Goal: Transaction & Acquisition: Purchase product/service

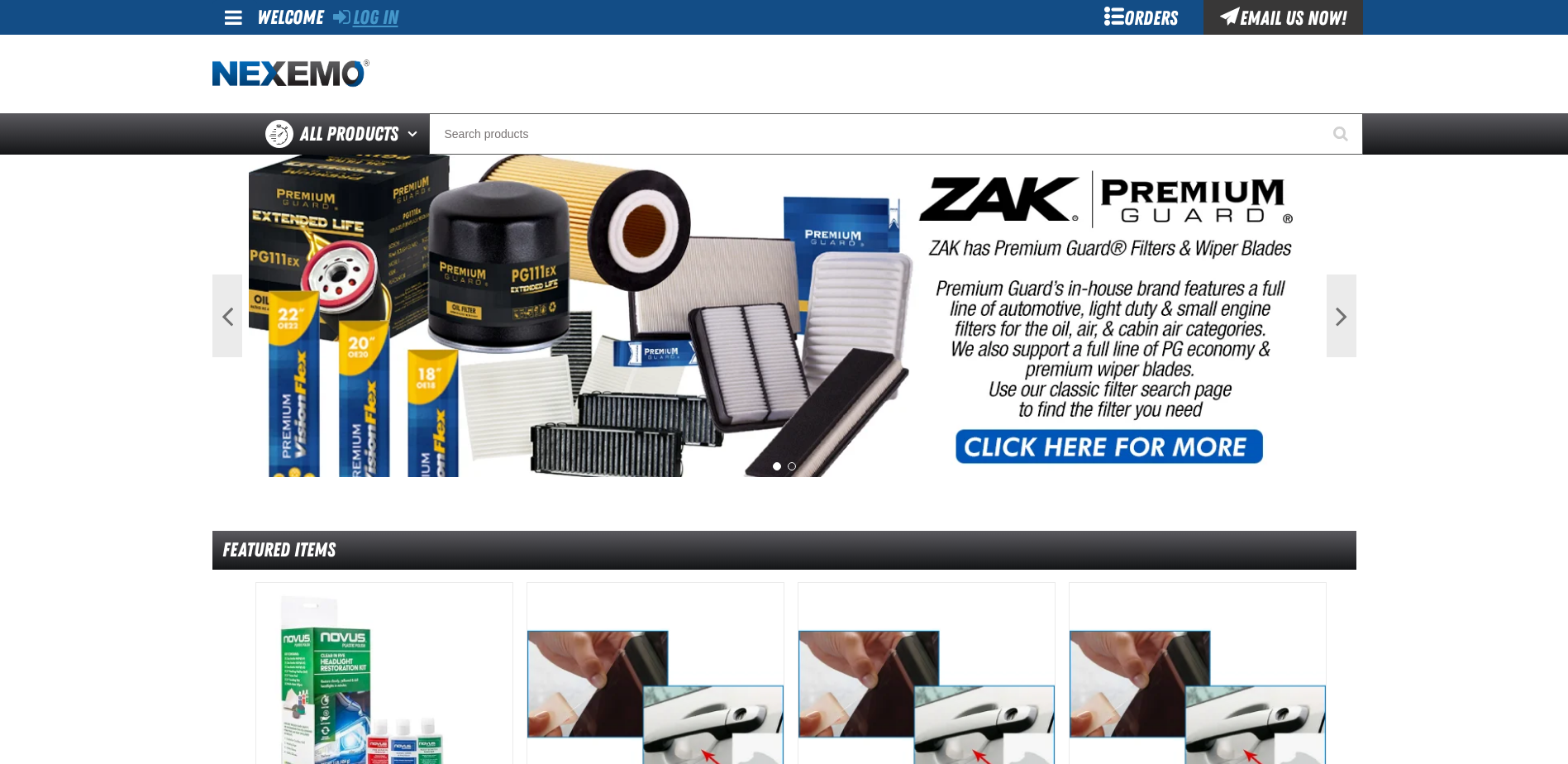
click at [382, 18] on link "Log In" at bounding box center [365, 17] width 66 height 23
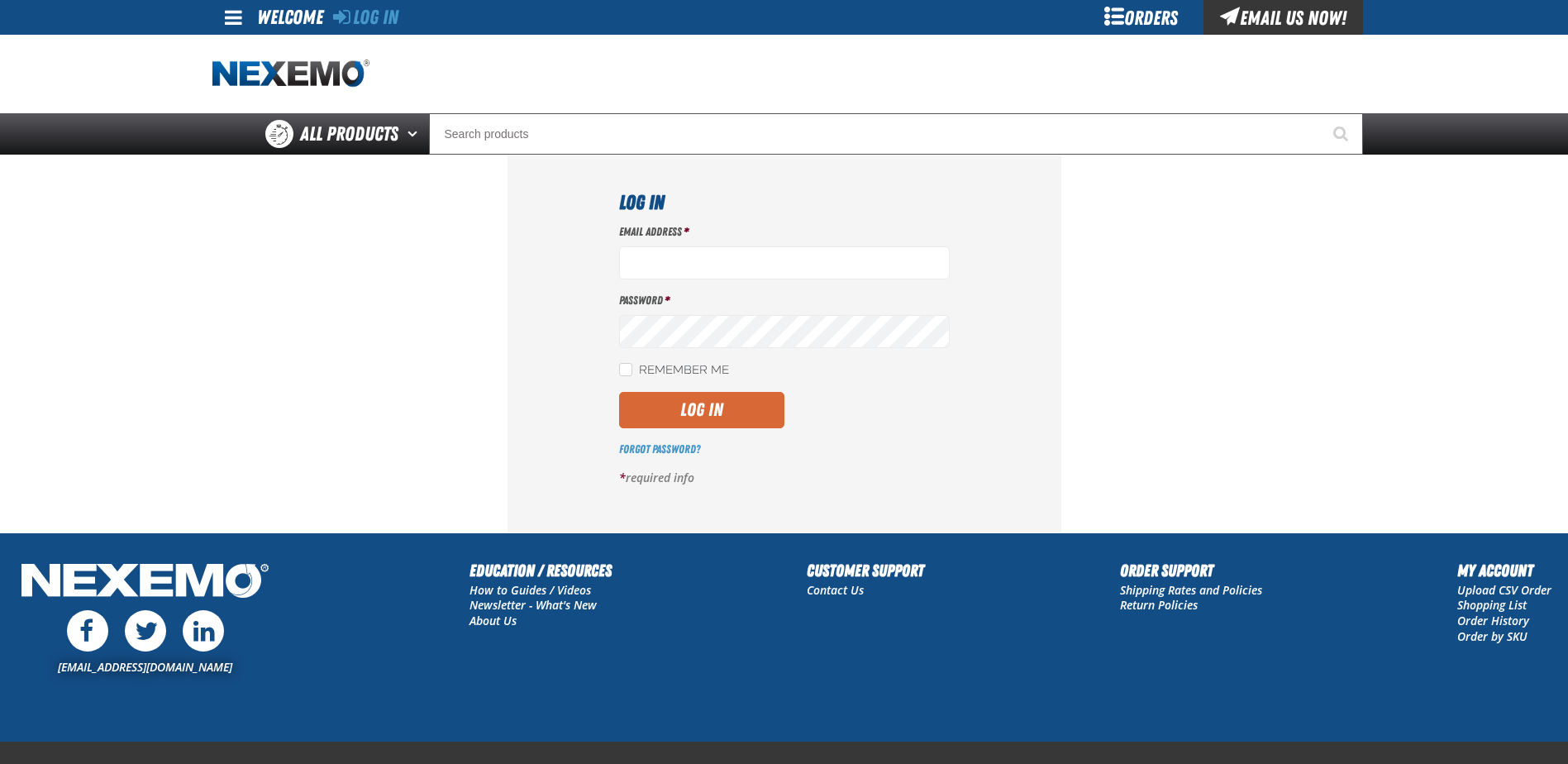
type input "[EMAIL_ADDRESS][DOMAIN_NAME]"
click at [679, 402] on button "Log In" at bounding box center [702, 410] width 166 height 37
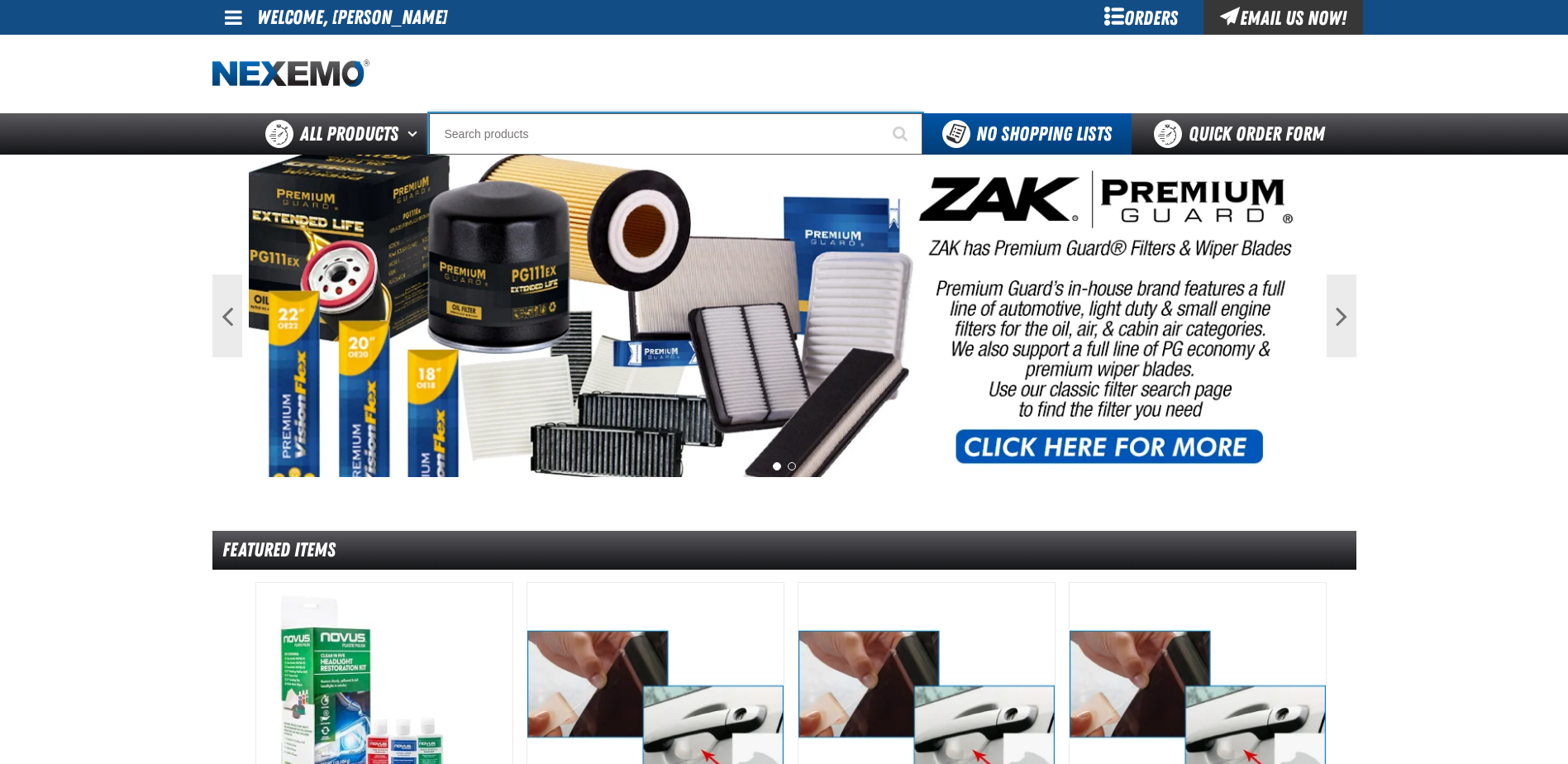
click at [511, 126] on input "Search" at bounding box center [676, 134] width 493 height 41
type input "C"
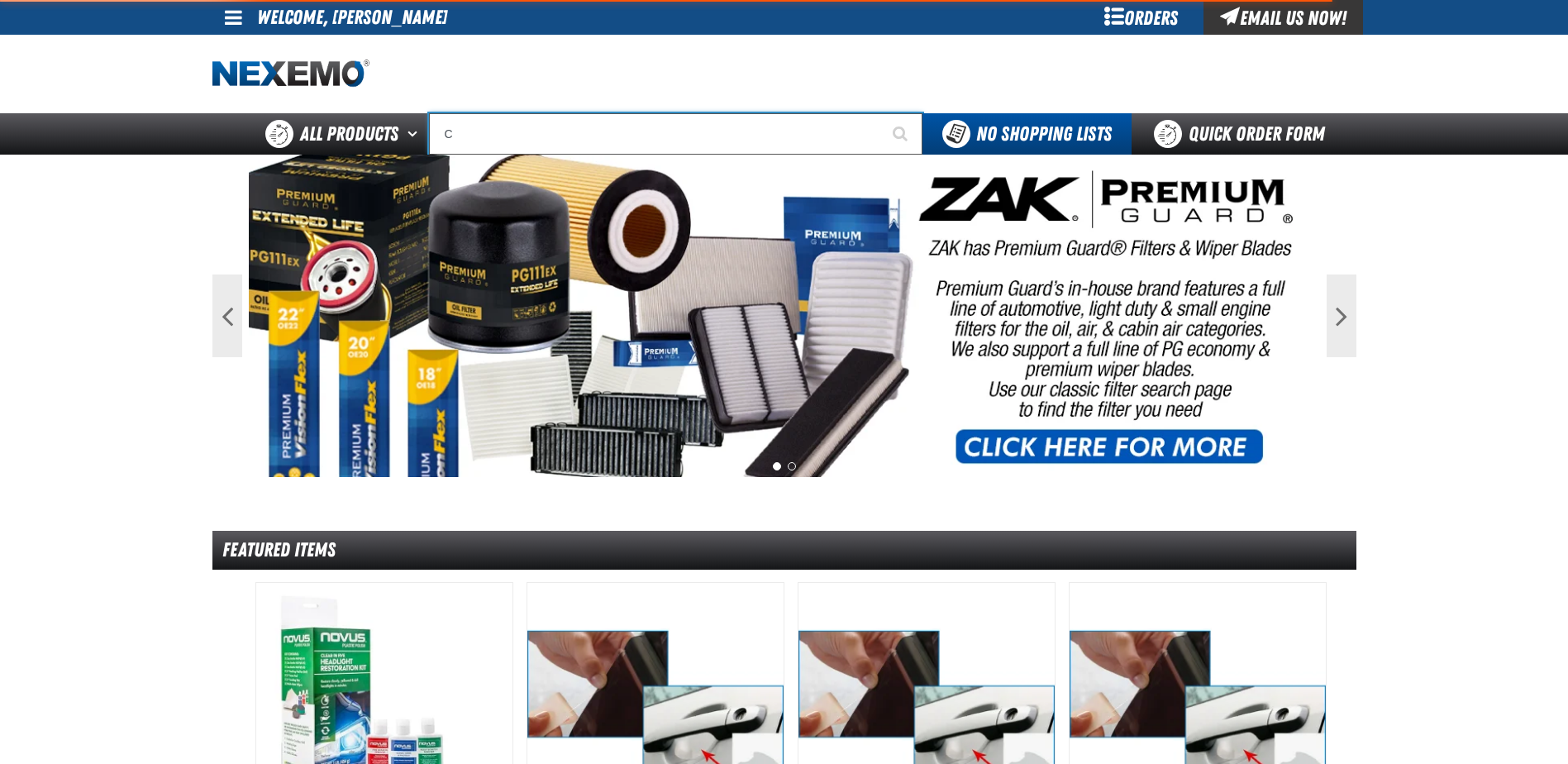
type input "C Alkaline Battery 1.5 Volt (12 per pack)"
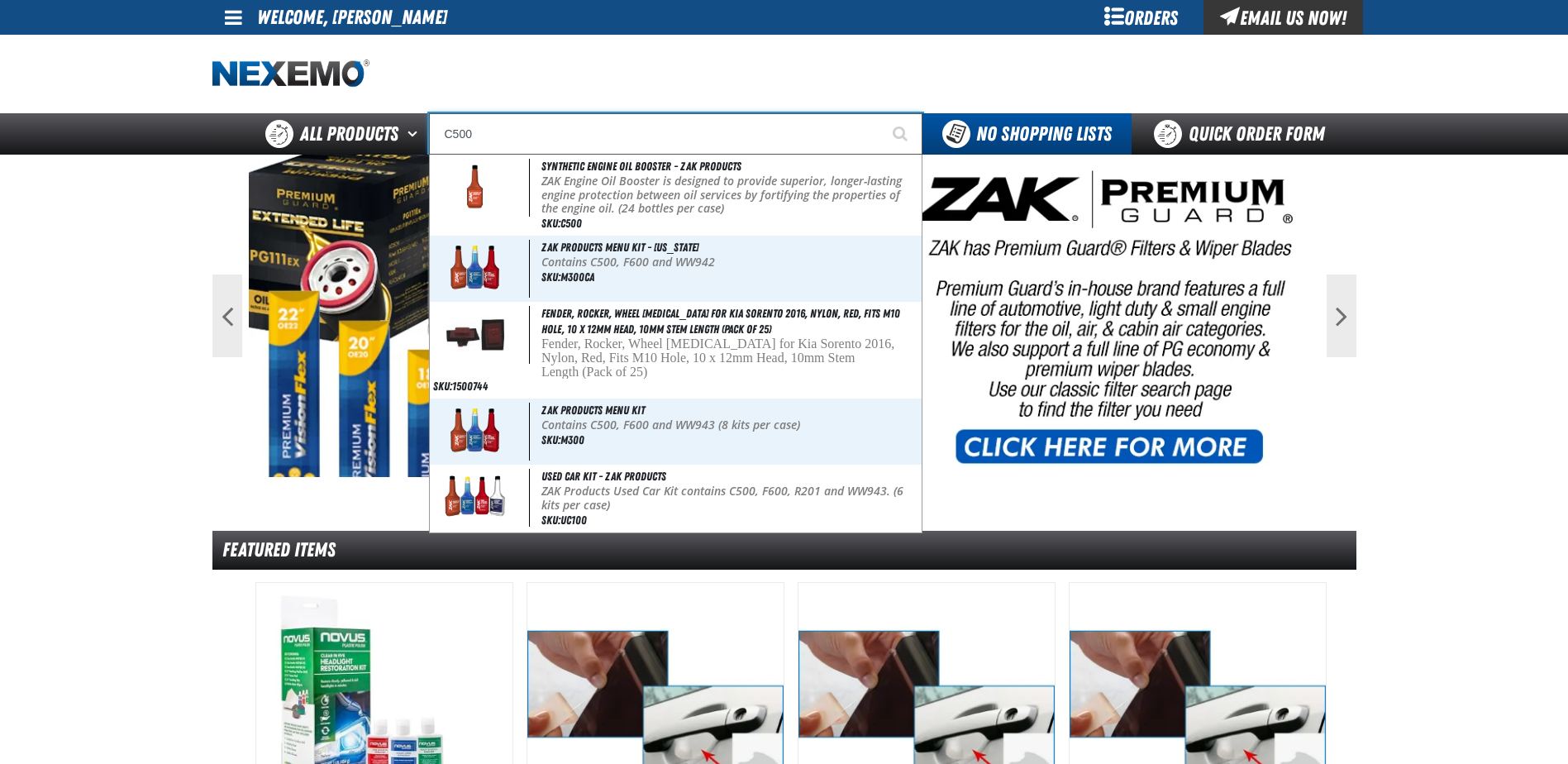
type input "C500"
click at [881, 114] on button "Start Searching" at bounding box center [901, 134] width 41 height 41
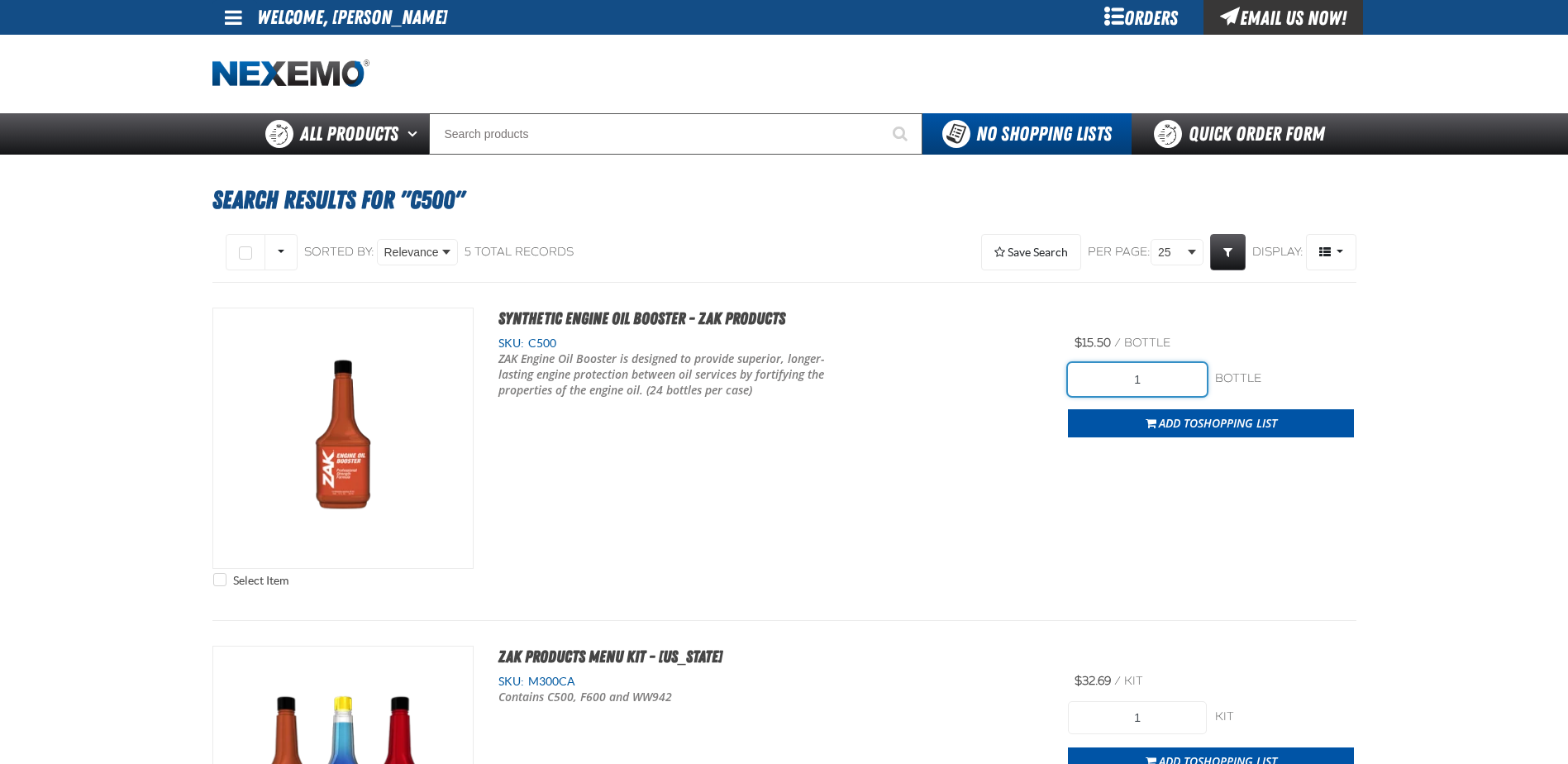
drag, startPoint x: 1157, startPoint y: 376, endPoint x: 1099, endPoint y: 370, distance: 58.3
click at [1099, 370] on input "1" at bounding box center [1137, 379] width 139 height 33
type input "288"
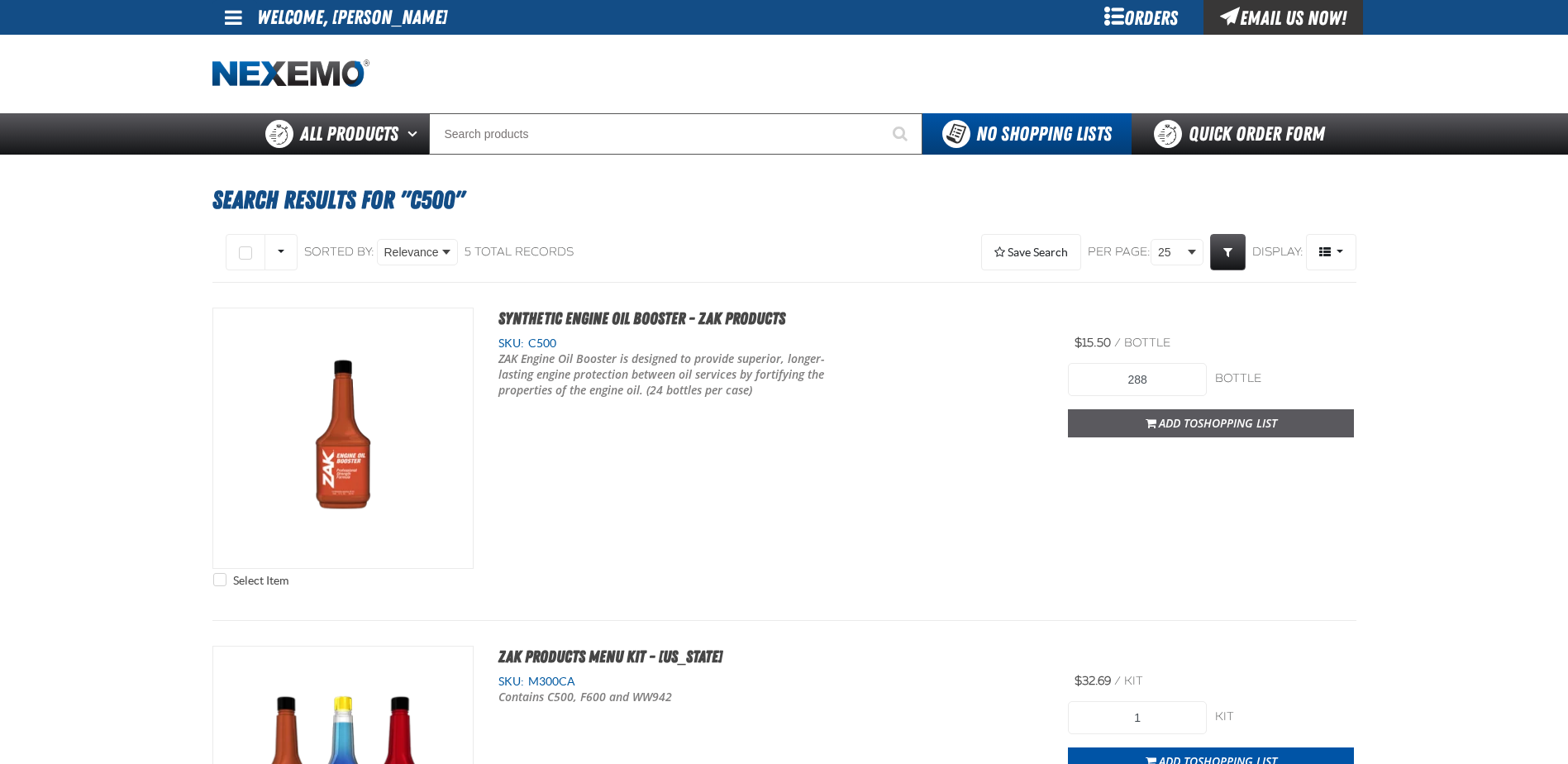
click at [1115, 430] on button "Add to Shopping List" at bounding box center [1210, 423] width 286 height 28
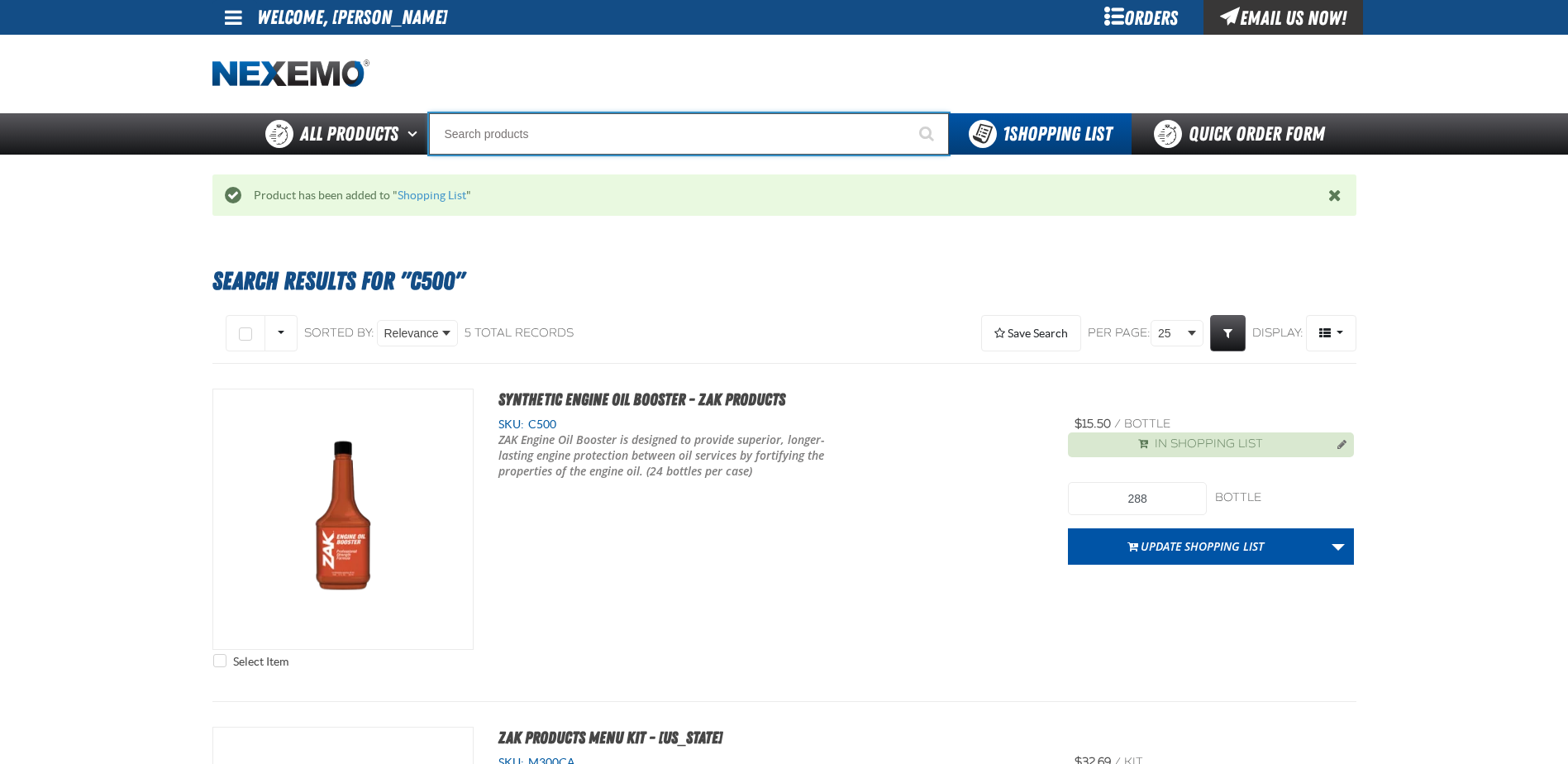
click at [577, 127] on input "Search" at bounding box center [689, 134] width 520 height 41
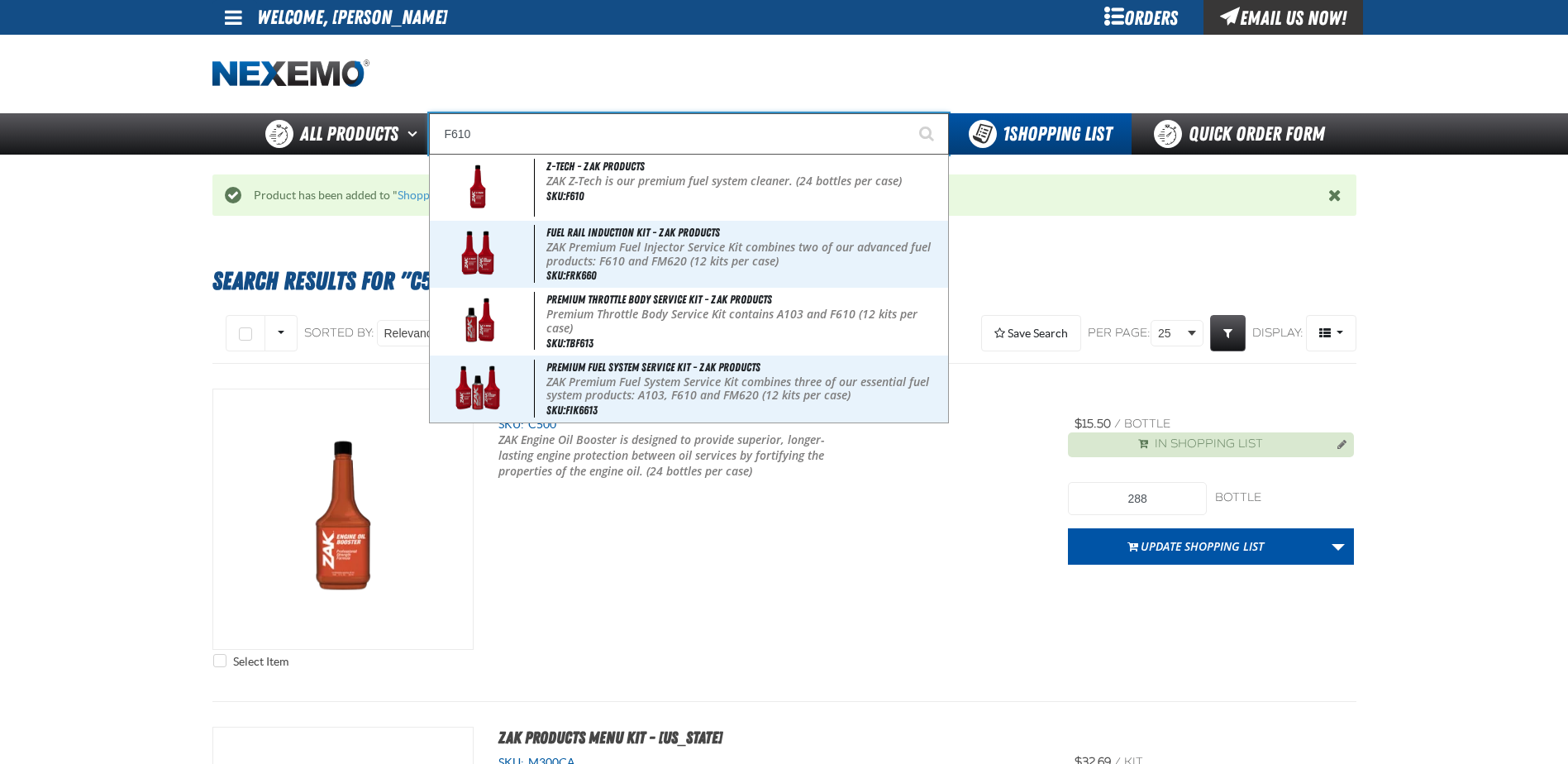
type input "F610"
click at [907, 114] on button "Start Searching" at bounding box center [928, 134] width 41 height 41
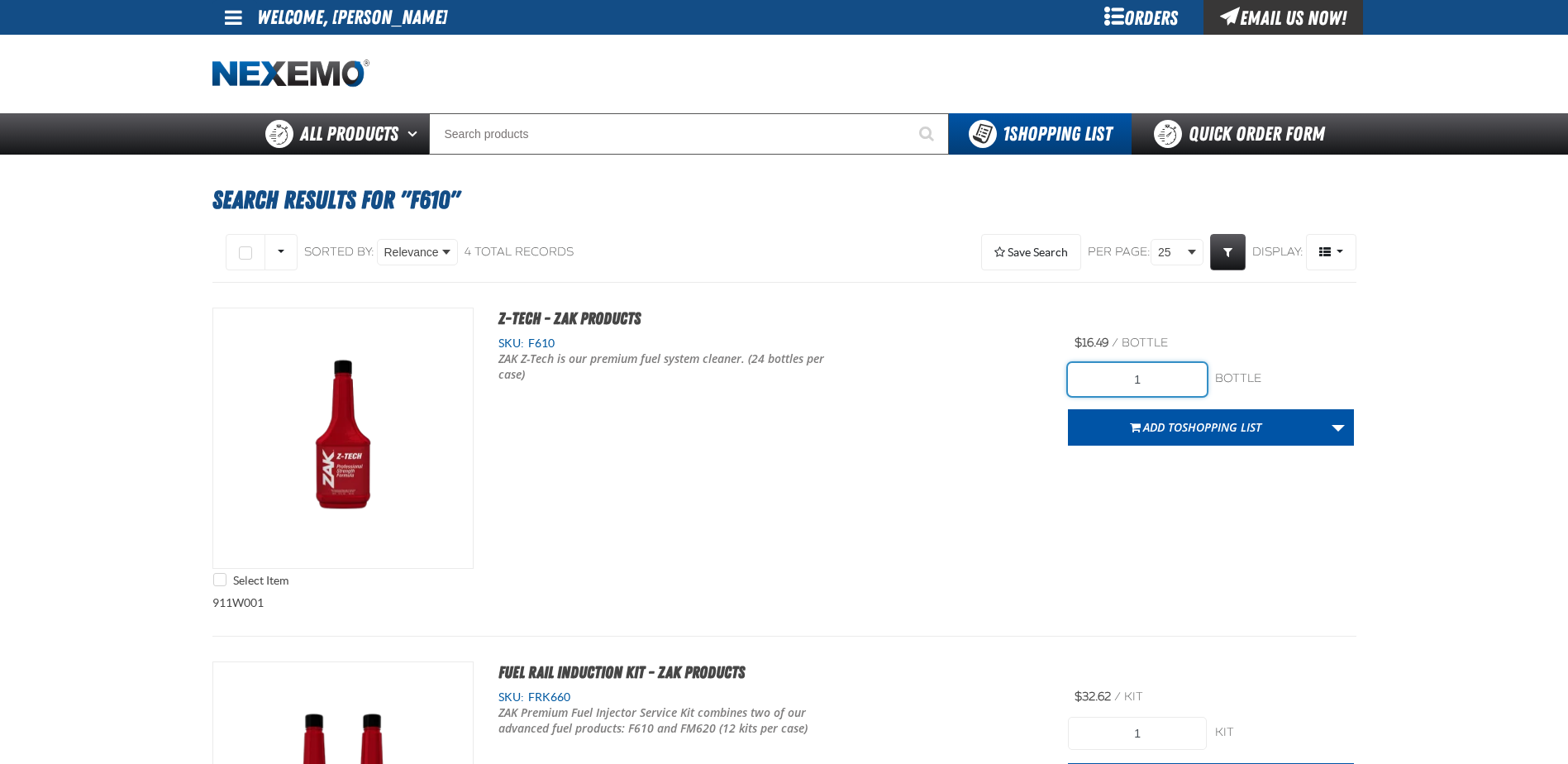
drag, startPoint x: 1186, startPoint y: 379, endPoint x: 1102, endPoint y: 377, distance: 84.0
click at [1110, 380] on input "1" at bounding box center [1137, 379] width 139 height 33
type input "264"
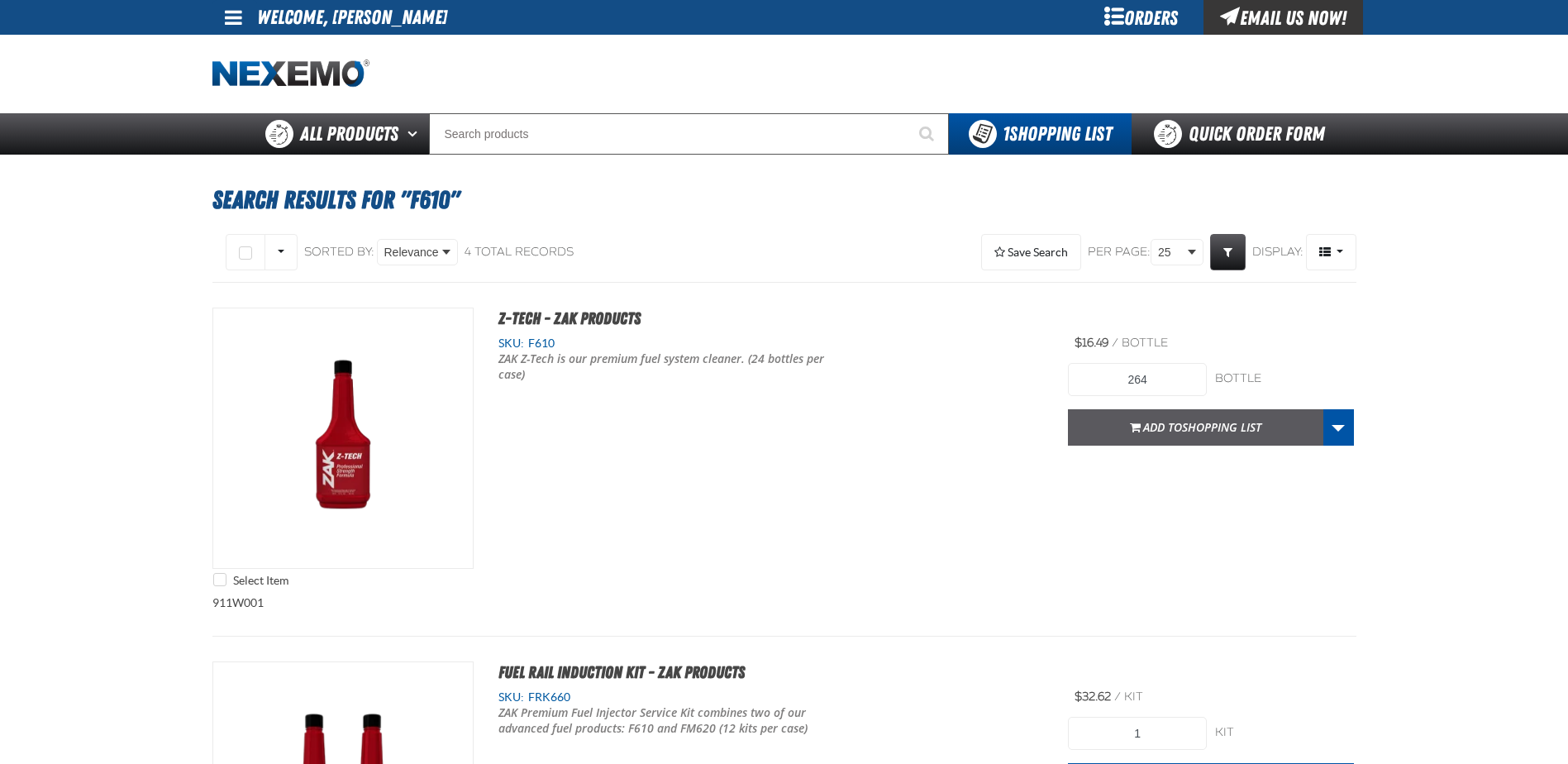
click at [1154, 426] on span "Add to Shopping List" at bounding box center [1202, 427] width 118 height 15
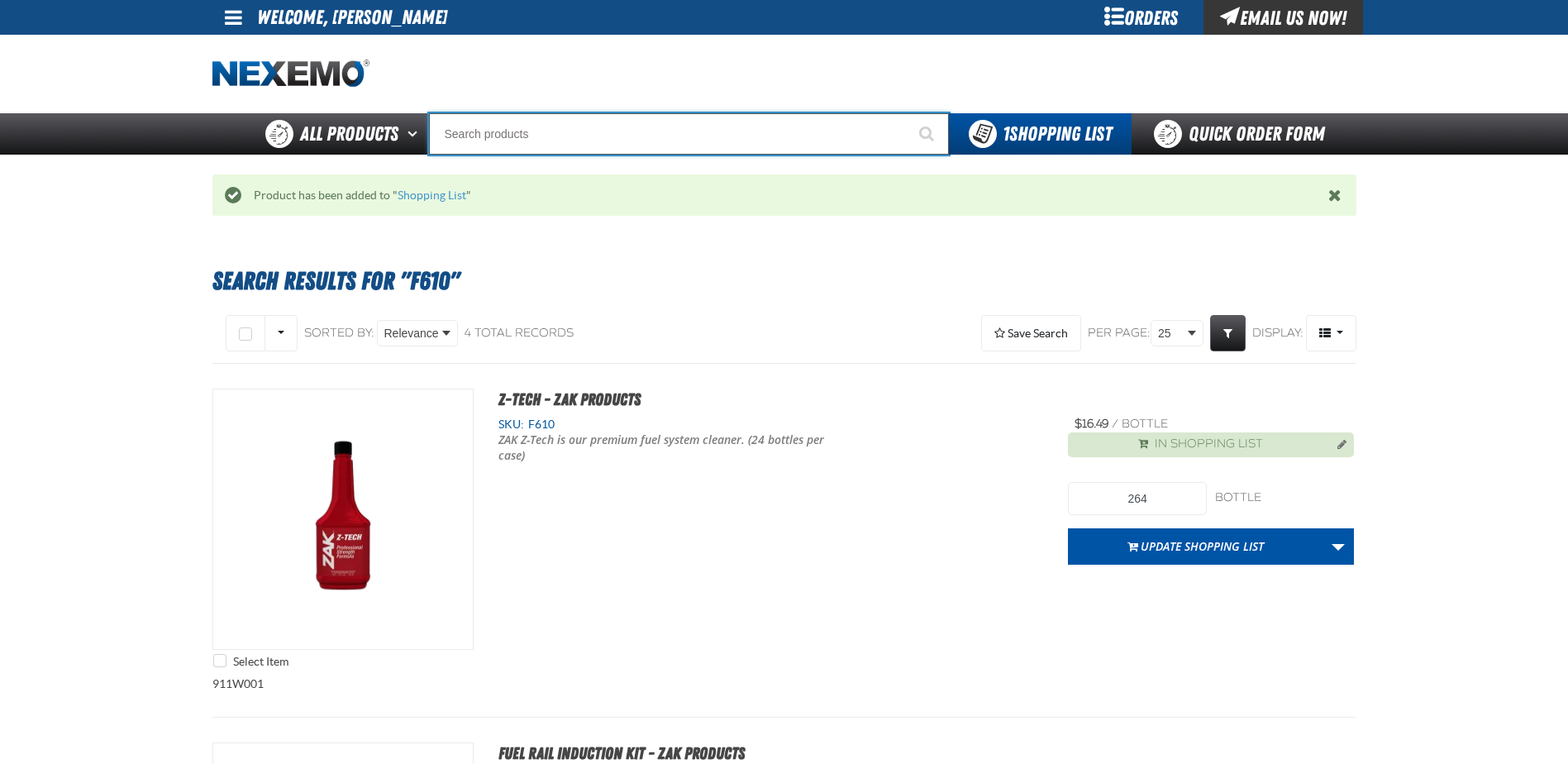
click at [555, 134] on input "Search" at bounding box center [689, 134] width 520 height 41
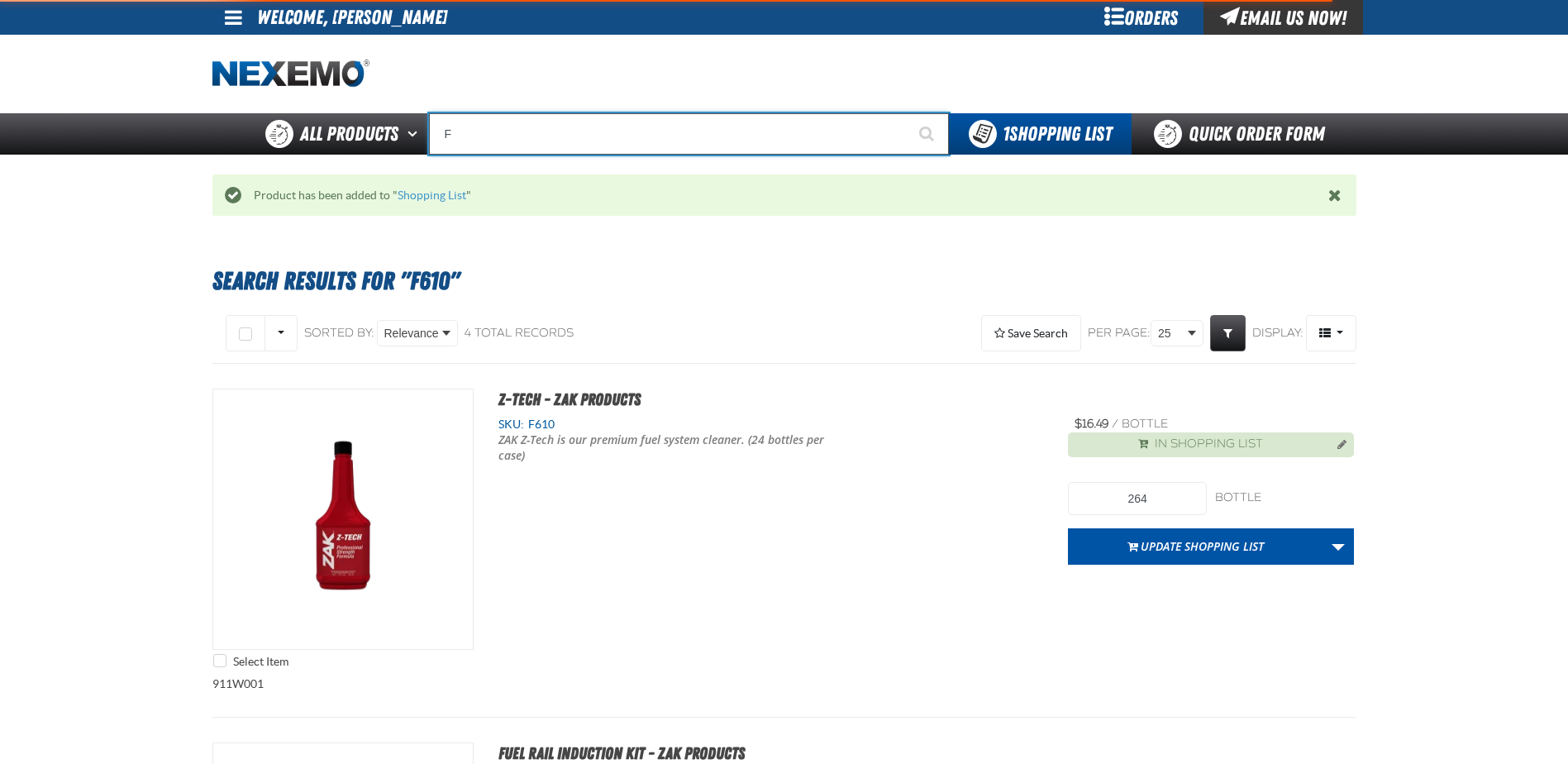
type input "FR"
type input "FROM"
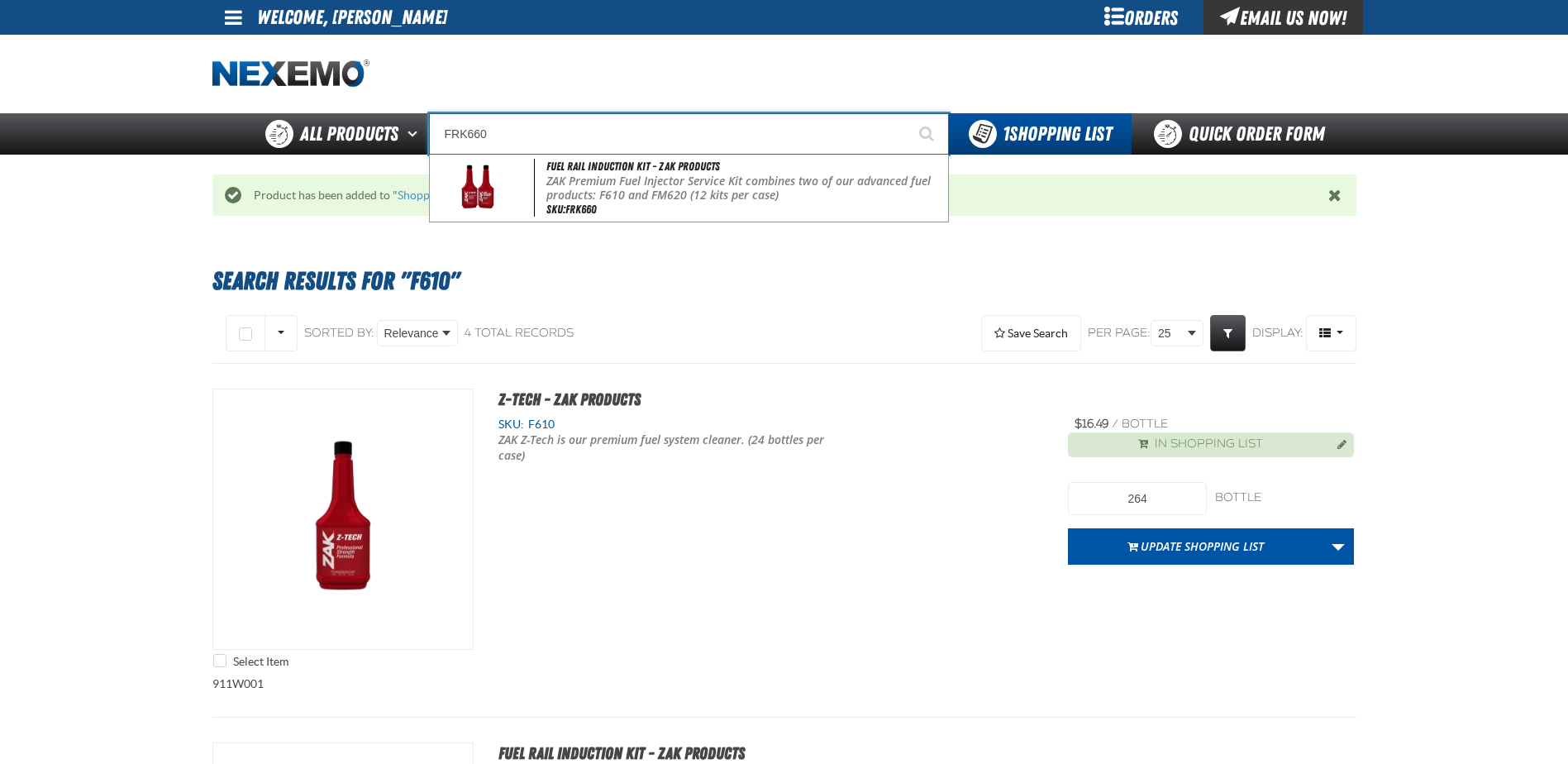
type input "FRK660"
click at [907, 114] on button "Start Searching" at bounding box center [928, 134] width 41 height 41
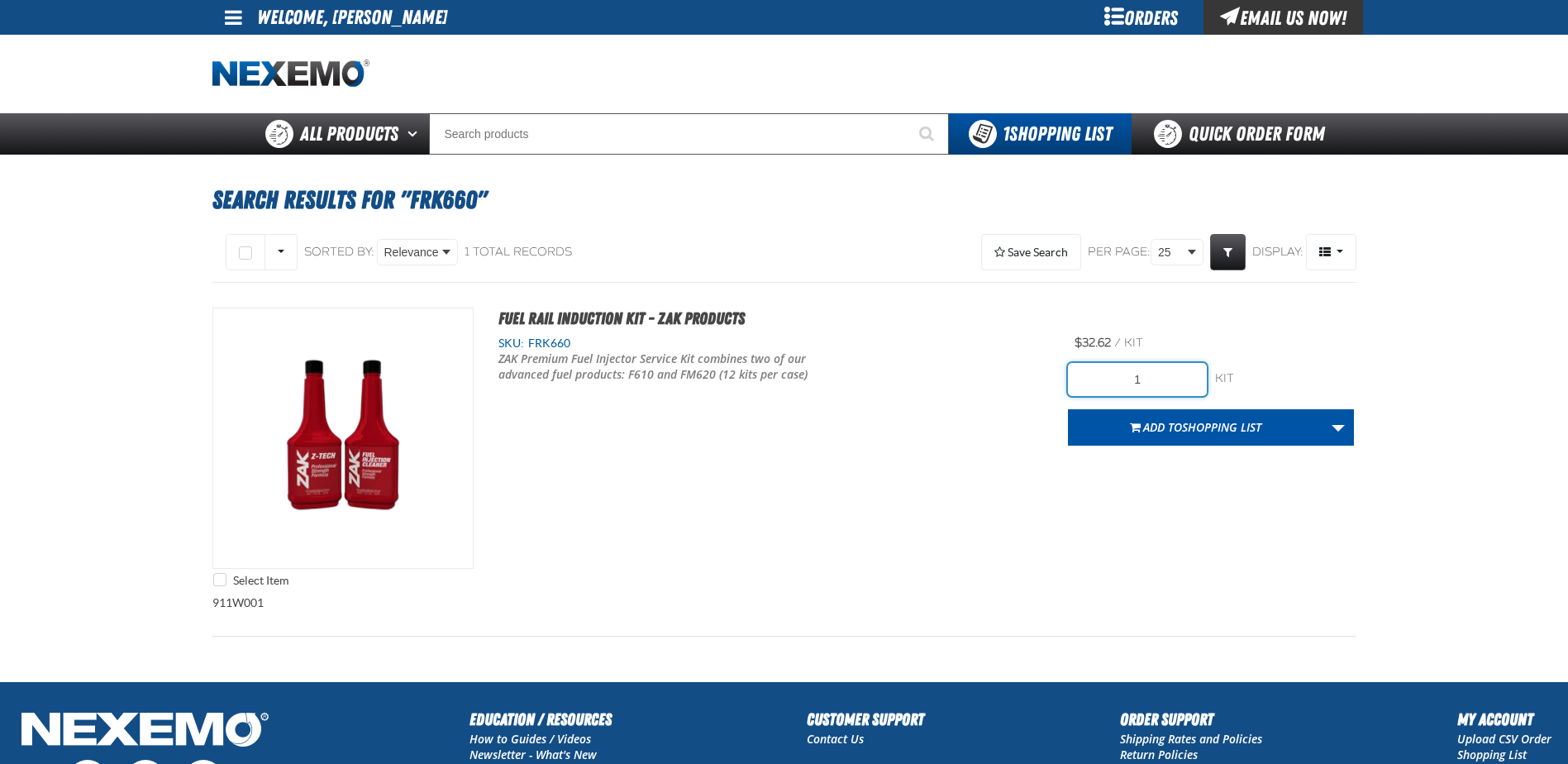
drag, startPoint x: 1155, startPoint y: 377, endPoint x: 1034, endPoint y: 374, distance: 121.0
click at [1034, 374] on div "Select Item Fuel Rail Induction Kit - ZAK Products SKU: FRK660 /" at bounding box center [784, 451] width 1144 height 288
type input "24"
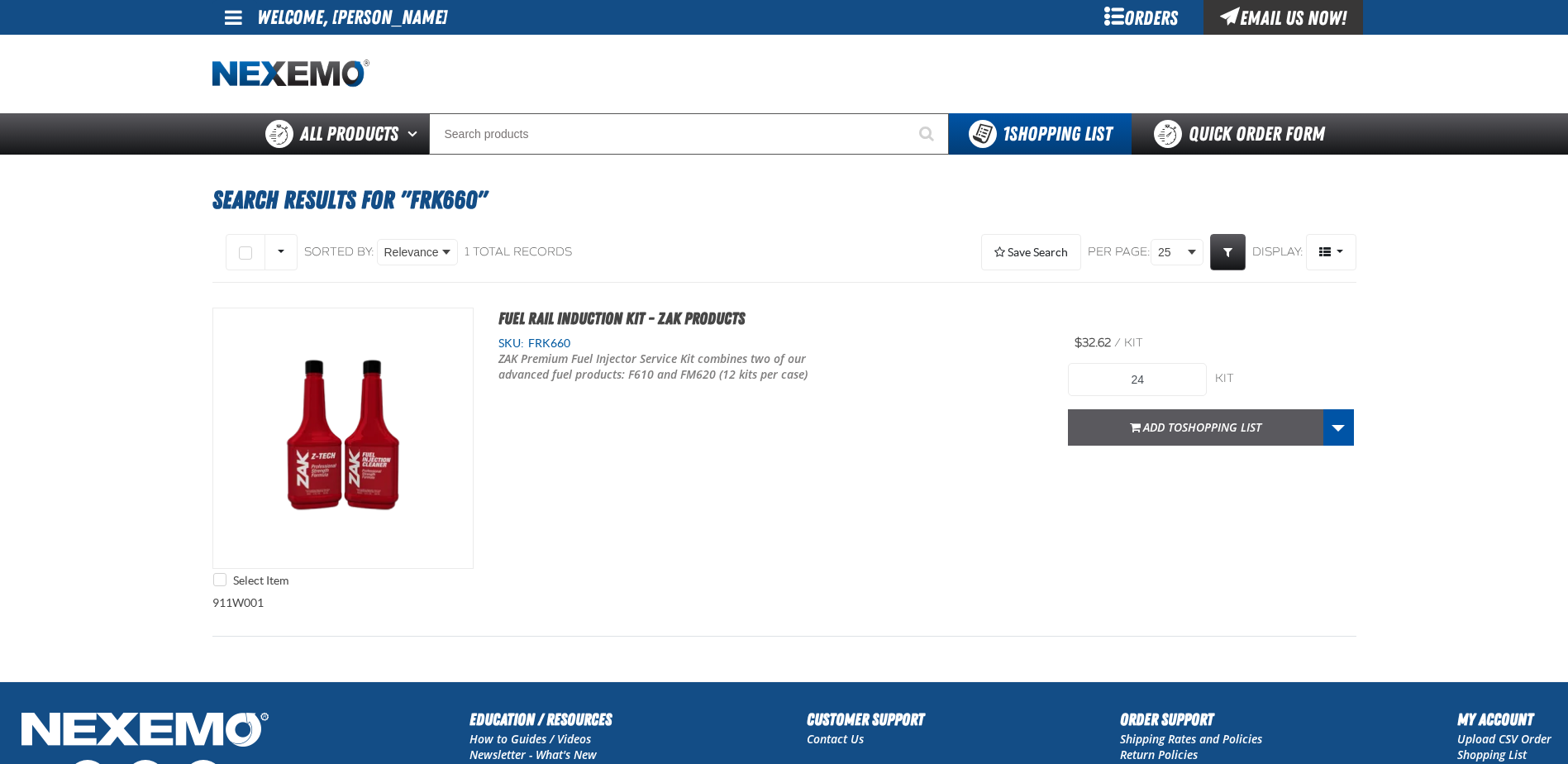
click at [1186, 433] on span "Shopping List" at bounding box center [1221, 427] width 79 height 15
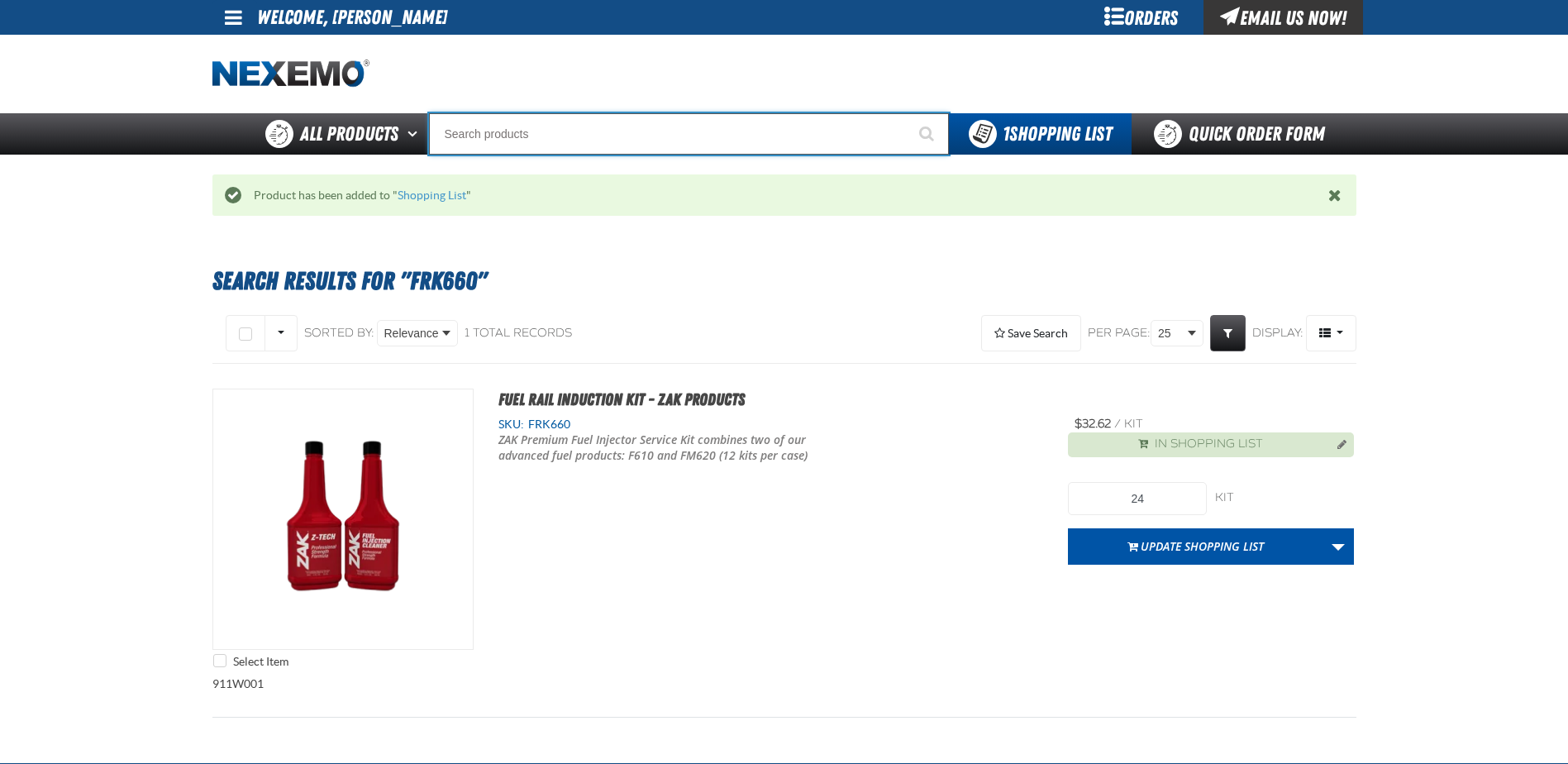
click at [547, 136] on input "Search" at bounding box center [689, 134] width 520 height 41
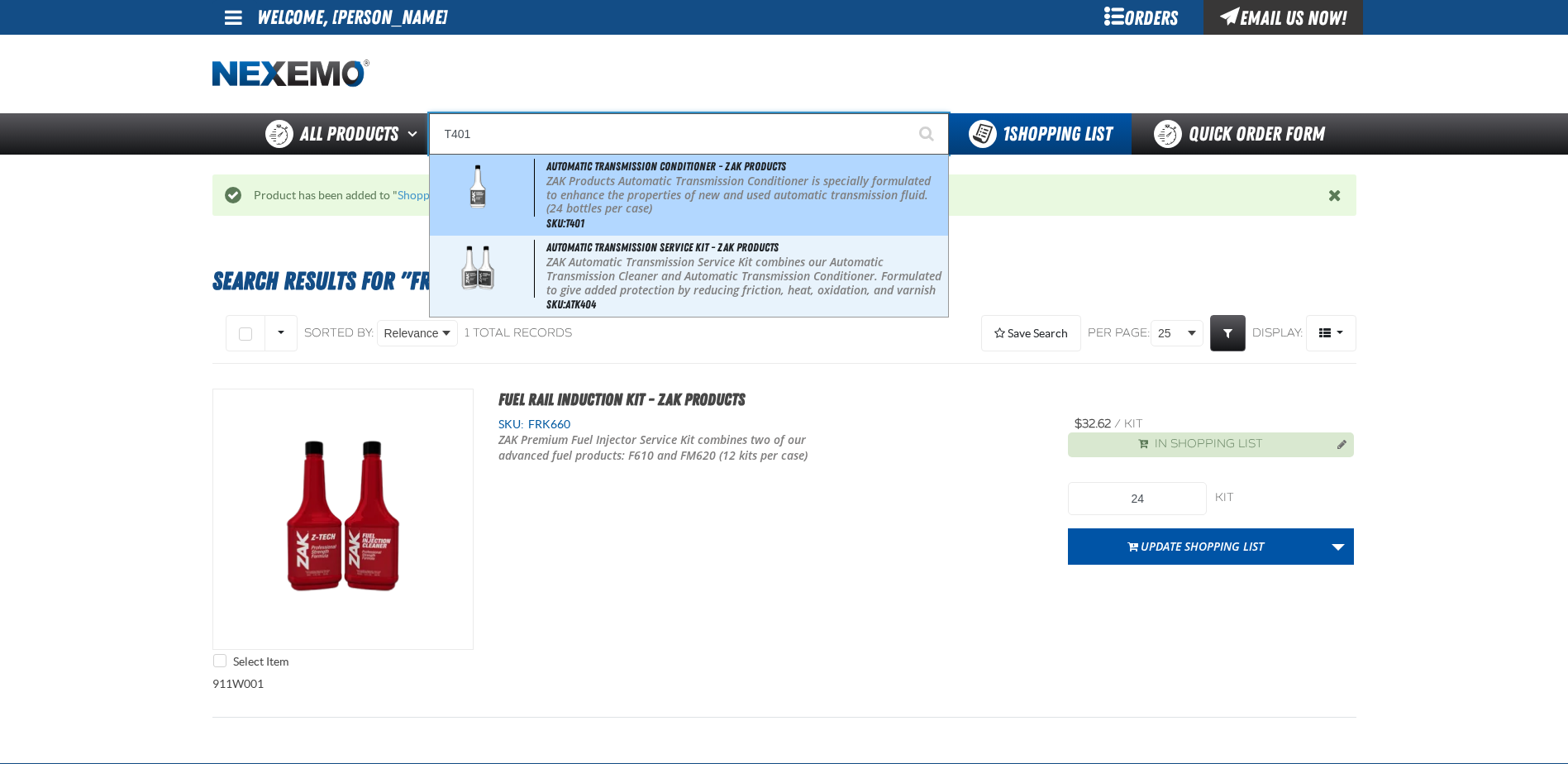
click at [770, 197] on p "ZAK Products Automatic Transmission Conditioner is specially formulated to enha…" at bounding box center [745, 195] width 398 height 41
type input "Automatic Transmission Conditioner - ZAK Products"
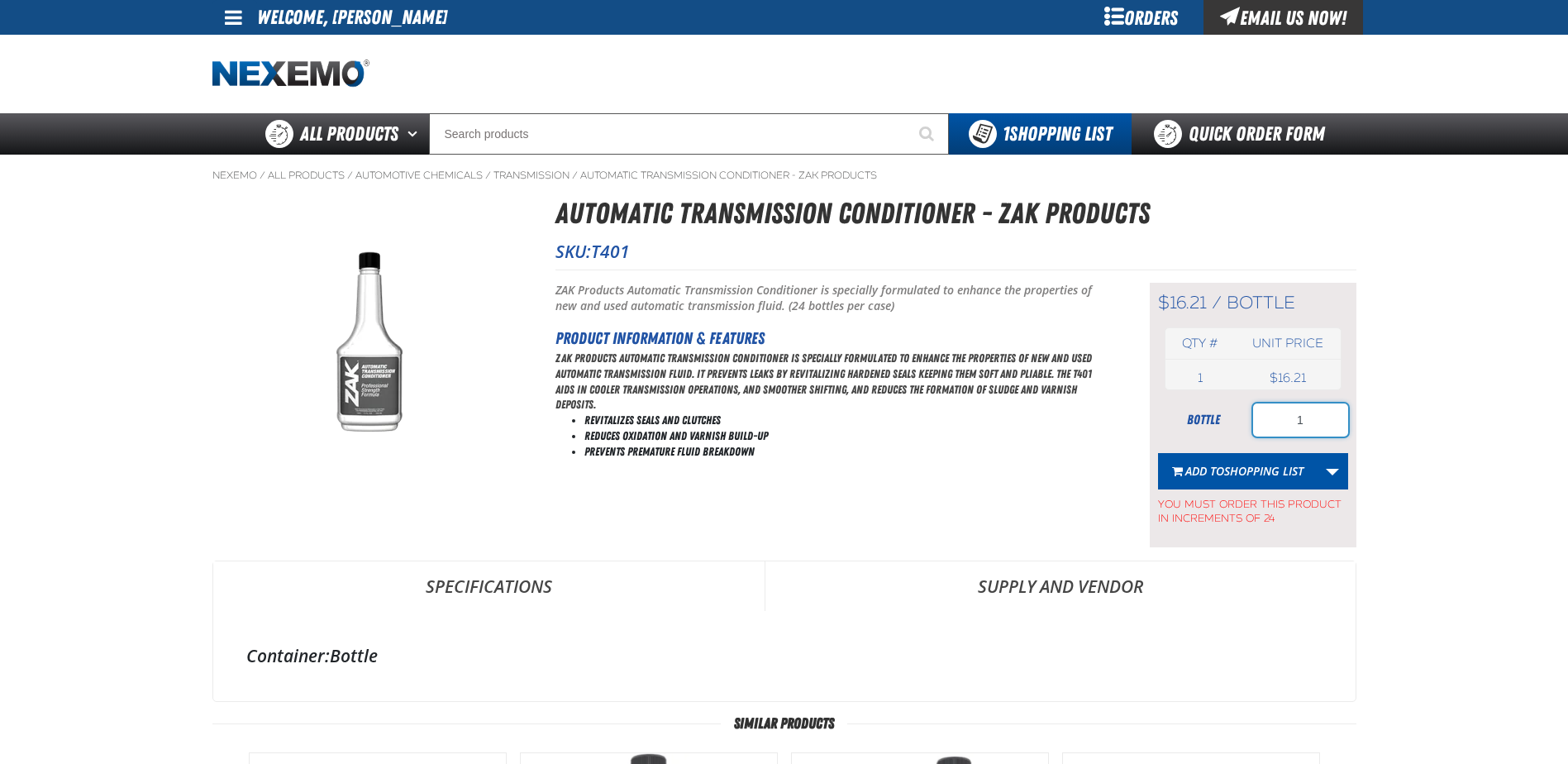
drag, startPoint x: 1315, startPoint y: 422, endPoint x: 1218, endPoint y: 411, distance: 97.6
click at [1221, 411] on div "bottle 1" at bounding box center [1253, 420] width 190 height 33
type input "48"
click at [1253, 454] on button "Add to Shopping List" at bounding box center [1238, 471] width 160 height 37
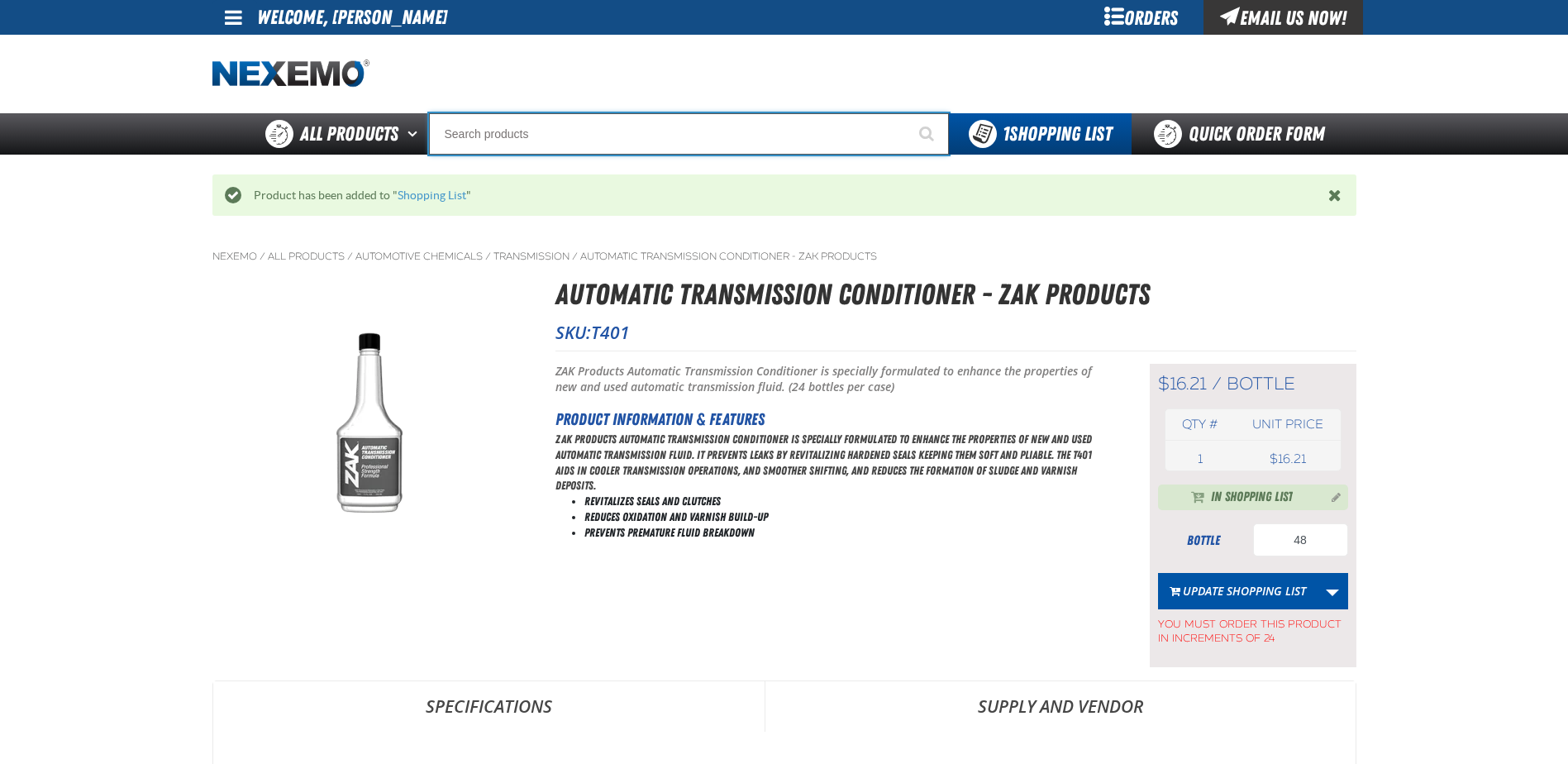
click at [584, 141] on input "Search" at bounding box center [689, 134] width 520 height 41
type input "R"
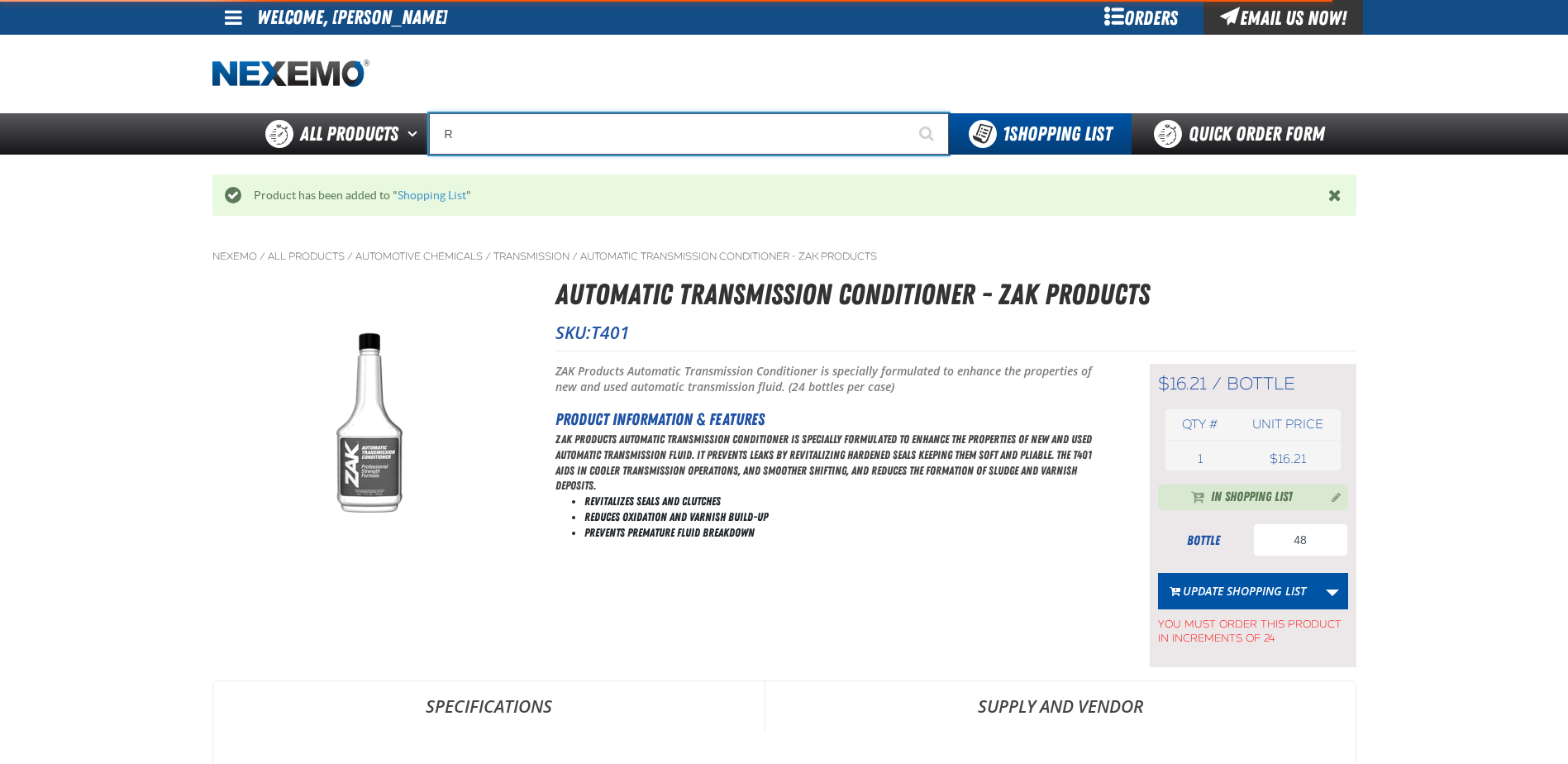
type input "ROADSIDE R"
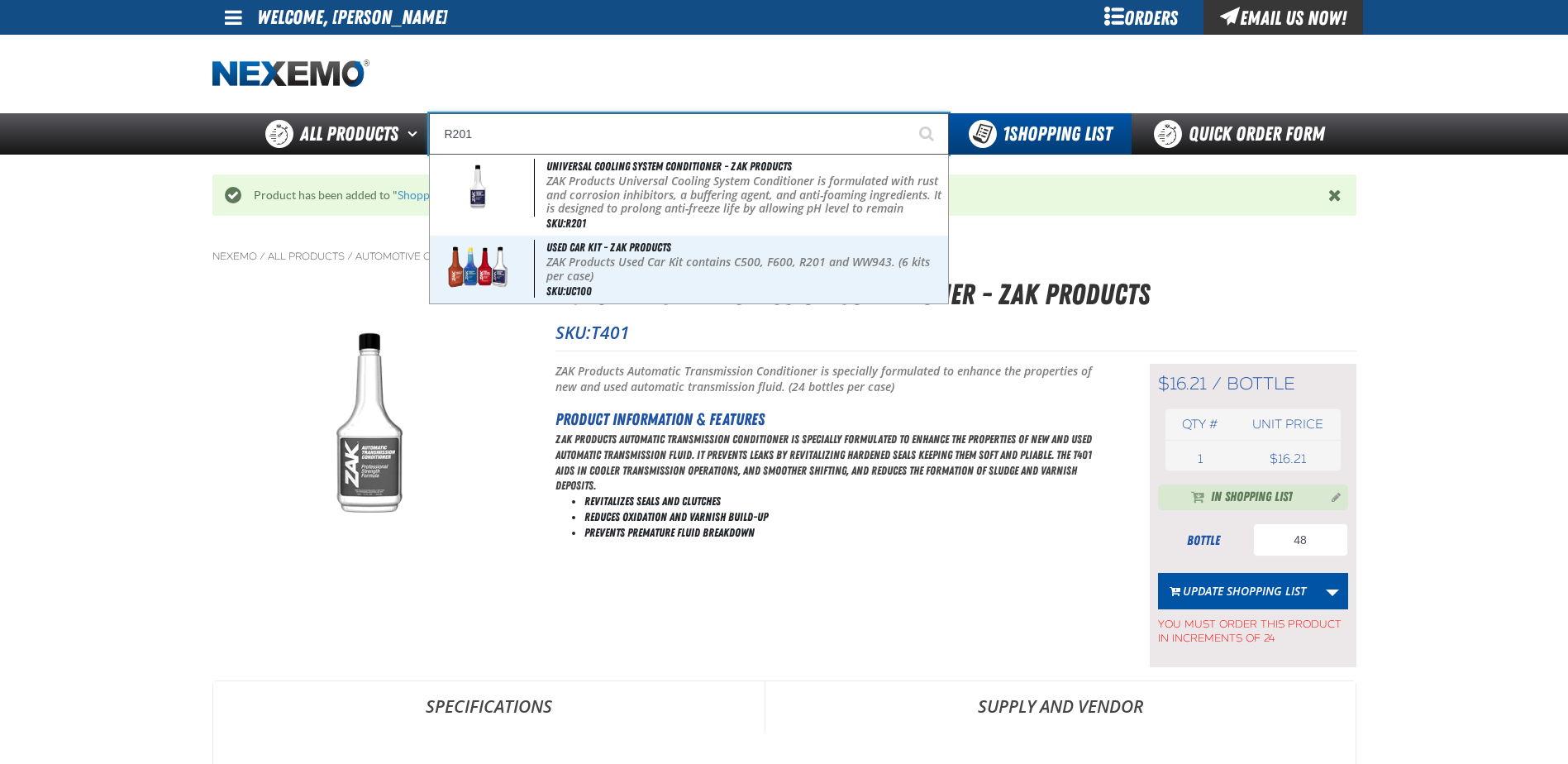
type input "R201"
click at [907, 114] on button "Start Searching" at bounding box center [928, 134] width 41 height 41
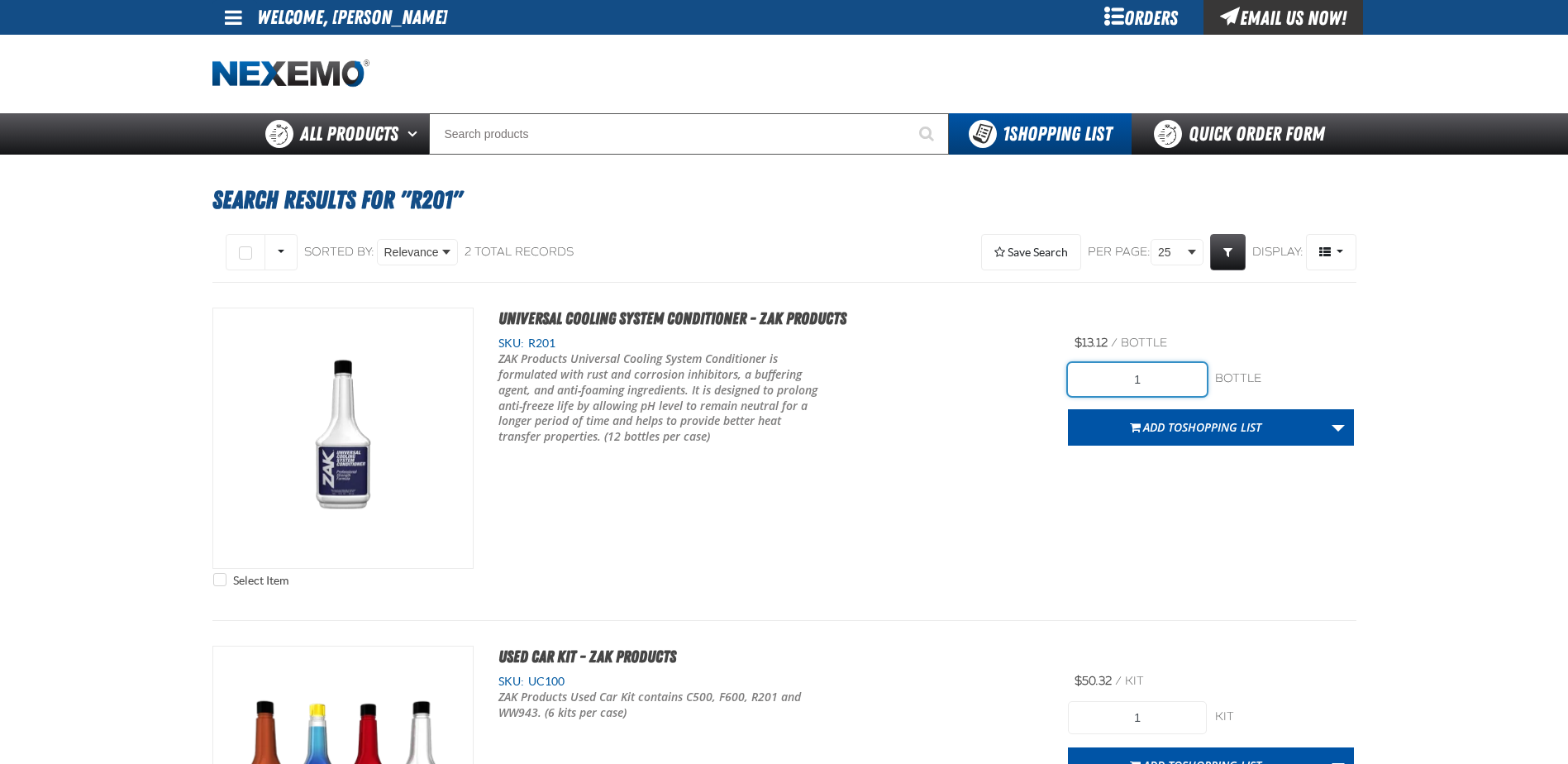
drag, startPoint x: 1105, startPoint y: 381, endPoint x: 1070, endPoint y: 381, distance: 35.0
click at [1070, 381] on input "1" at bounding box center [1137, 379] width 139 height 33
type input "36"
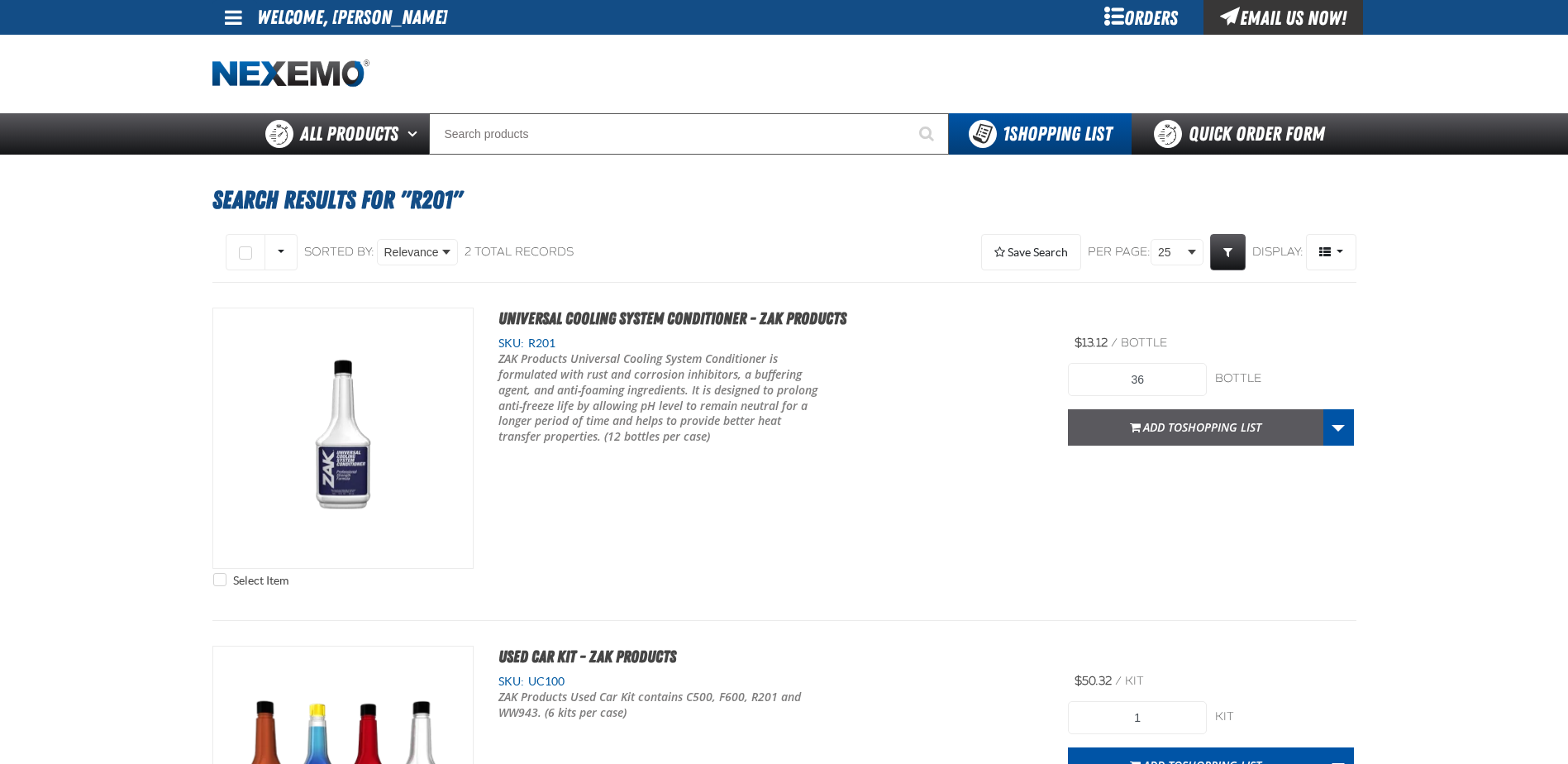
click at [1117, 421] on button "Add to Shopping List" at bounding box center [1195, 427] width 255 height 37
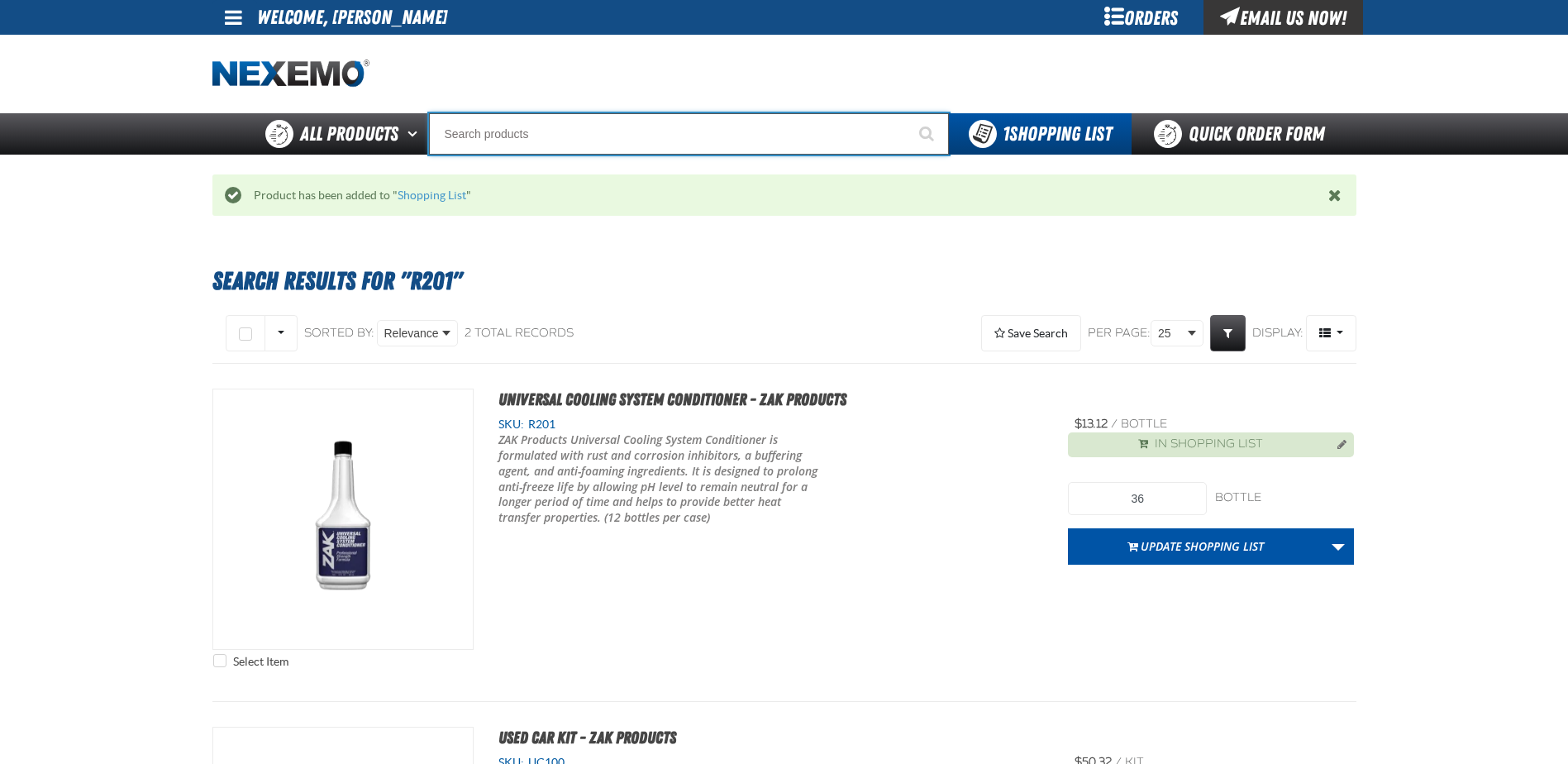
click at [529, 135] on input "Search" at bounding box center [689, 134] width 520 height 41
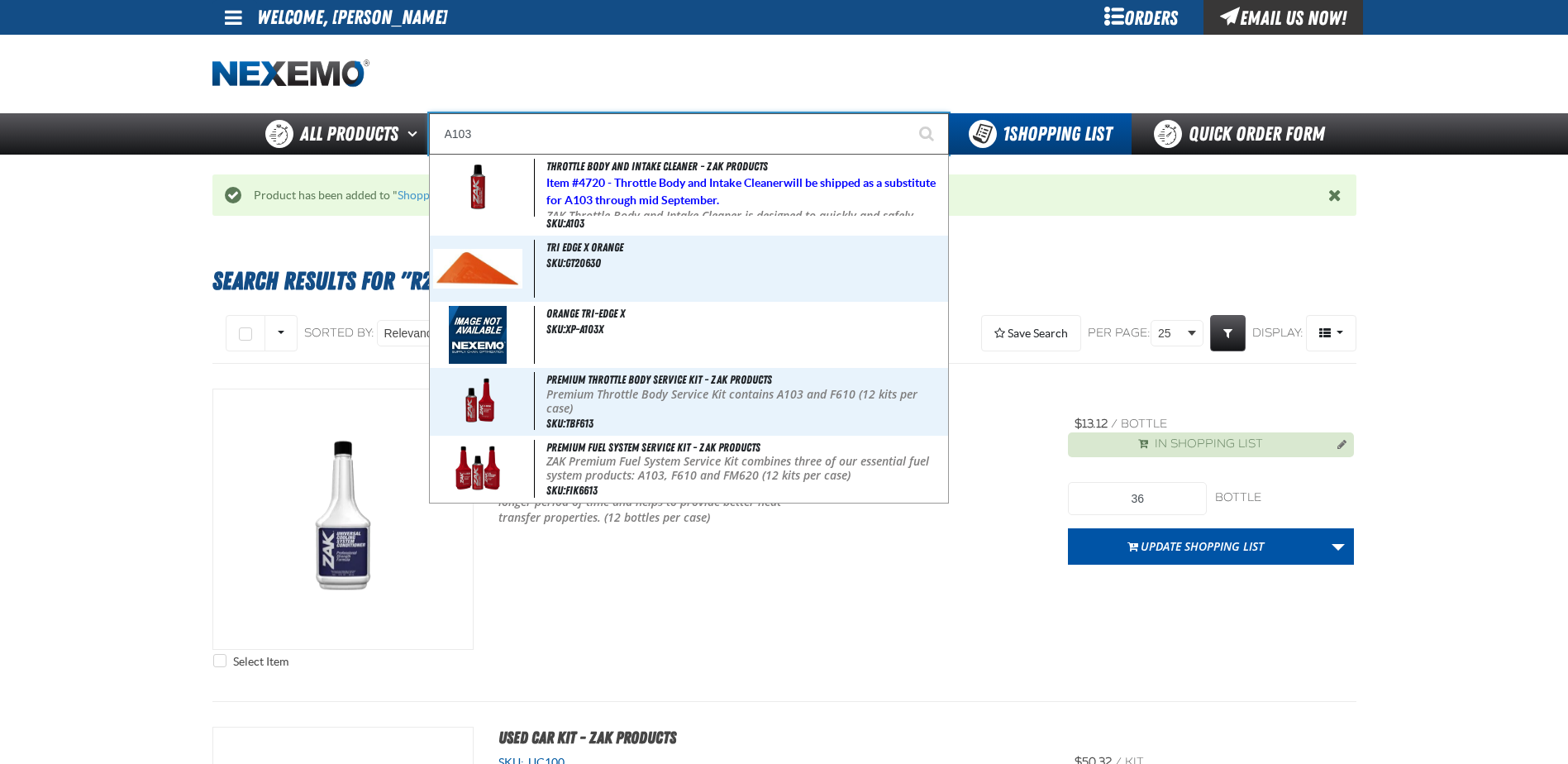
type input "A103"
click at [907, 114] on button "Start Searching" at bounding box center [928, 134] width 41 height 41
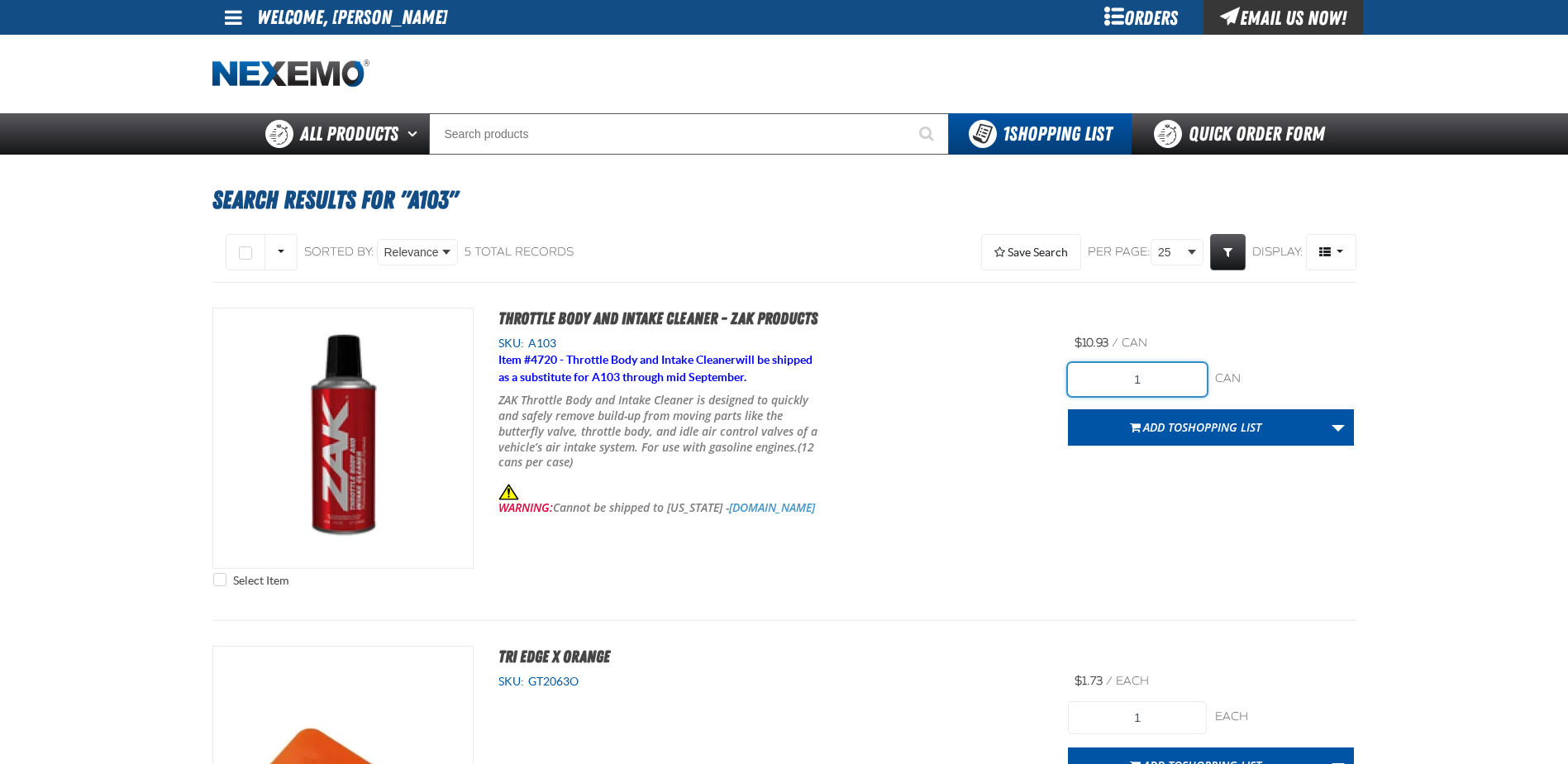
drag, startPoint x: 1191, startPoint y: 386, endPoint x: 1006, endPoint y: 352, distance: 188.1
click at [1010, 364] on div "Select Item Throttle Body and Intake Cleaner - ZAK Products SKU: A103 Item # 47…" at bounding box center [784, 451] width 1144 height 288
type input "36"
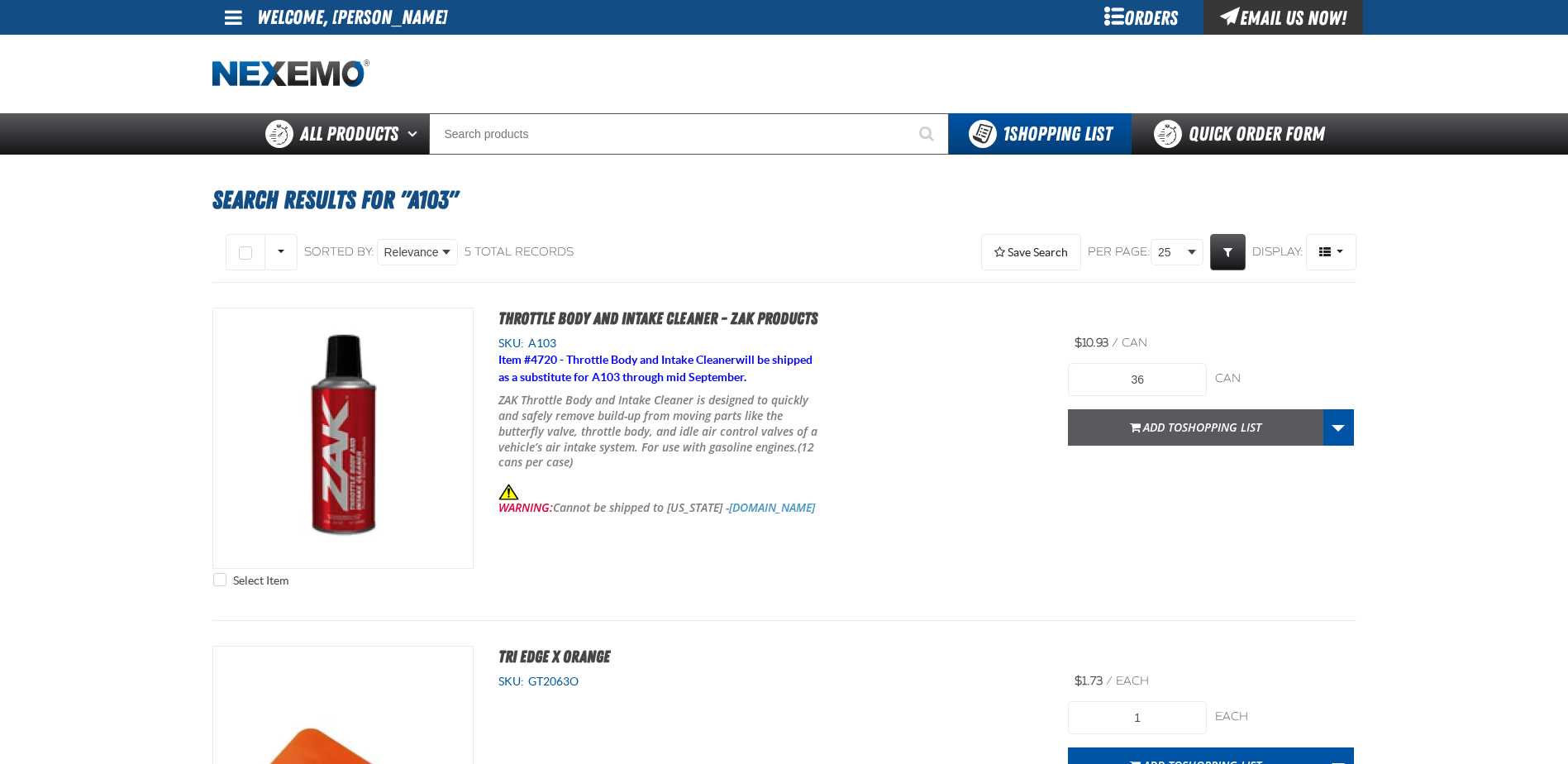
click at [1135, 428] on span "button" at bounding box center [1135, 429] width 11 height 4
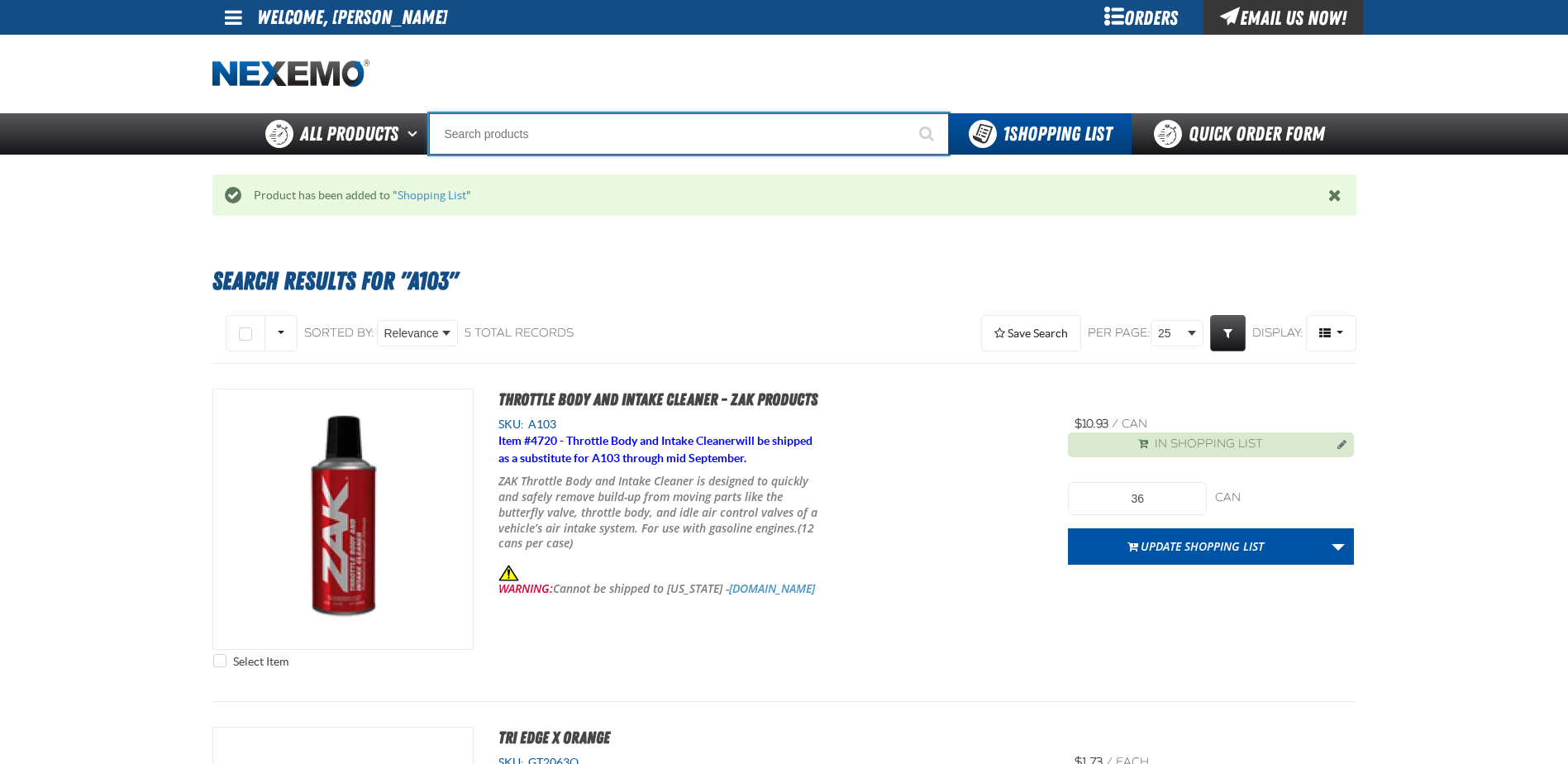
click at [525, 131] on input "Search" at bounding box center [689, 134] width 520 height 41
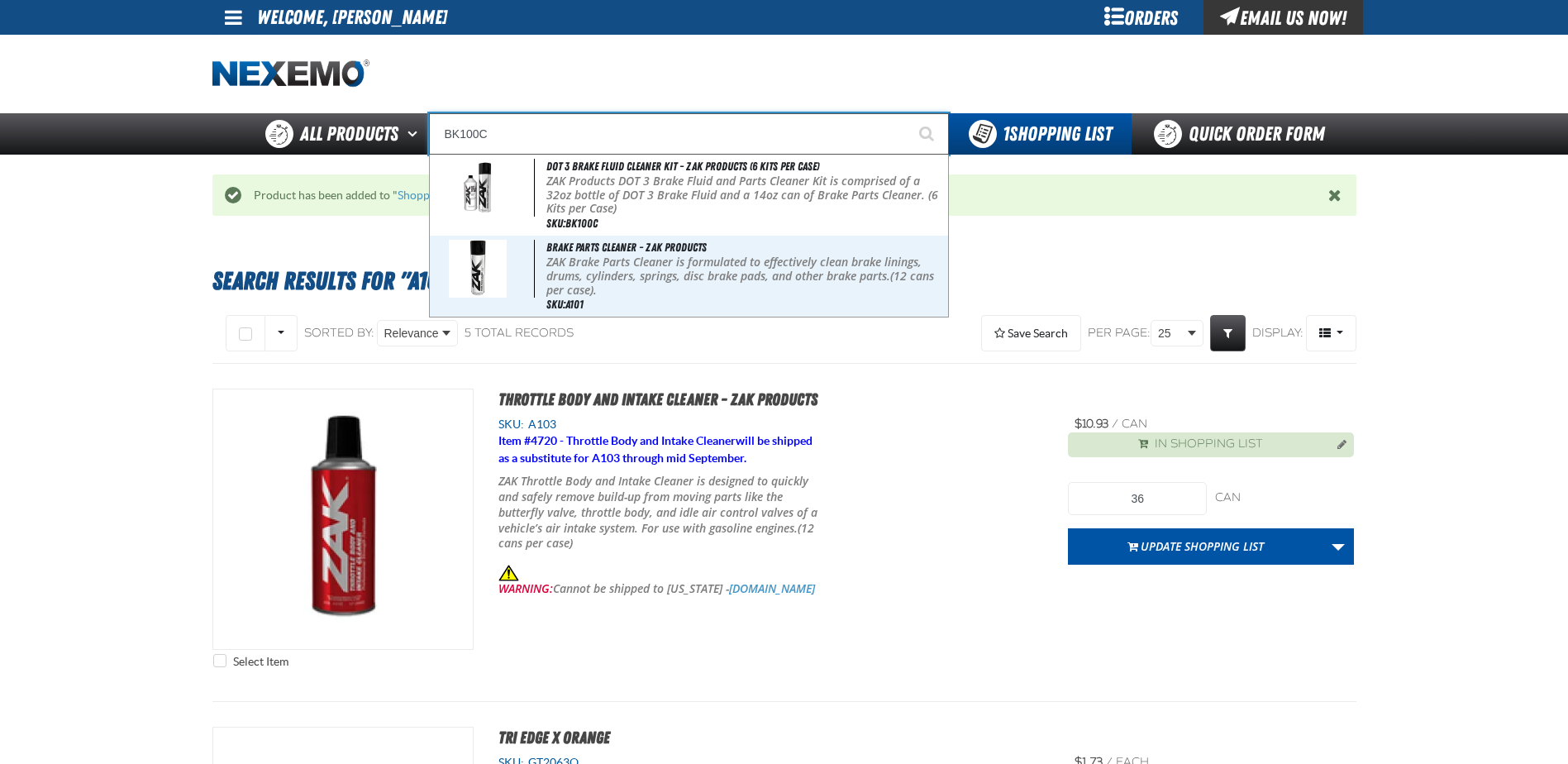
type input "BK100C"
click at [907, 114] on button "Start Searching" at bounding box center [928, 134] width 41 height 41
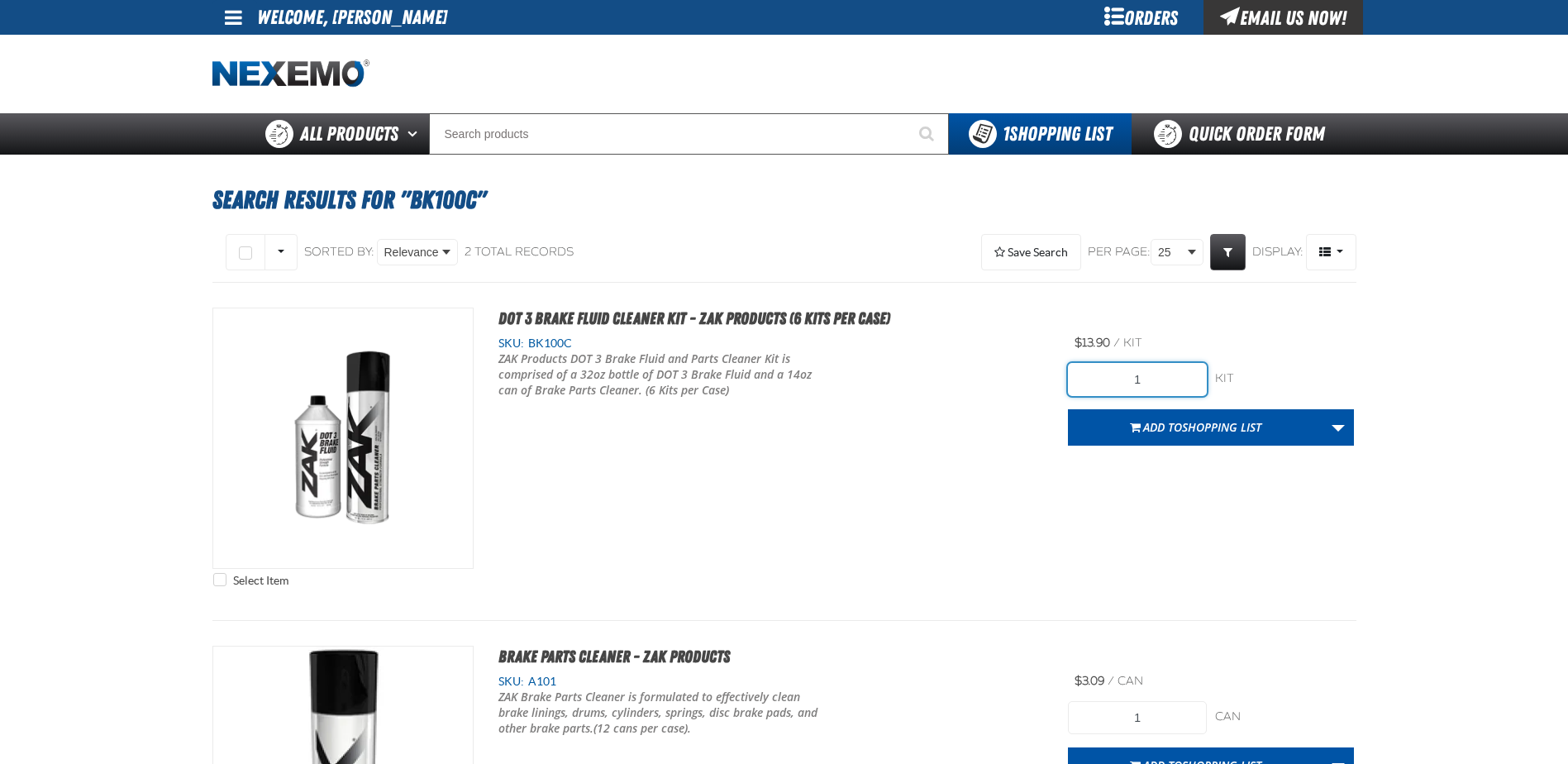
drag, startPoint x: 1095, startPoint y: 376, endPoint x: 1000, endPoint y: 355, distance: 97.3
click at [1005, 371] on div "Select Item DOT 3 Brake Fluid Cleaner Kit - ZAK Products (6 Kits per Case) SKU:…" at bounding box center [784, 451] width 1144 height 288
type input "36"
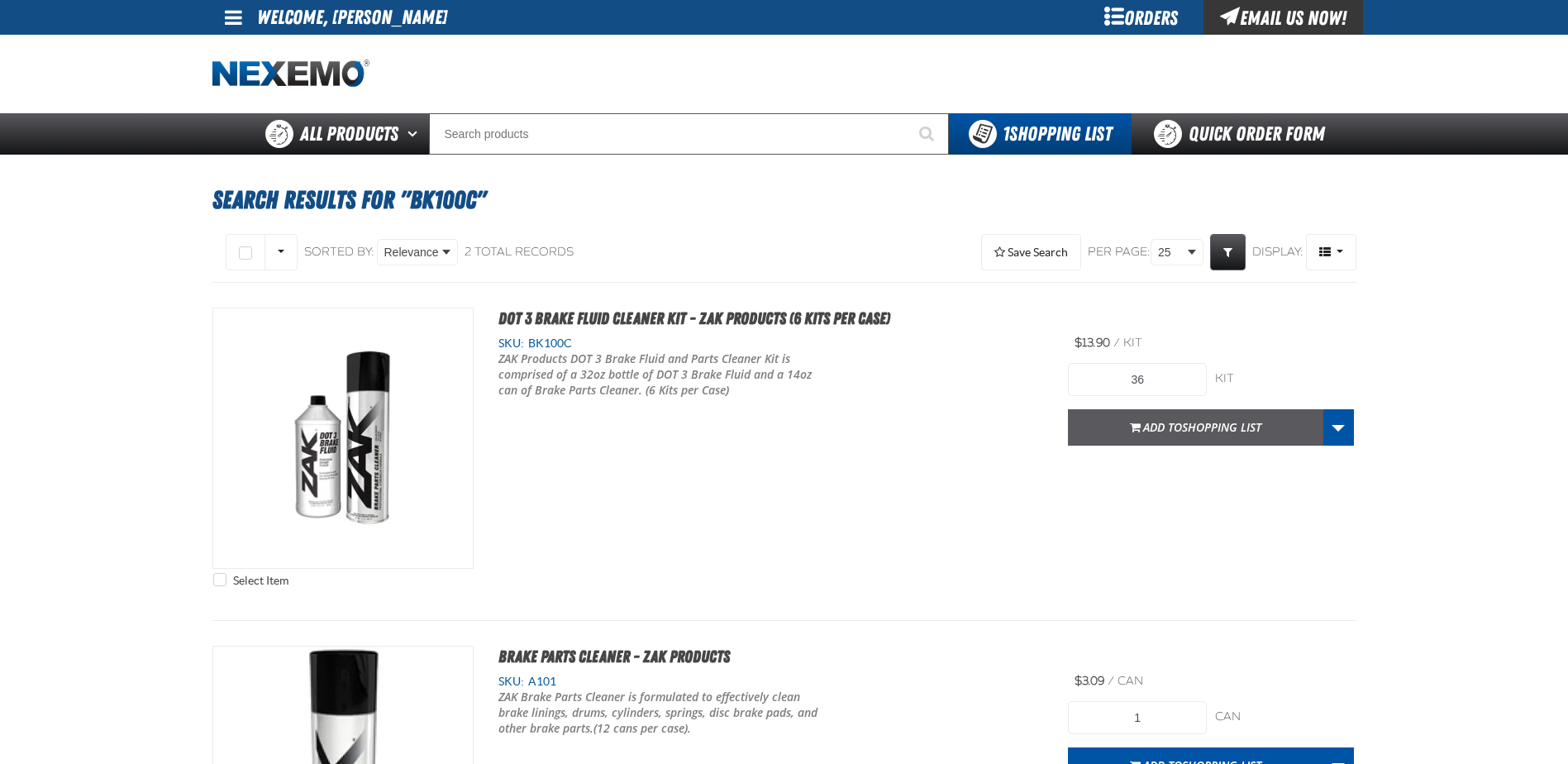
click at [1145, 431] on span "Add to Shopping List" at bounding box center [1202, 427] width 118 height 15
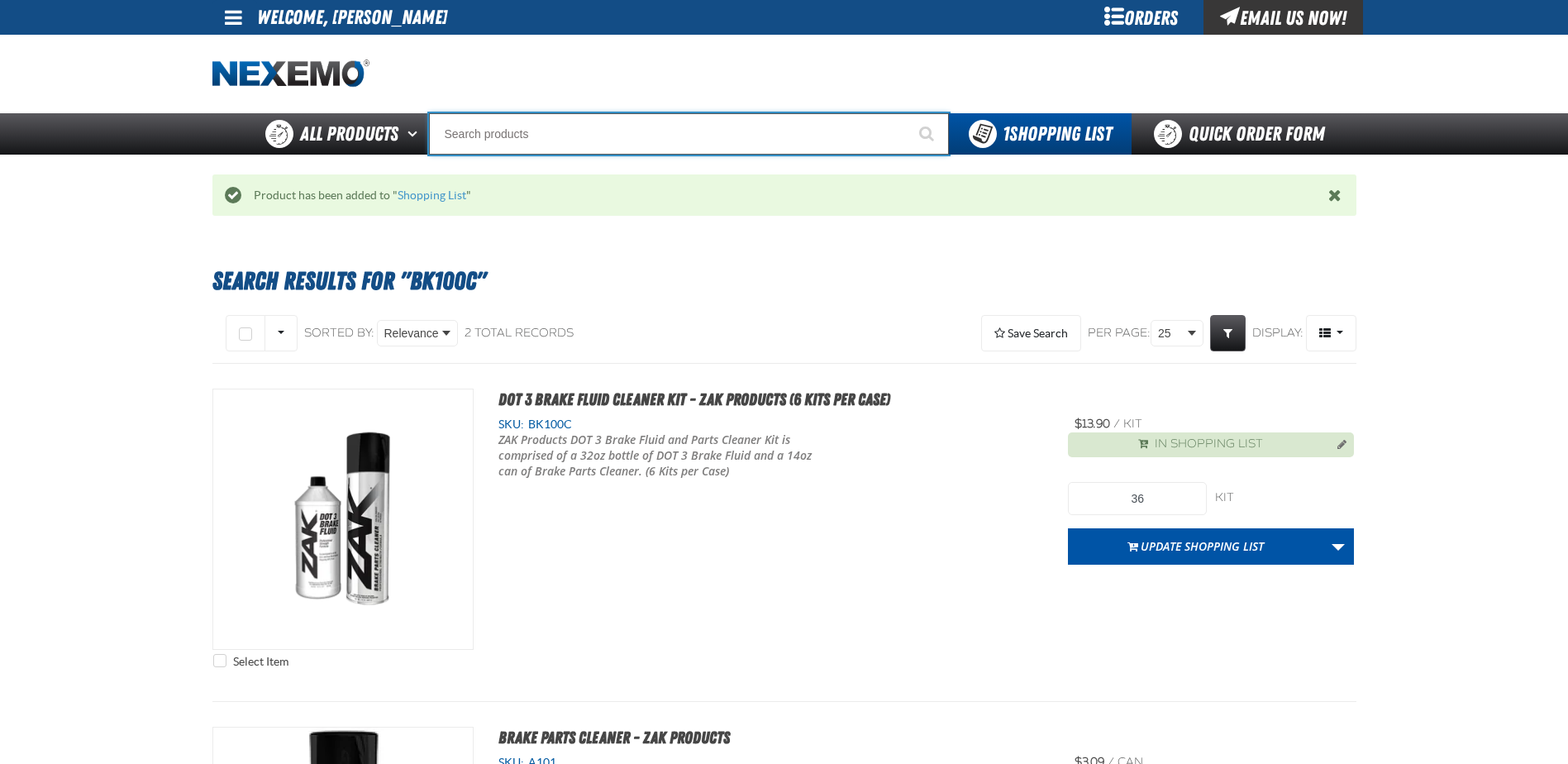
click at [529, 137] on input "Search" at bounding box center [689, 134] width 520 height 41
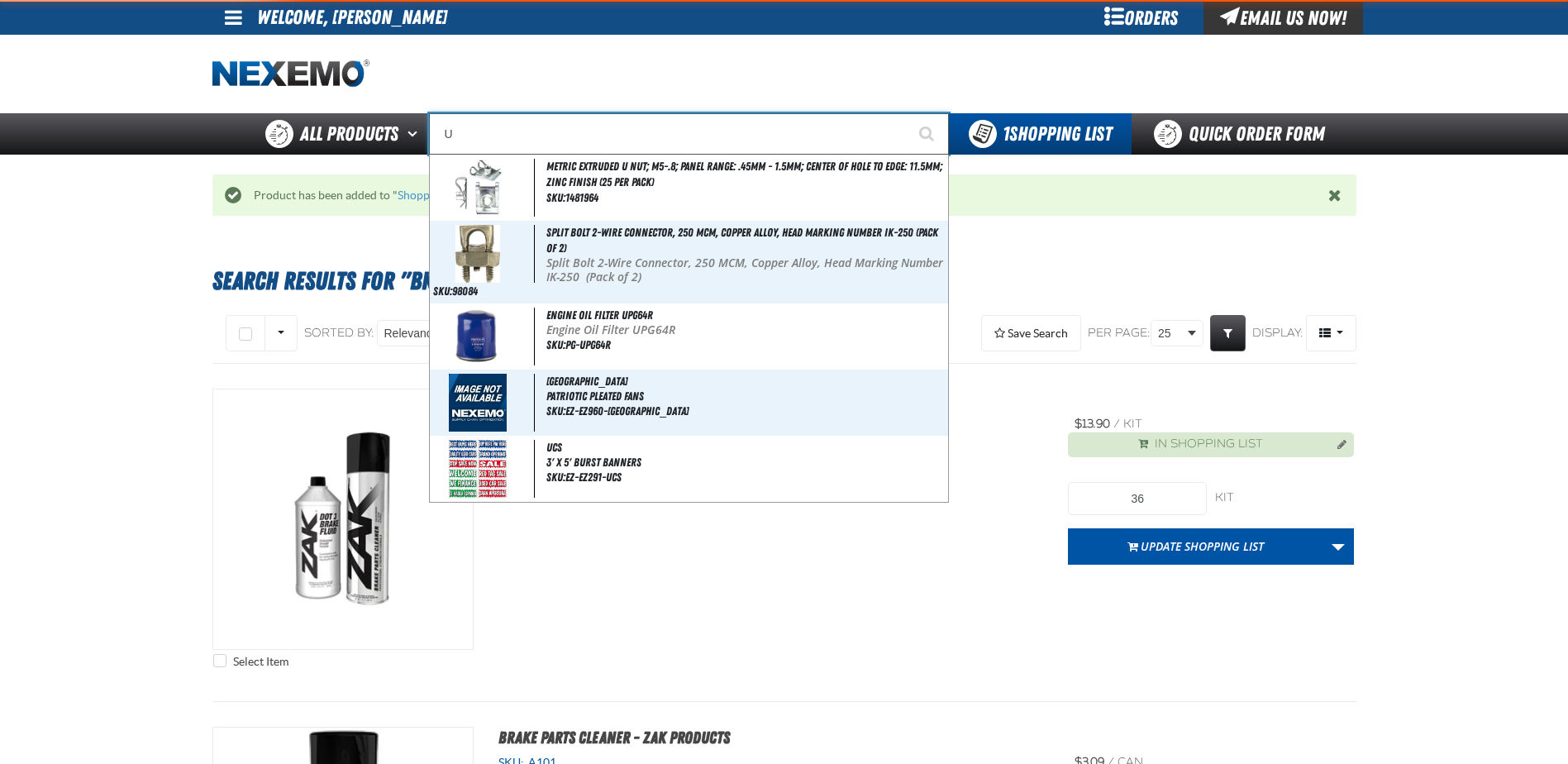
type input "UC"
type input "UC RED"
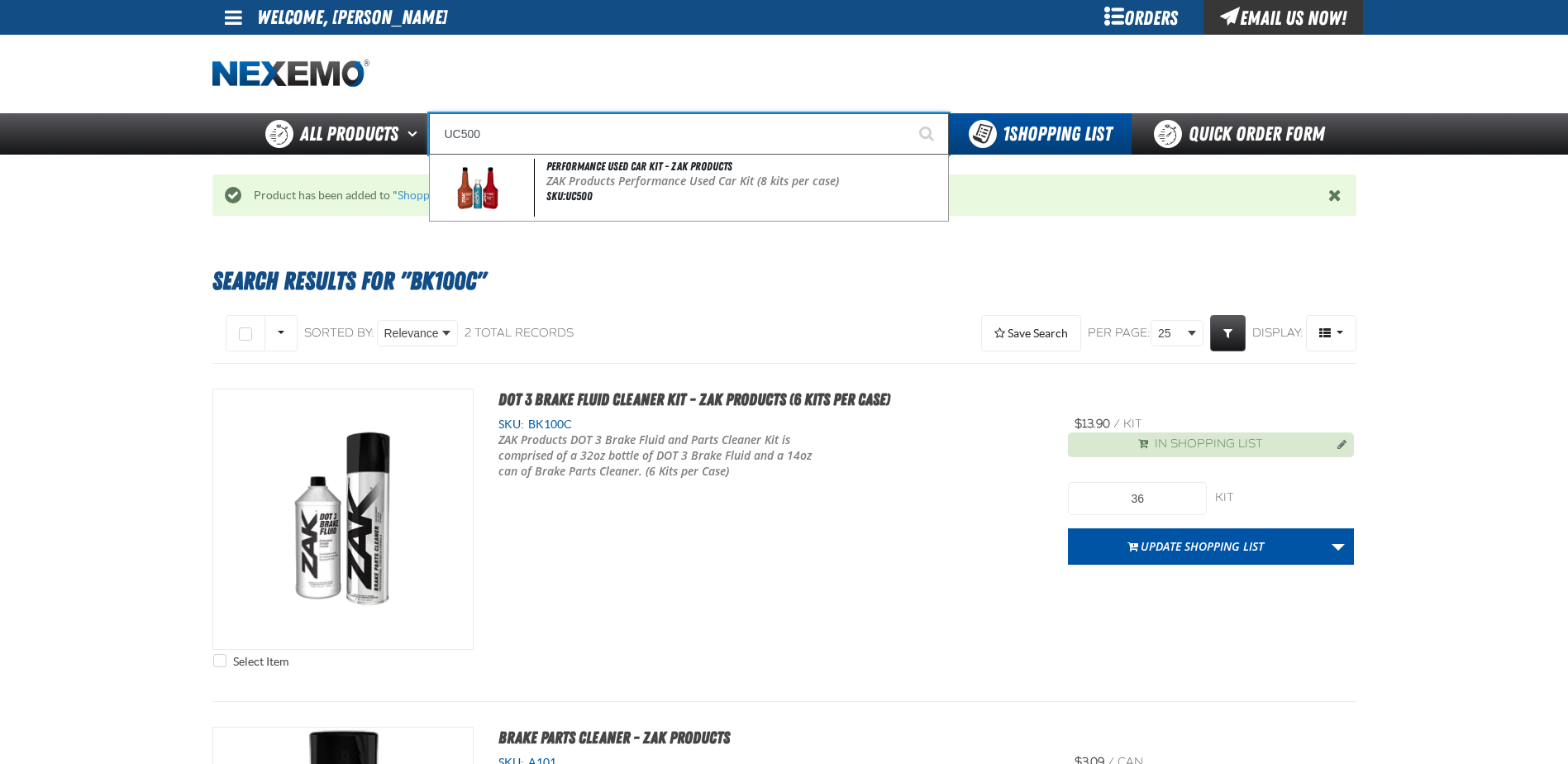
type input "UC500"
click at [907, 114] on button "Start Searching" at bounding box center [928, 134] width 41 height 41
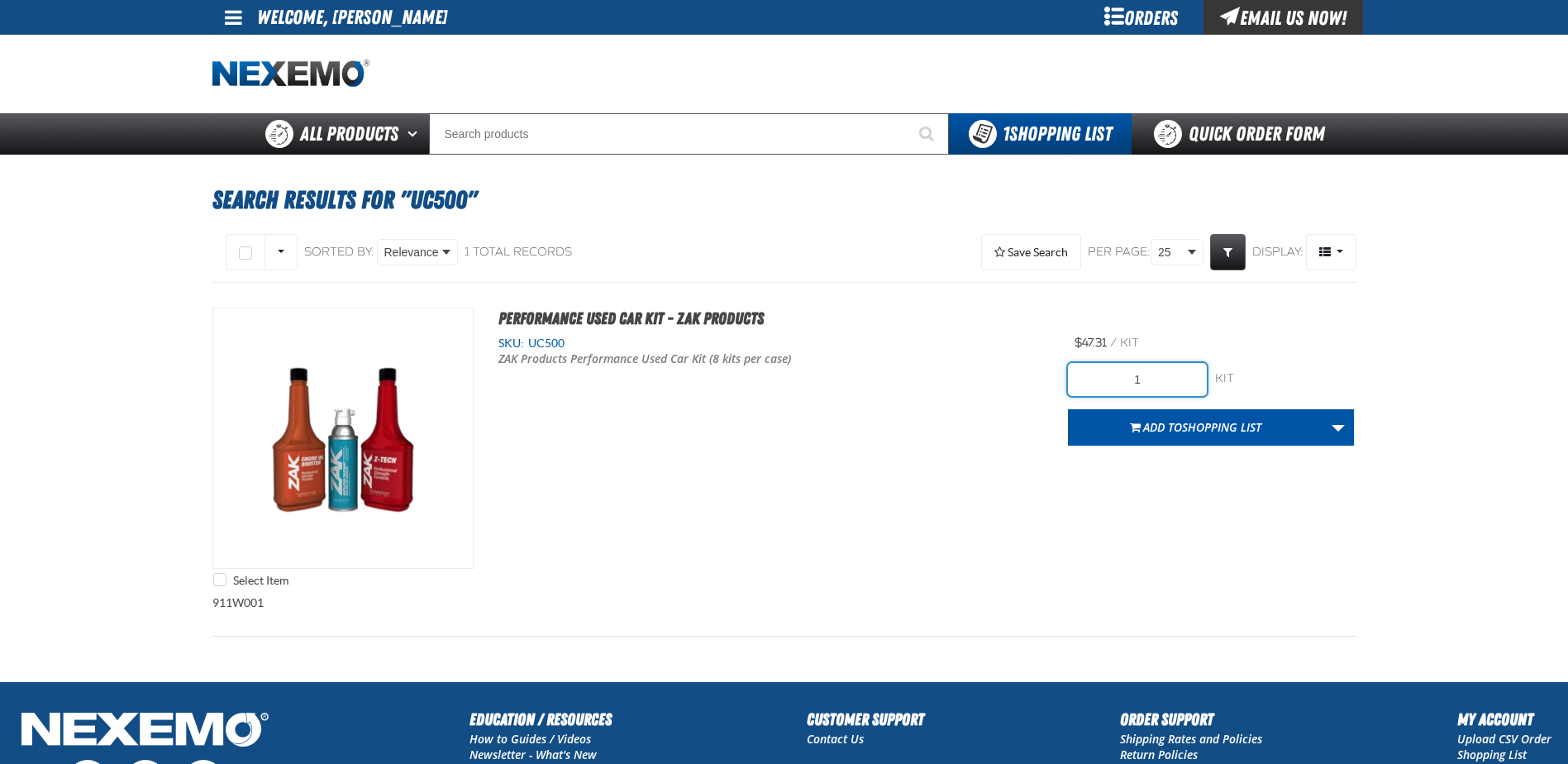
drag, startPoint x: 1158, startPoint y: 376, endPoint x: 978, endPoint y: 353, distance: 181.5
click at [982, 354] on div "Select Item Performance Used Car Kit - ZAK Products SKU: UC500 ZAK Products Per…" at bounding box center [784, 451] width 1144 height 288
type input "72"
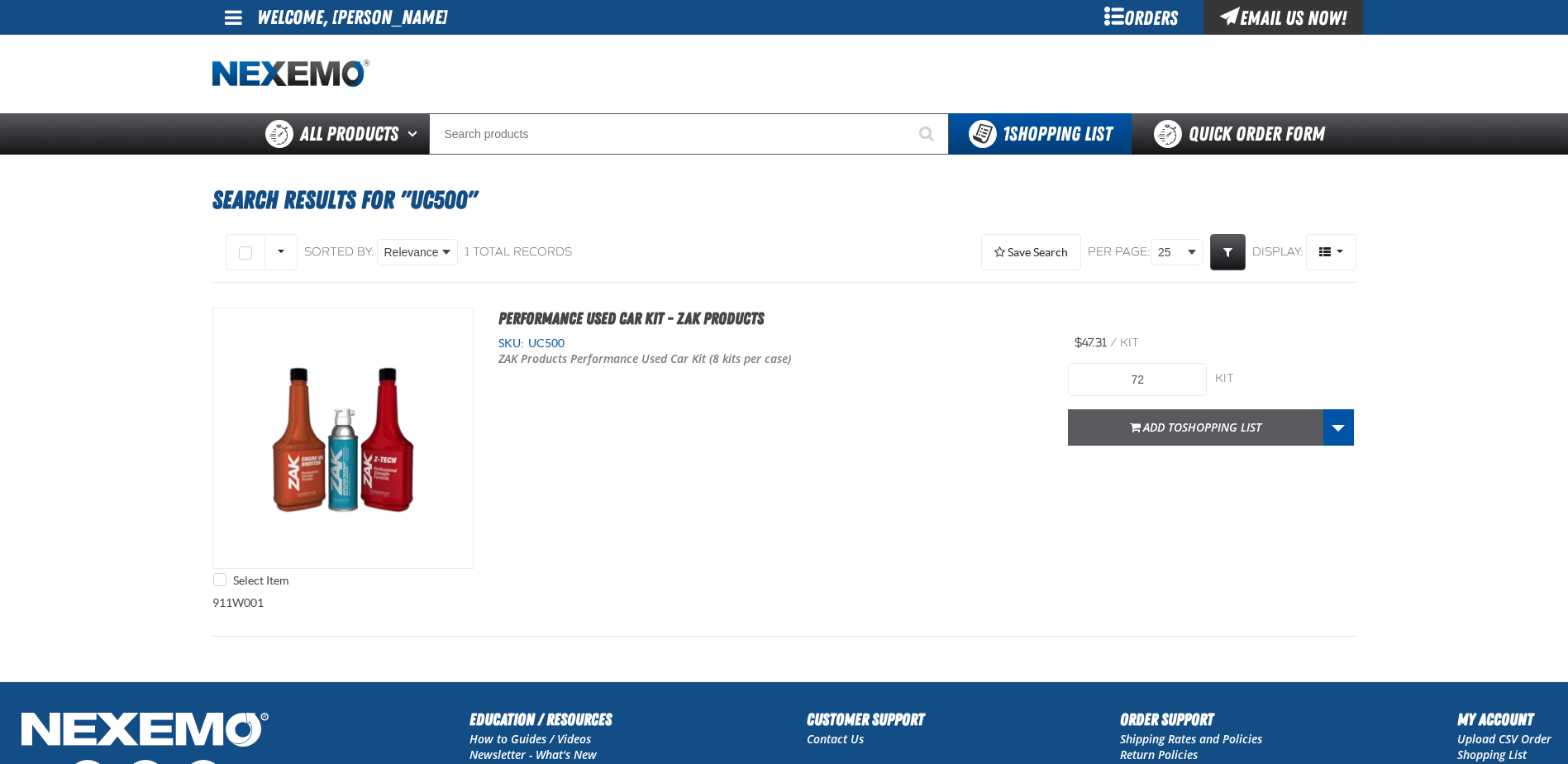
click at [1130, 432] on span "button" at bounding box center [1135, 429] width 11 height 4
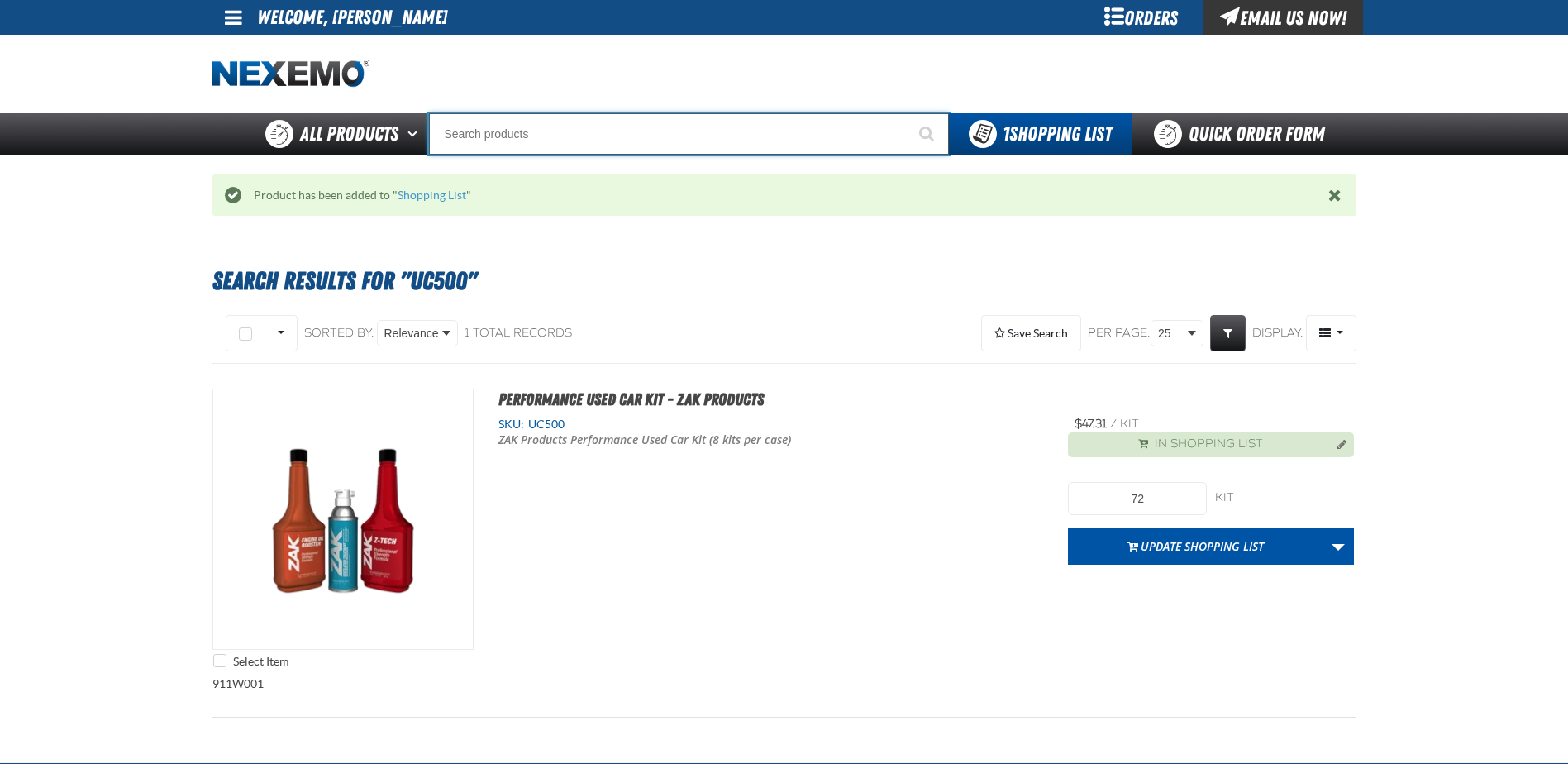
click at [656, 135] on input "Search" at bounding box center [689, 134] width 520 height 41
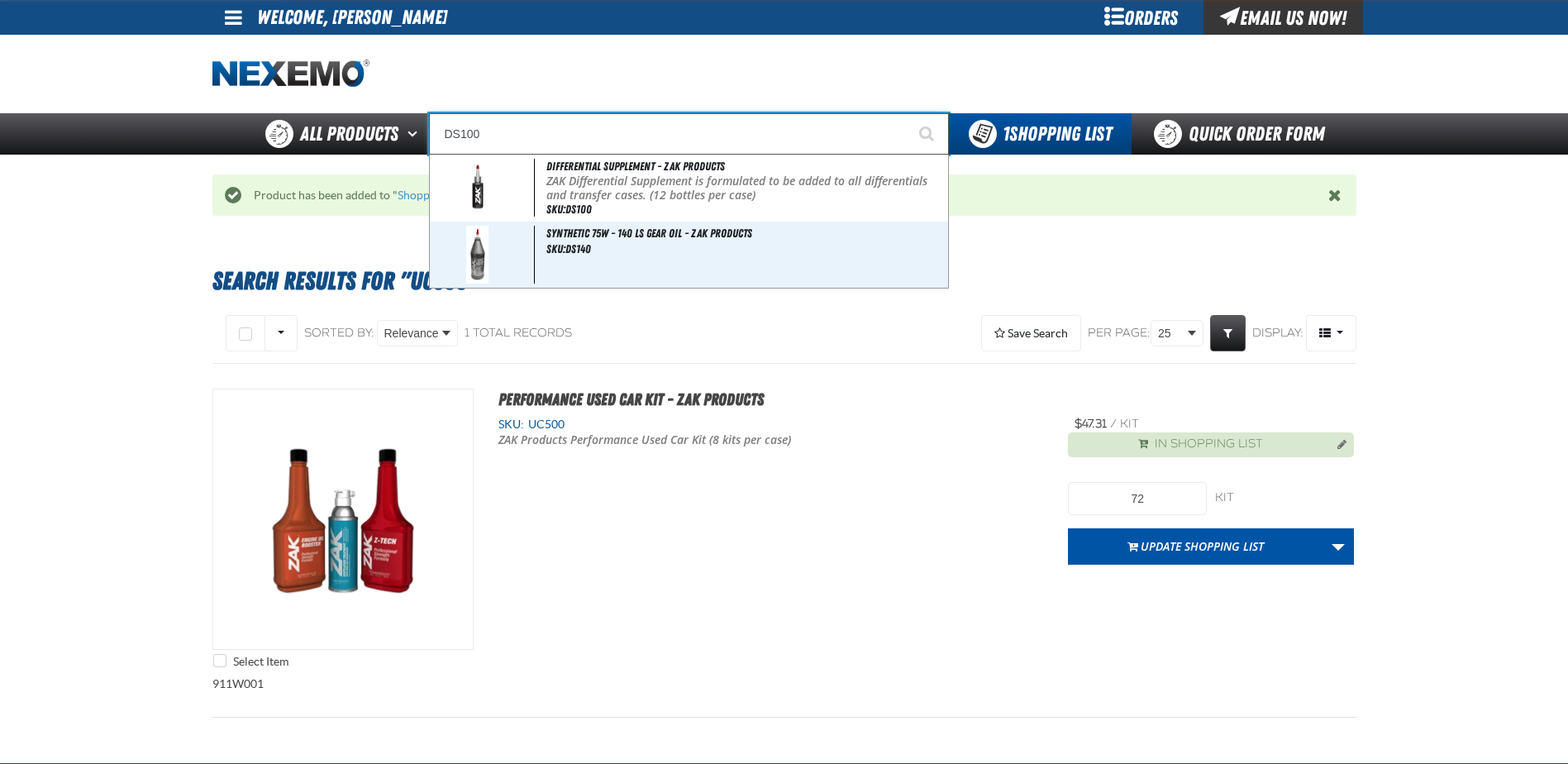
type input "DS100"
click at [907, 114] on button "Start Searching" at bounding box center [928, 134] width 41 height 41
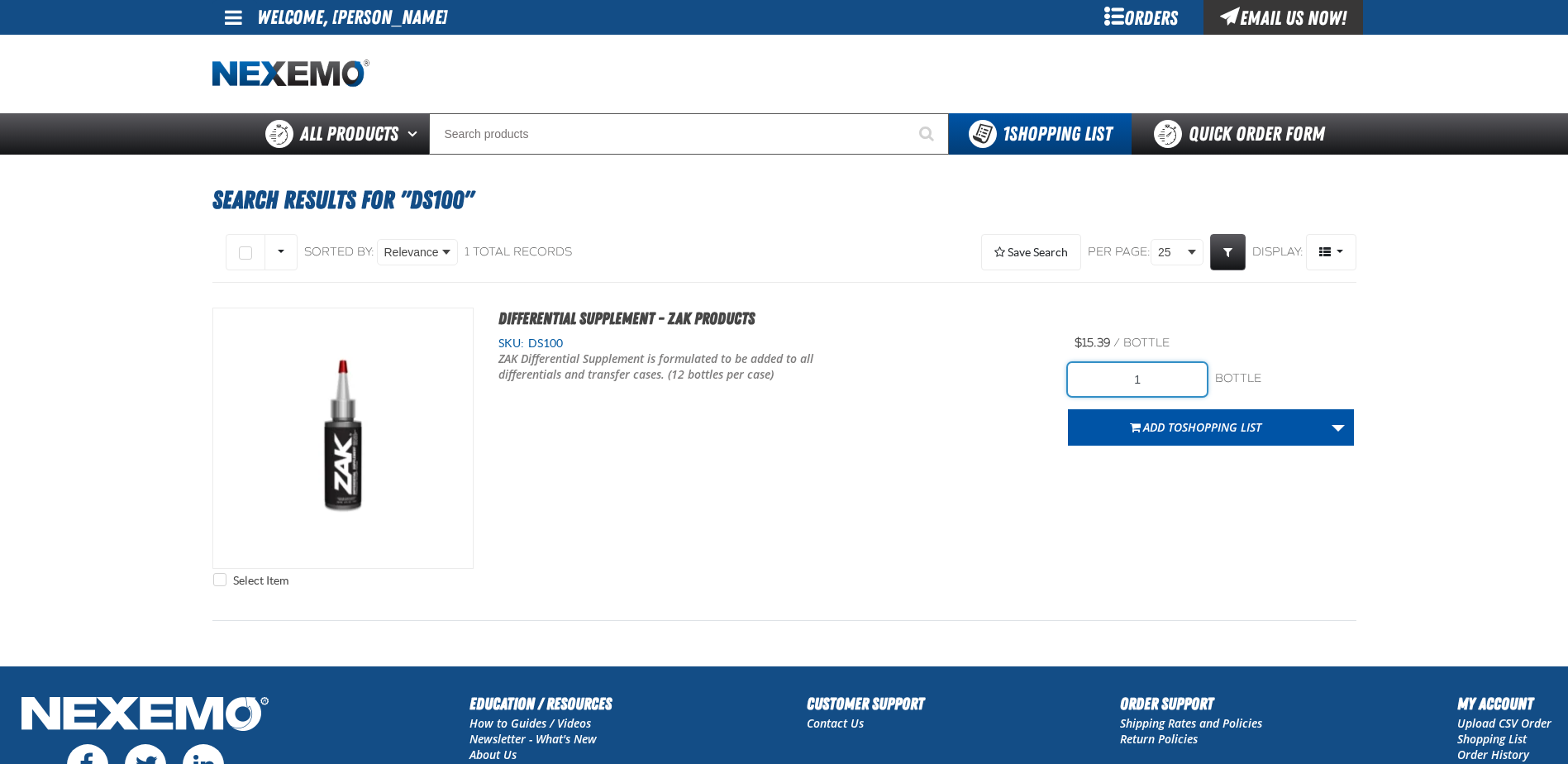
drag, startPoint x: 1148, startPoint y: 384, endPoint x: 1034, endPoint y: 357, distance: 117.2
click at [1039, 375] on div "Select Item Differential Supplement - ZAK Products SKU: DS100" at bounding box center [784, 451] width 1144 height 288
type input "72"
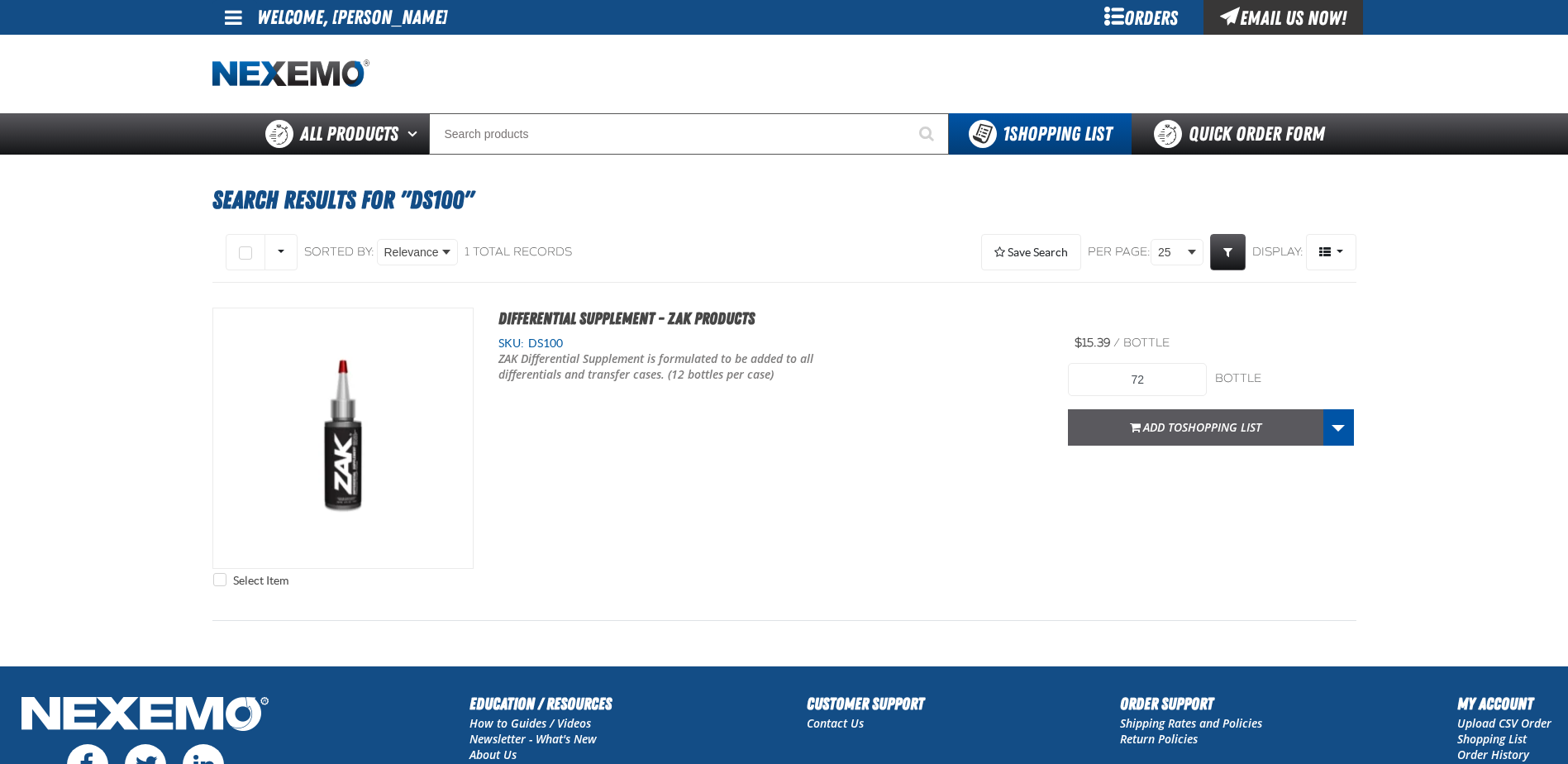
click at [1201, 421] on span "Shopping List" at bounding box center [1221, 427] width 79 height 15
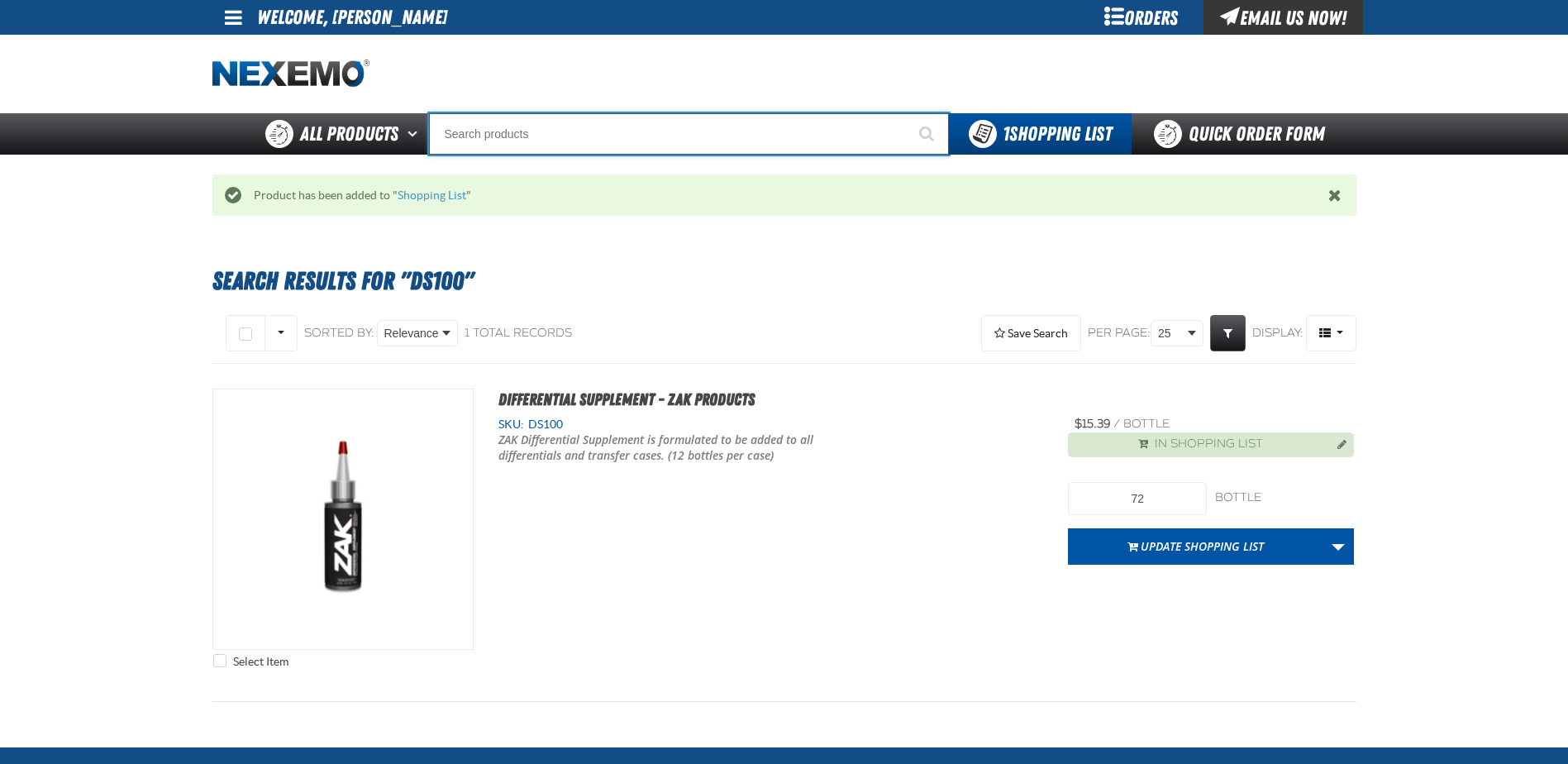
click at [638, 125] on input "Search" at bounding box center [689, 134] width 520 height 41
type input "V"
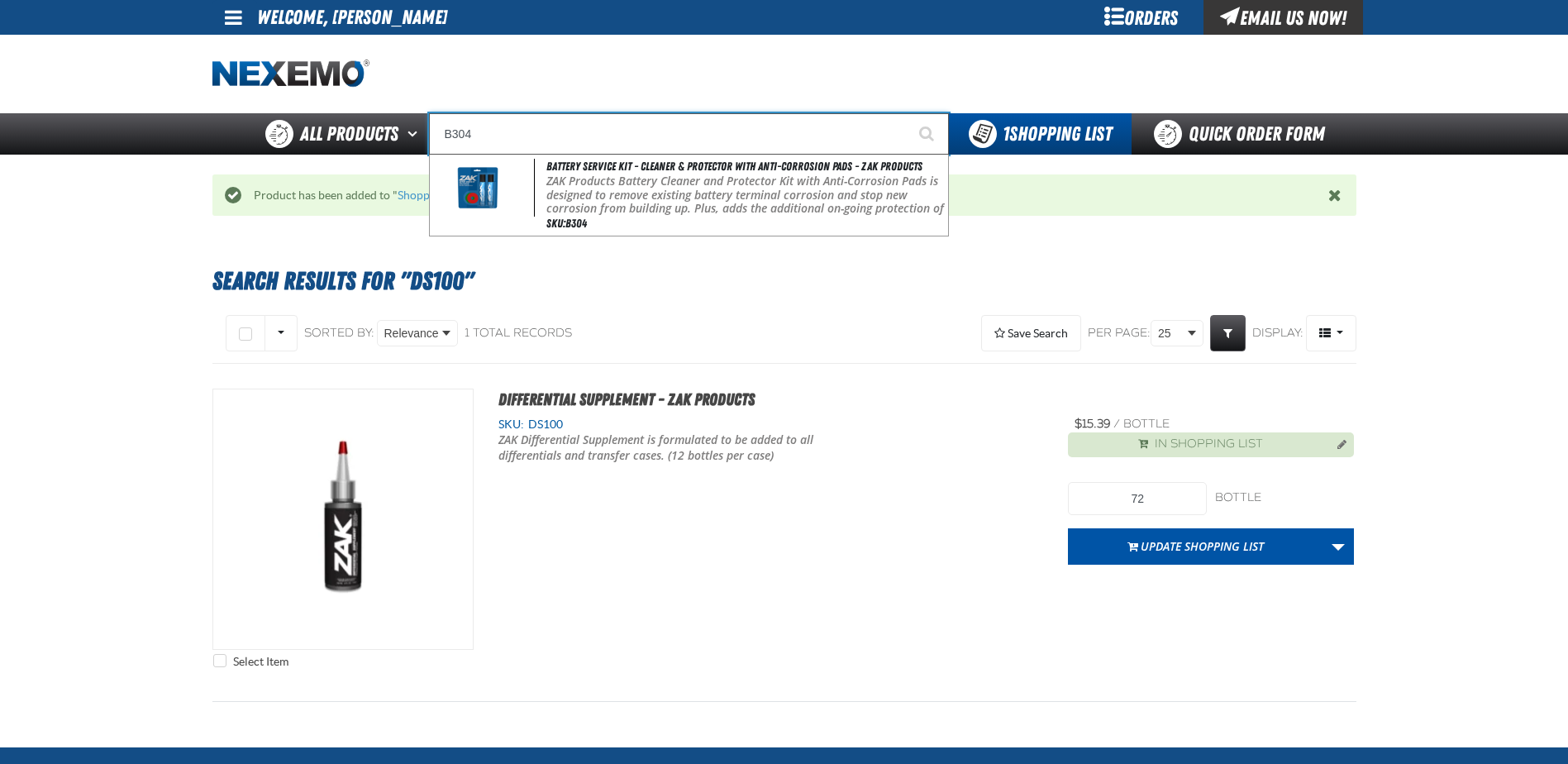
type input "B304"
click at [907, 114] on button "Start Searching" at bounding box center [928, 134] width 41 height 41
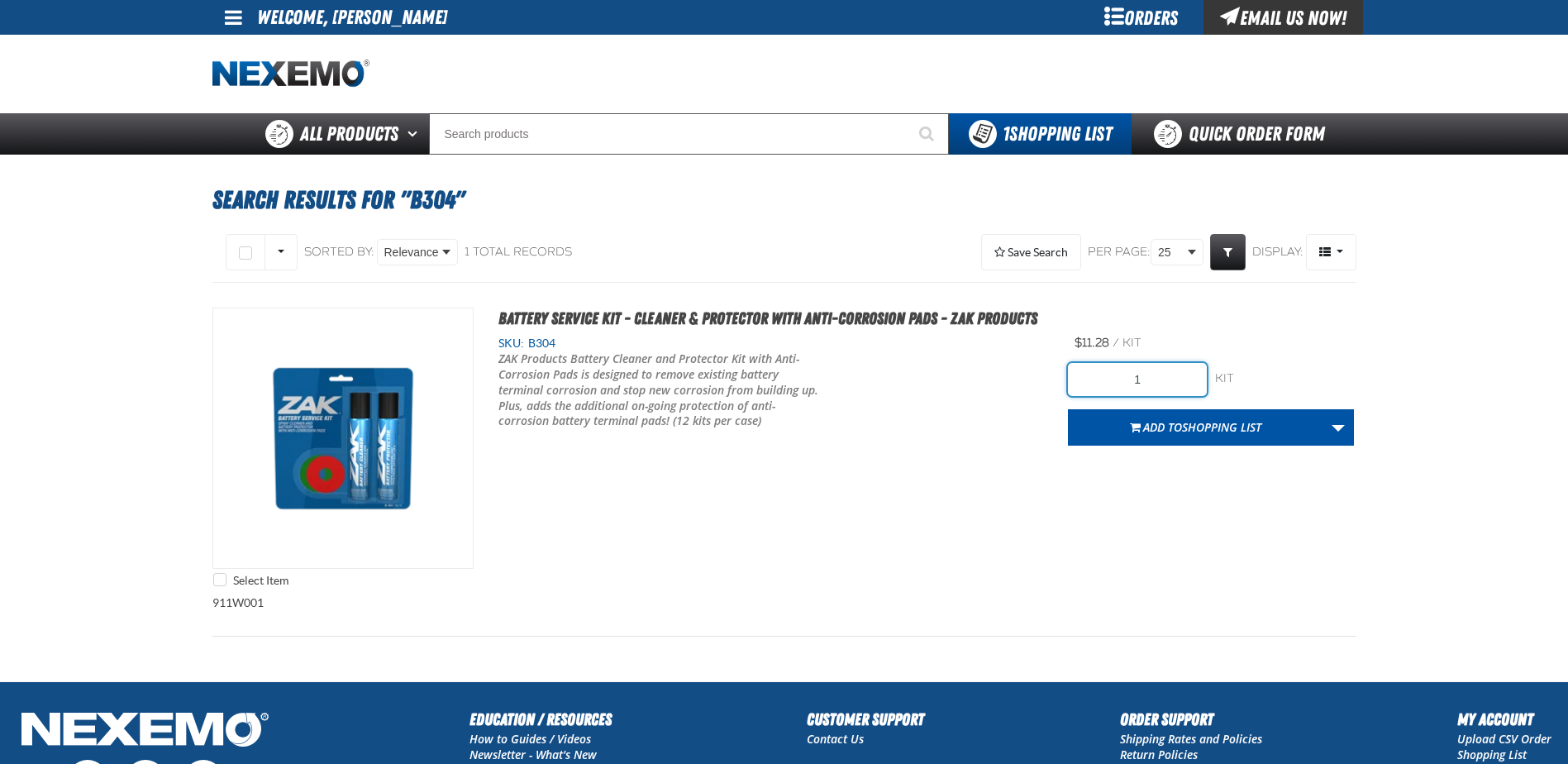
click at [1025, 379] on div "Select Item Battery Service Kit - Cleaner & Protector with Anti-Corrosion Pads …" at bounding box center [784, 451] width 1144 height 288
type input "60"
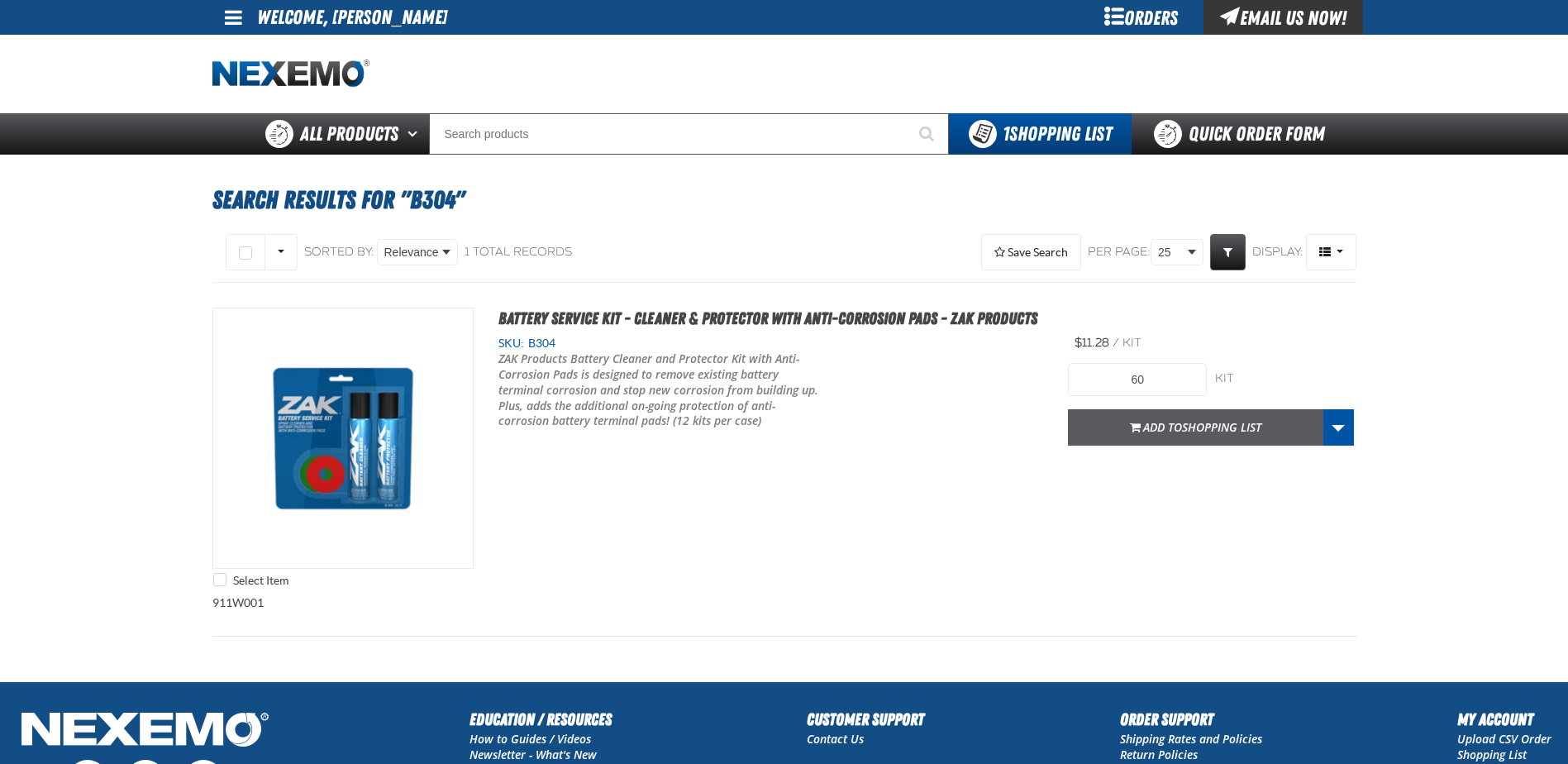
click at [1148, 434] on span "Add to Shopping List" at bounding box center [1202, 427] width 118 height 15
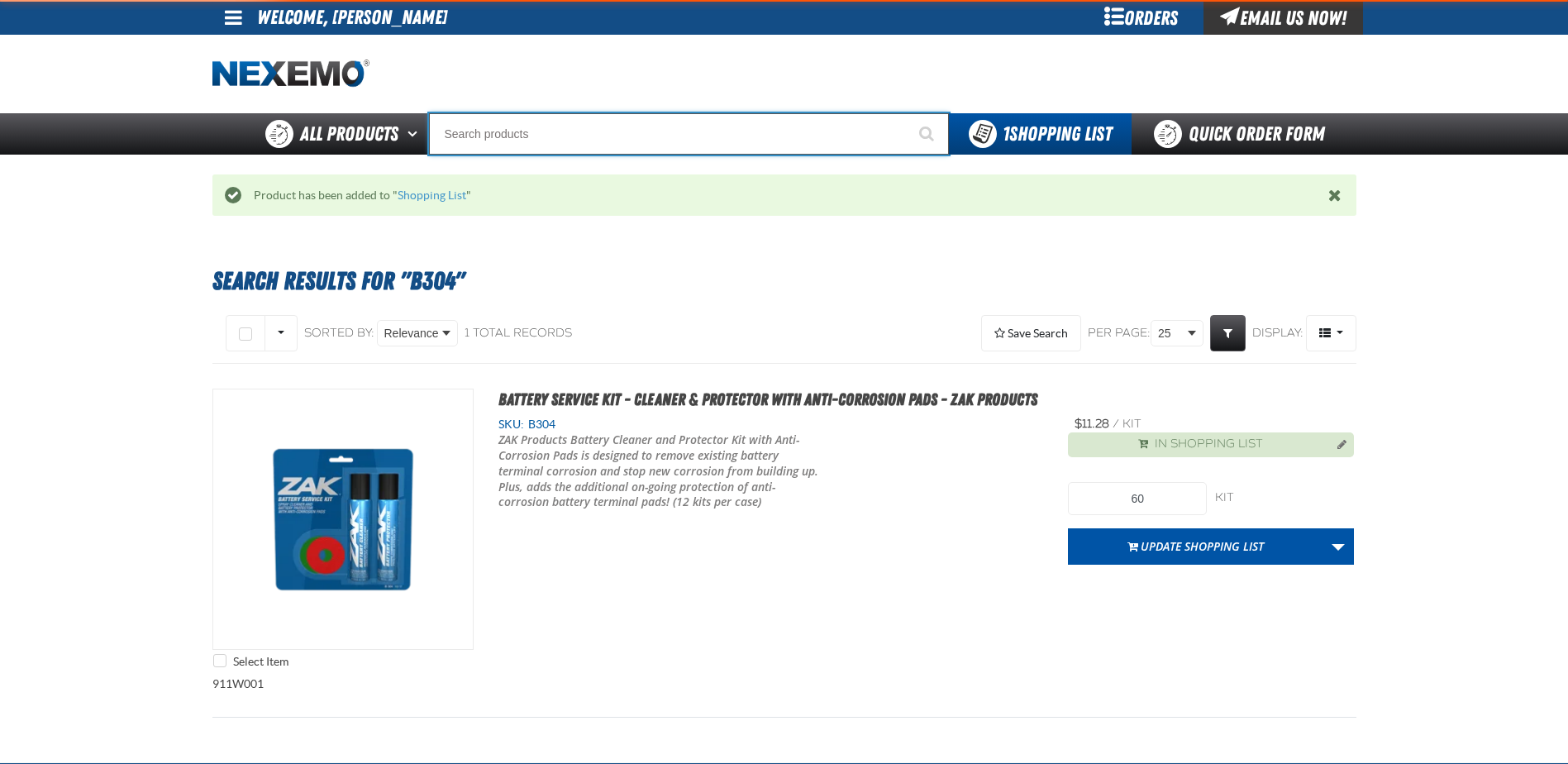
click at [509, 132] on input "Search" at bounding box center [689, 134] width 520 height 41
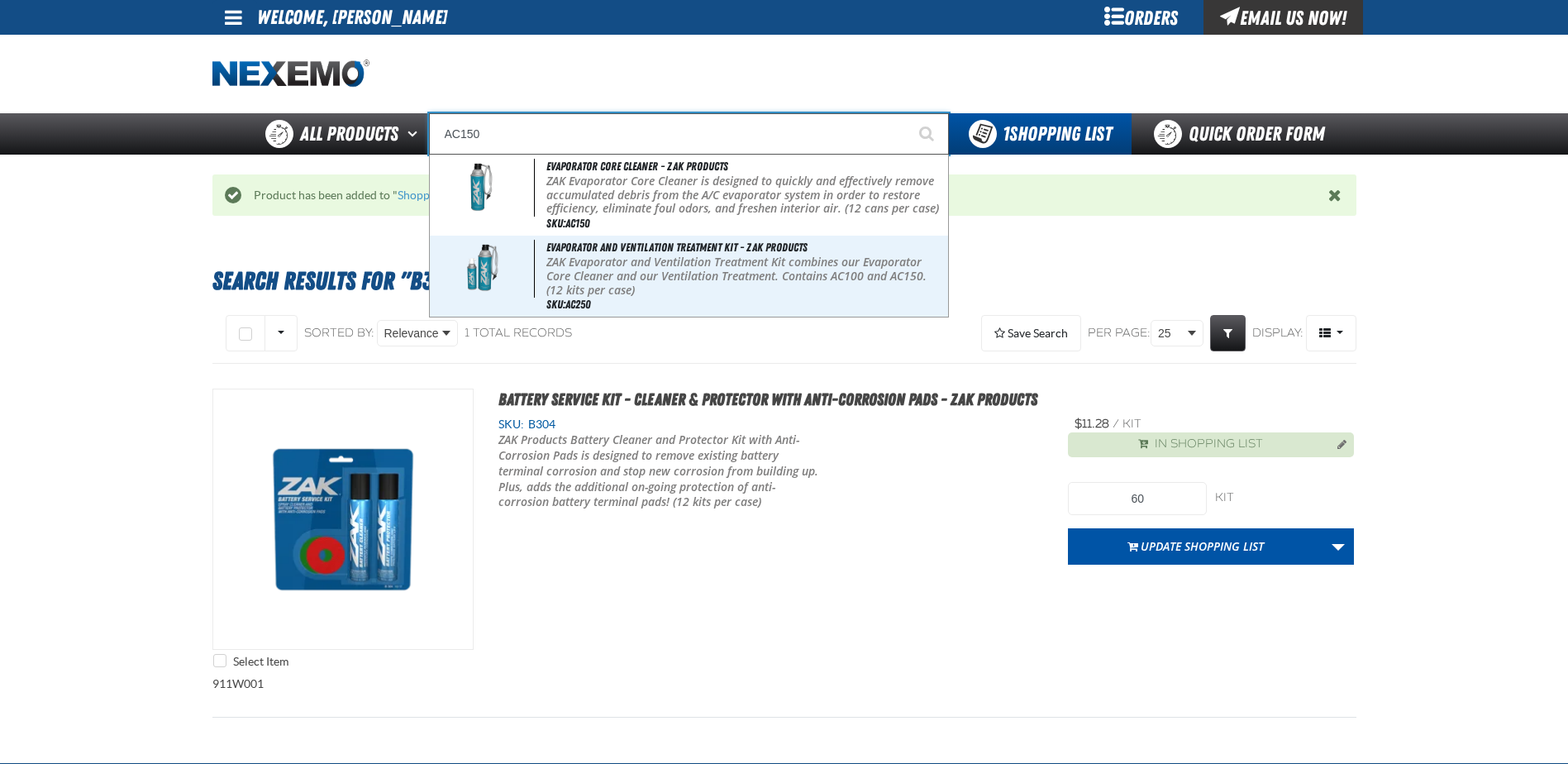
type input "AC150"
click at [907, 114] on button "Start Searching" at bounding box center [928, 134] width 41 height 41
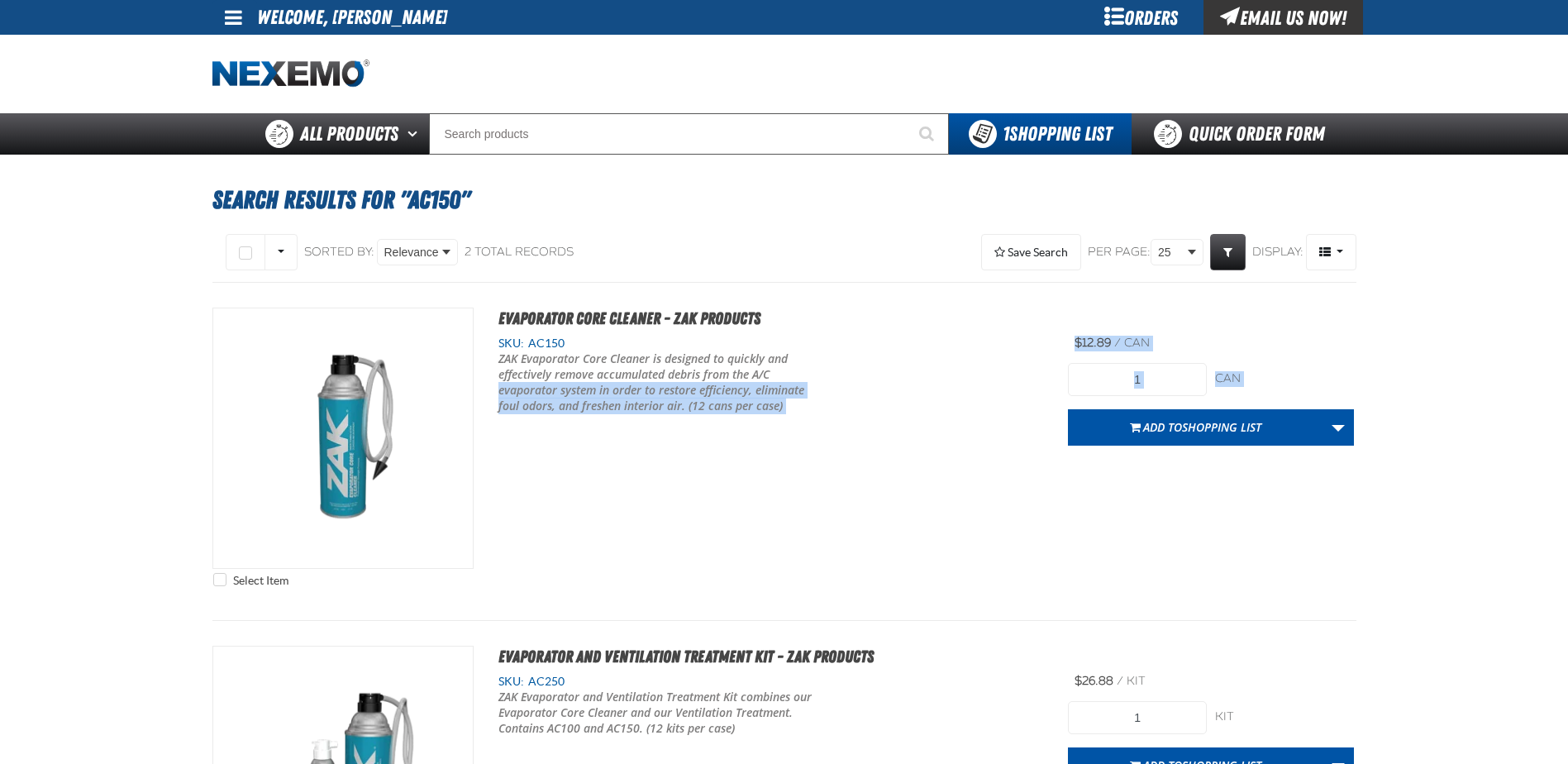
click at [1017, 367] on div "Select Item Evaporator Core Cleaner - ZAK Products SKU: AC150" at bounding box center [784, 451] width 1144 height 288
drag, startPoint x: 1017, startPoint y: 367, endPoint x: 1173, endPoint y: 363, distance: 156.1
click at [1173, 363] on input "1" at bounding box center [1137, 379] width 139 height 33
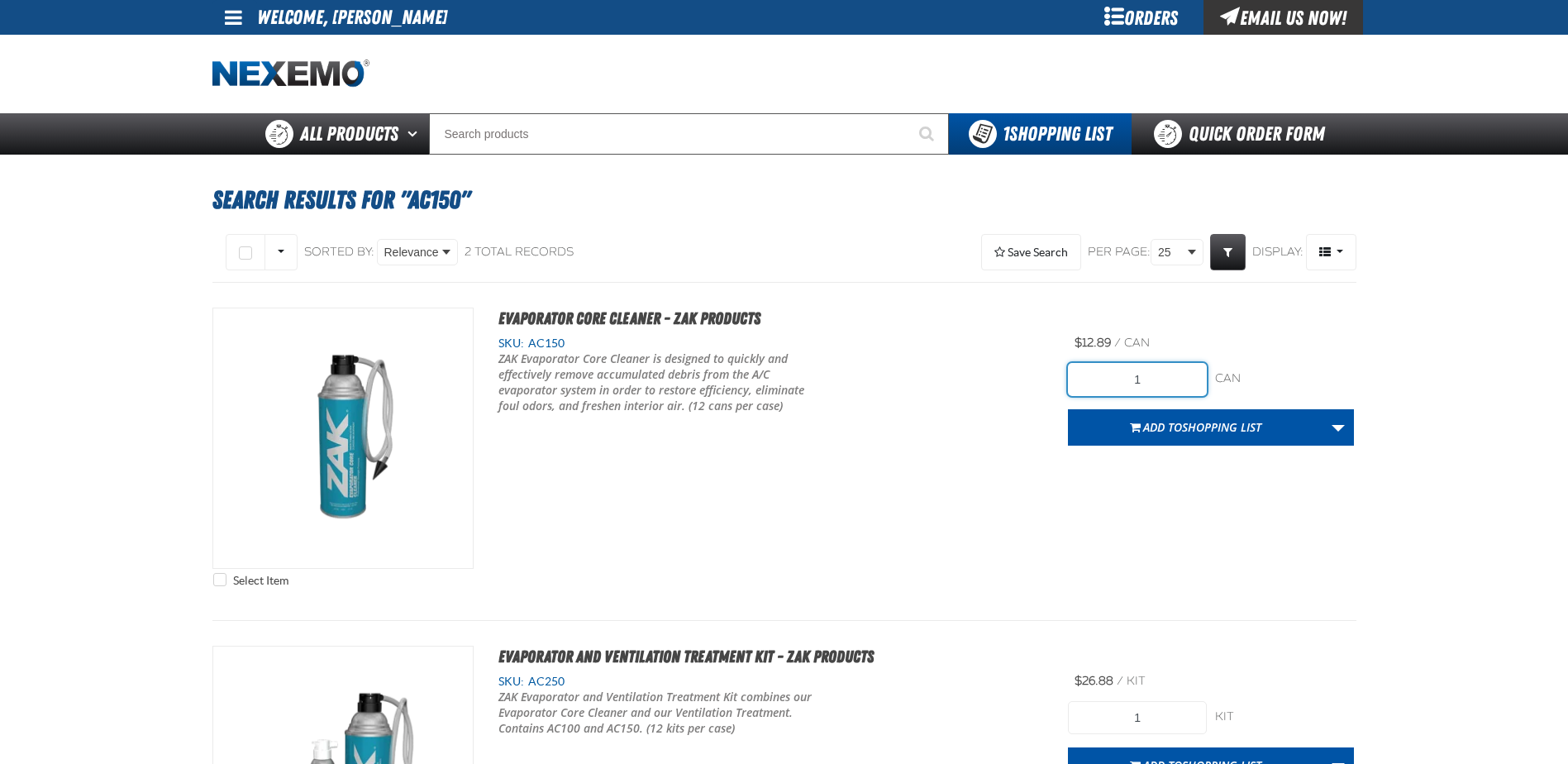
drag, startPoint x: 1049, startPoint y: 381, endPoint x: 1037, endPoint y: 366, distance: 19.2
click at [1045, 381] on div "Select Item Evaporator Core Cleaner - ZAK Products SKU: AC150" at bounding box center [784, 451] width 1144 height 288
type input "24"
click at [1157, 430] on span "Add to Shopping List" at bounding box center [1202, 427] width 118 height 15
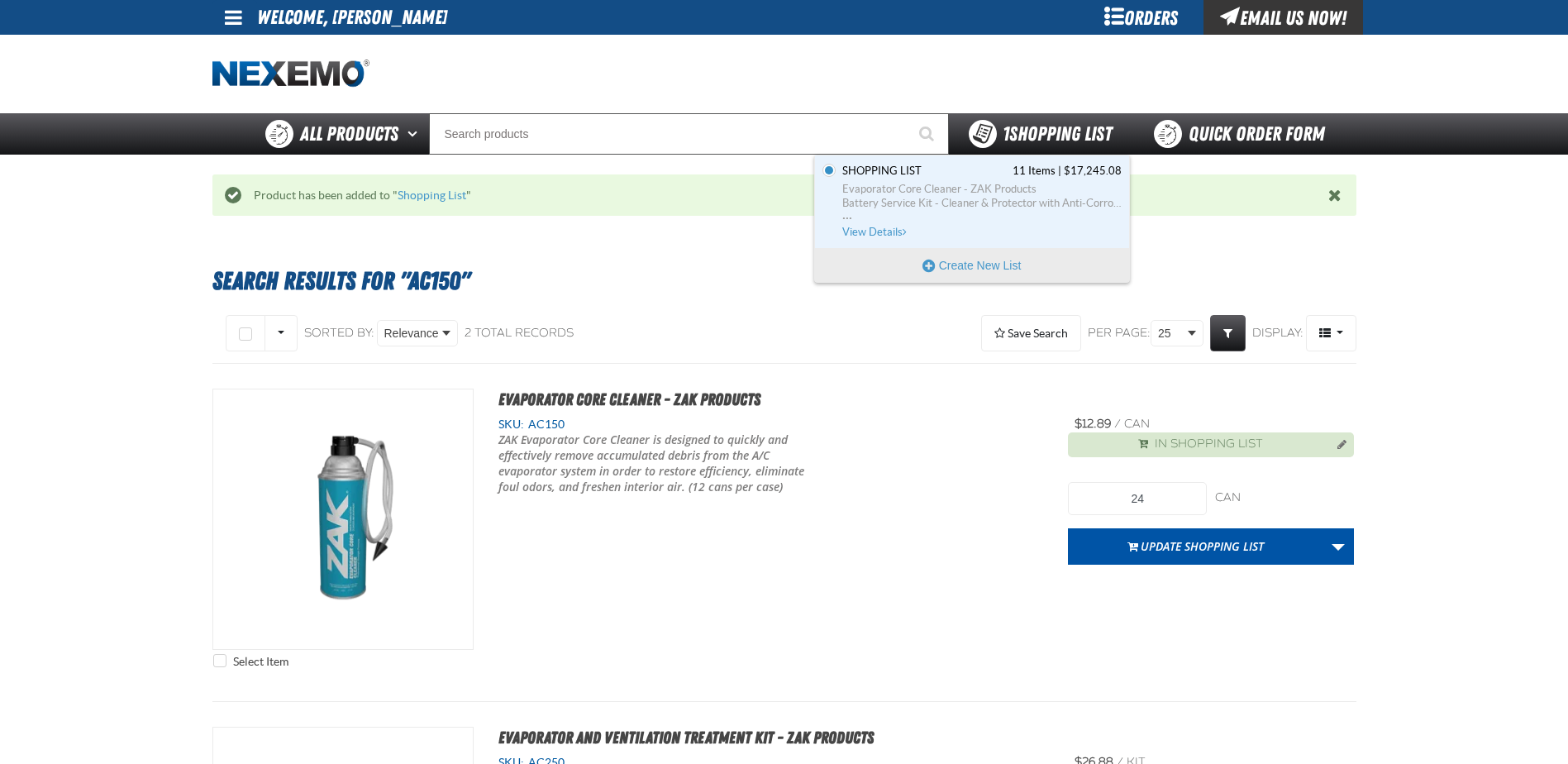
click at [1041, 129] on span "1 Shopping List" at bounding box center [1058, 133] width 109 height 23
click at [895, 195] on span "Evaporator Core Cleaner - ZAK Products" at bounding box center [982, 189] width 279 height 15
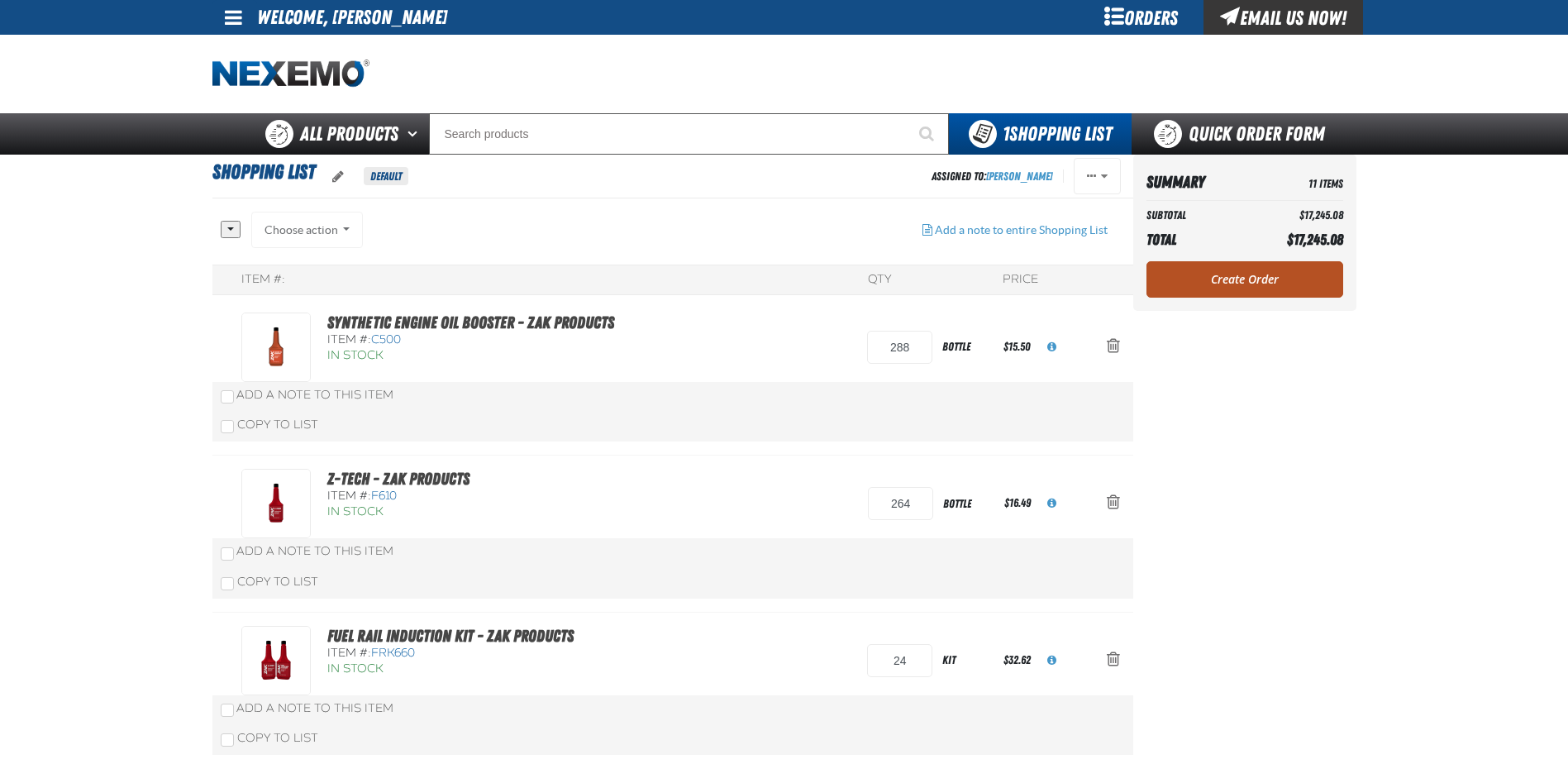
click at [1239, 276] on link "Create Order" at bounding box center [1244, 279] width 196 height 37
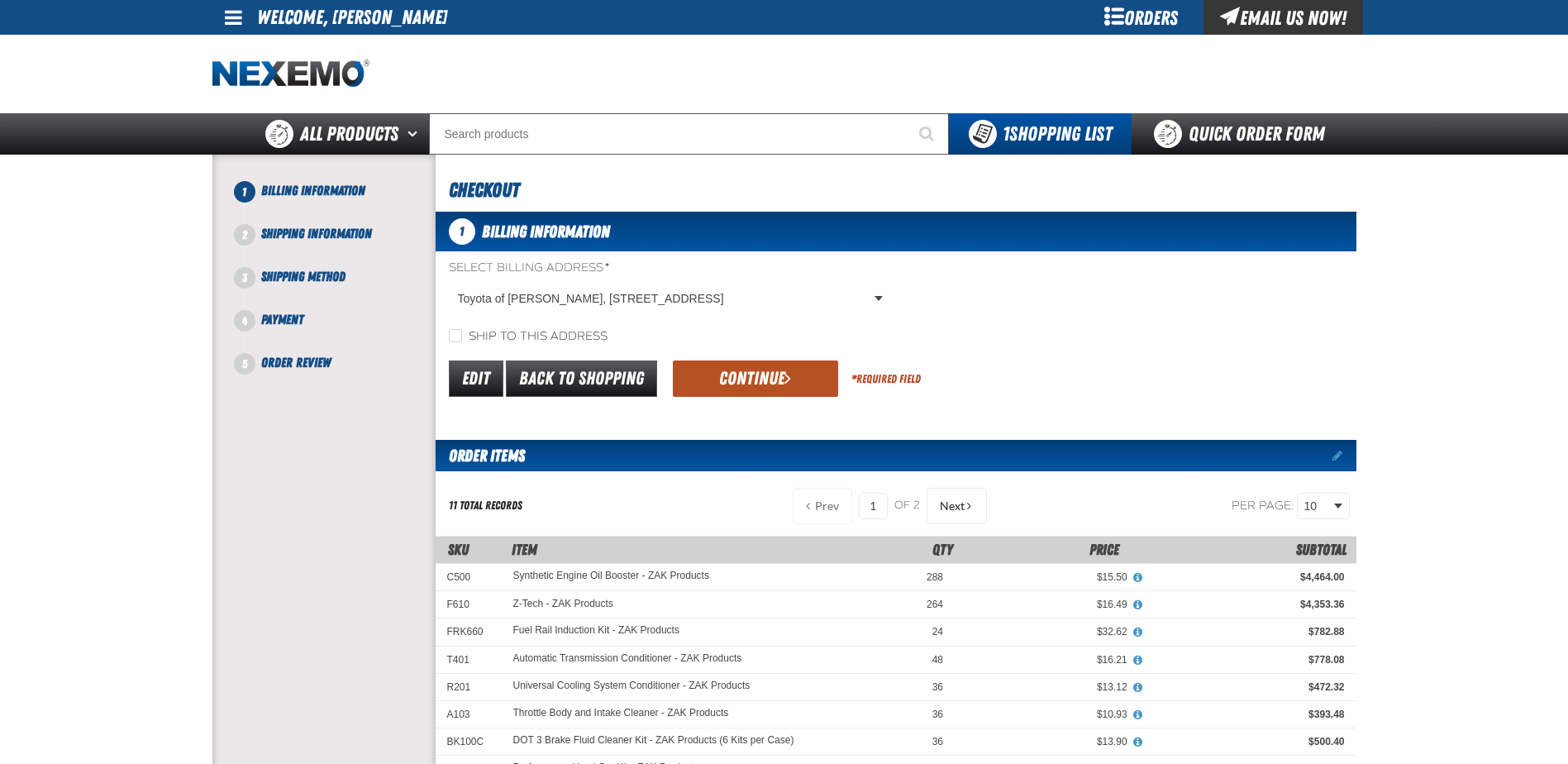
click at [755, 377] on button "Continue" at bounding box center [755, 378] width 166 height 37
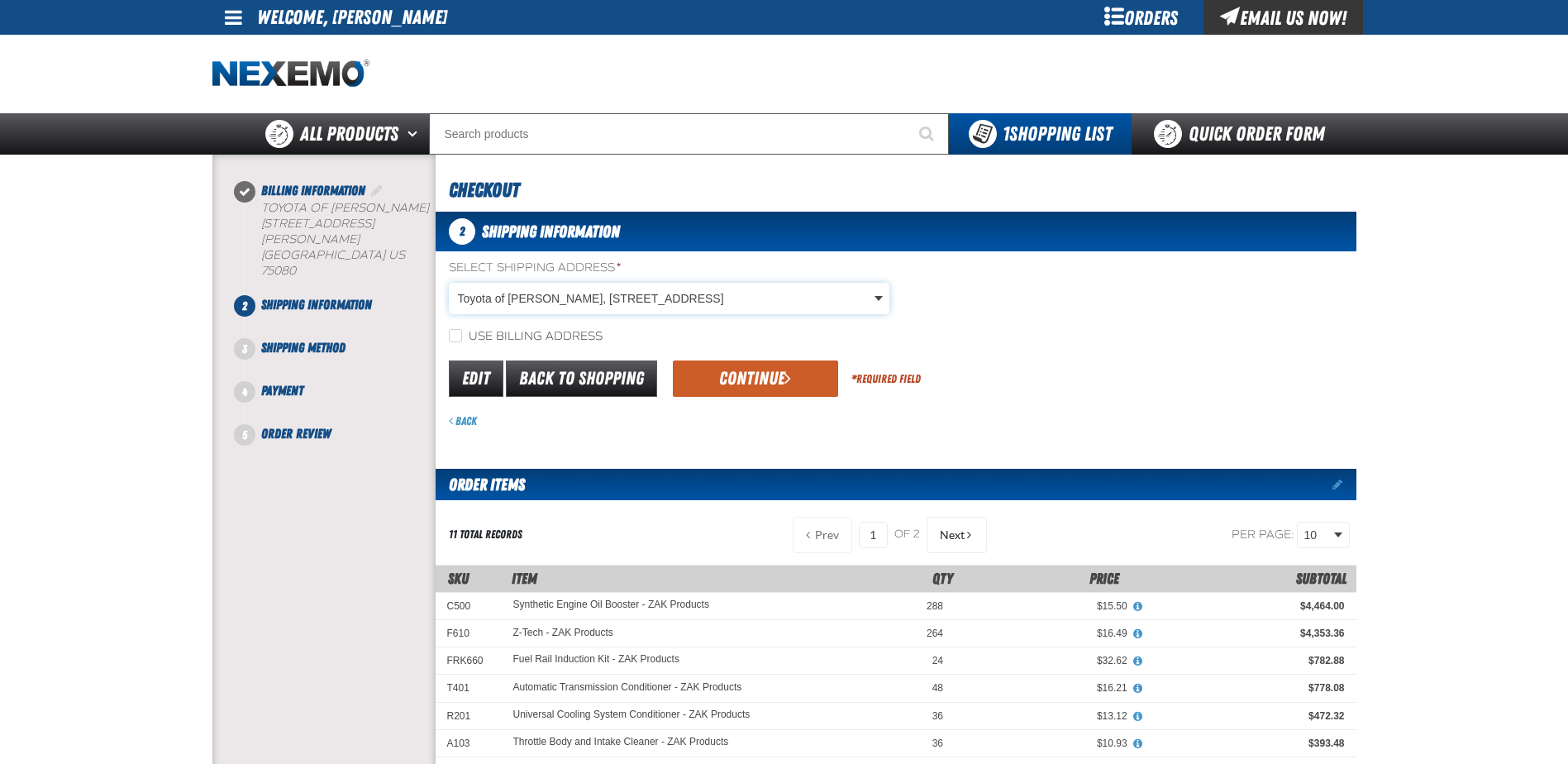
click at [782, 293] on body "Skip to Main Content Staging Site 5.1 Upgrade Site My Account My Account Suppor…" at bounding box center [784, 703] width 1568 height 1408
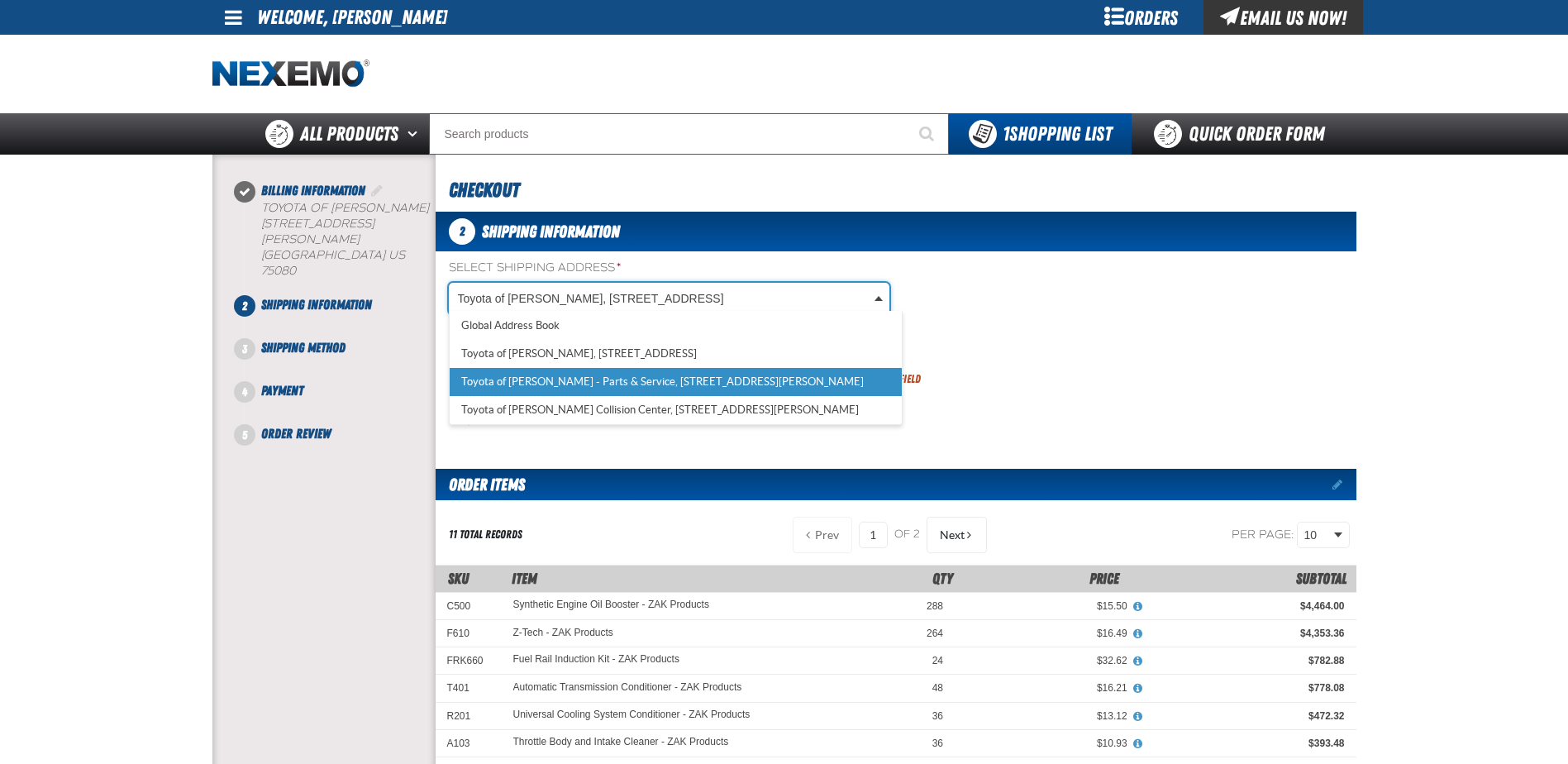
select select "a_374"
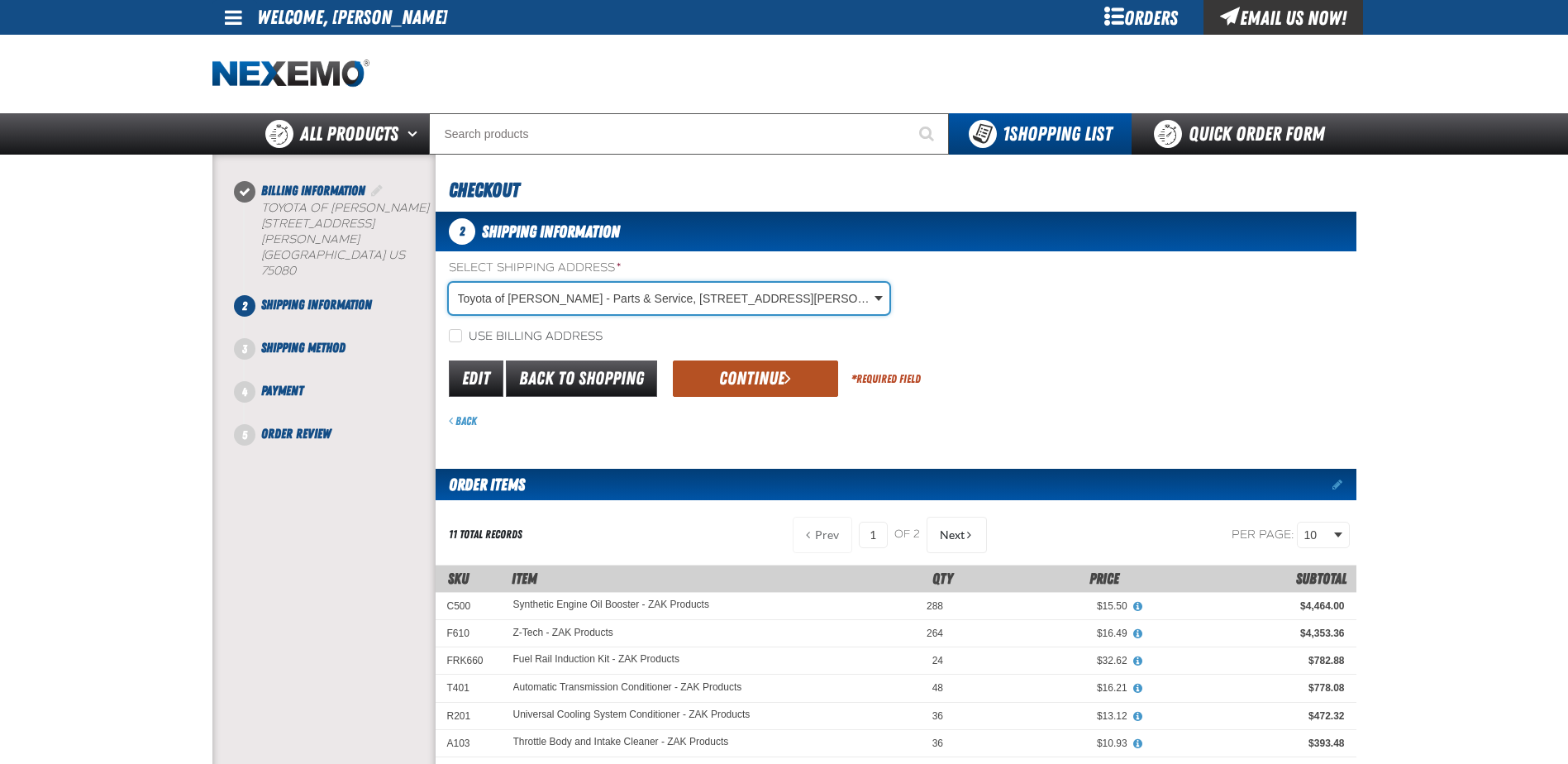
click at [755, 378] on button "Continue" at bounding box center [755, 378] width 166 height 37
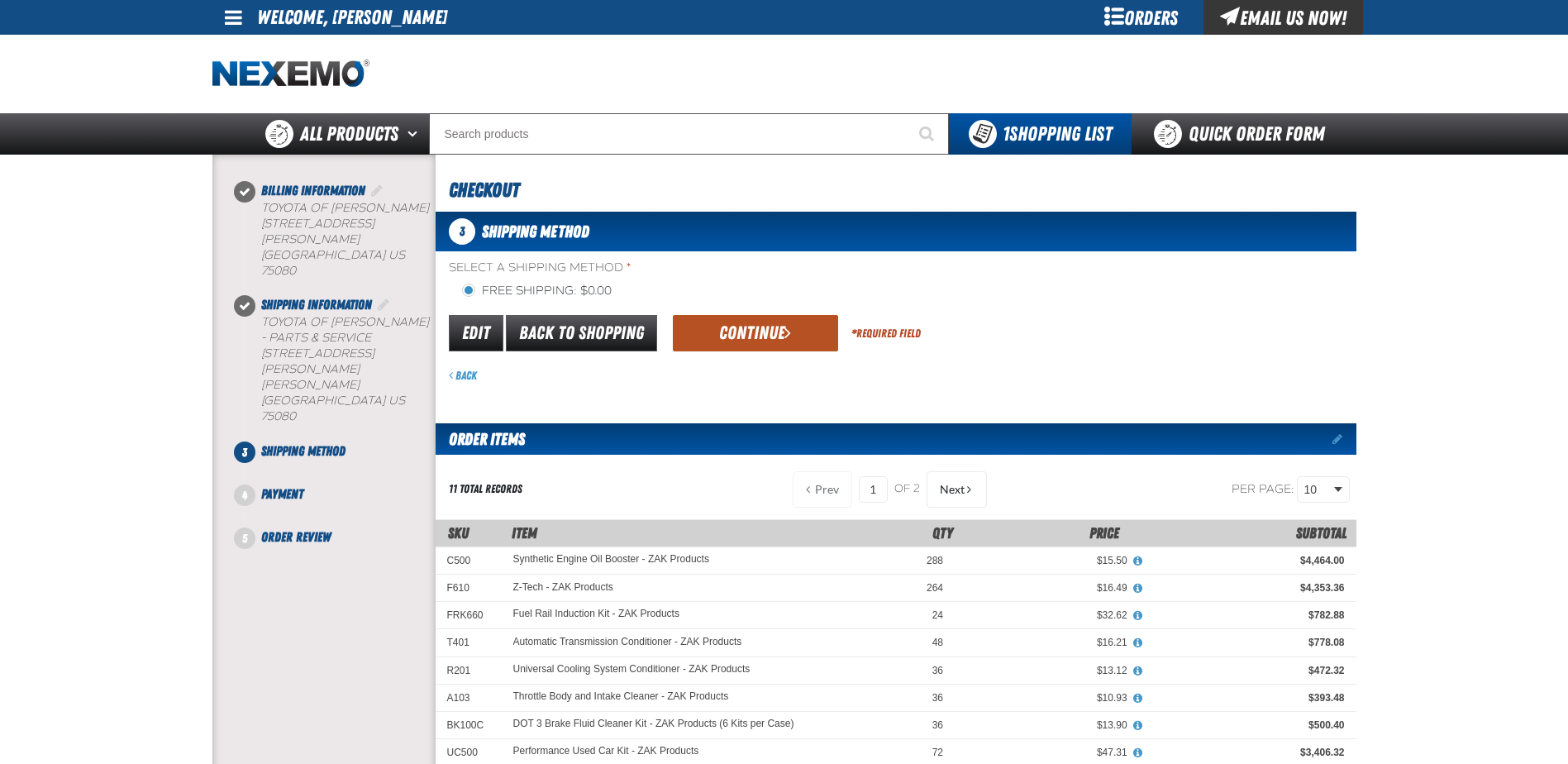
click at [755, 332] on button "Continue" at bounding box center [755, 333] width 166 height 37
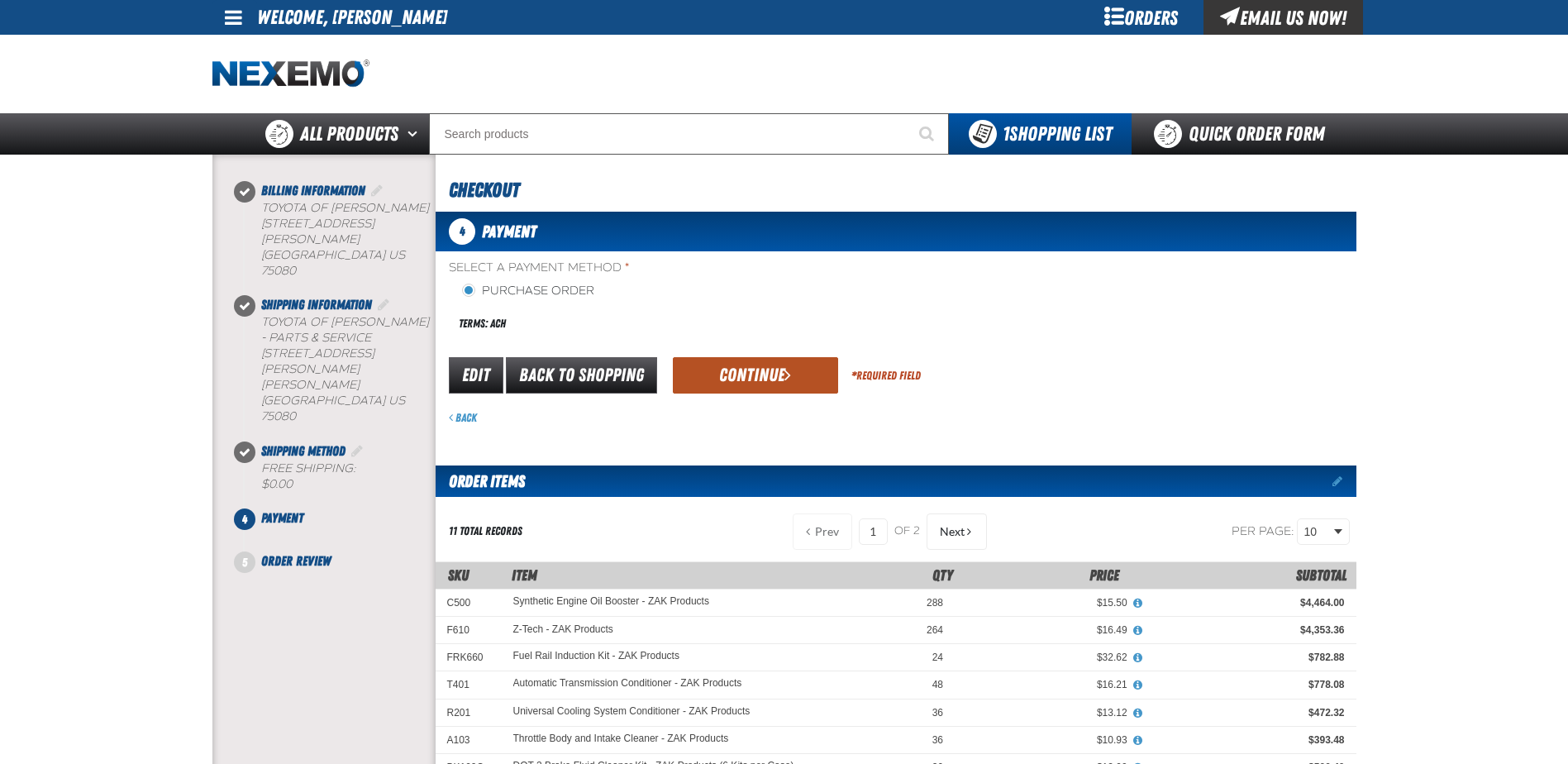
click at [754, 376] on button "Continue" at bounding box center [755, 375] width 166 height 37
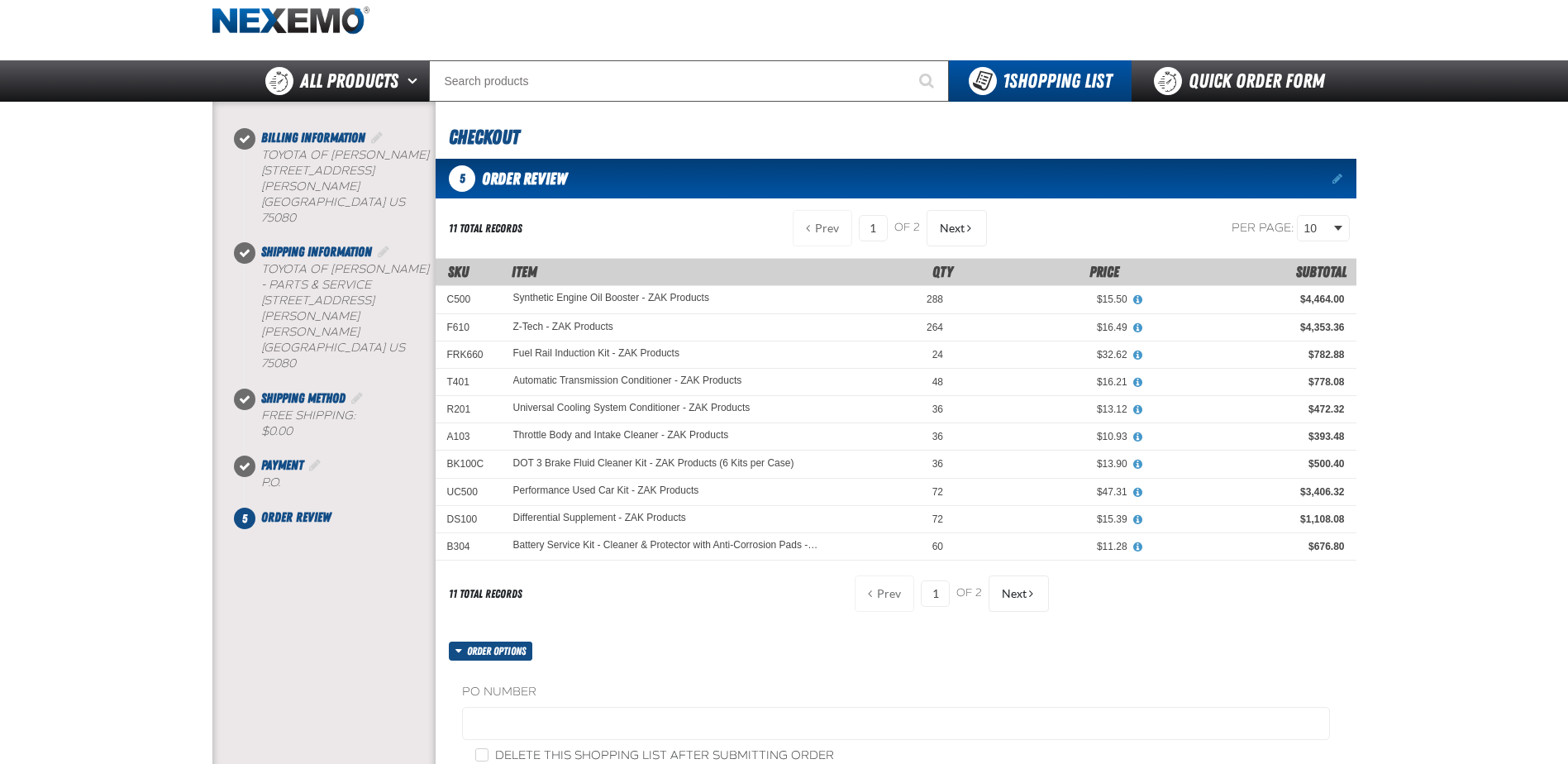
scroll to position [83, 0]
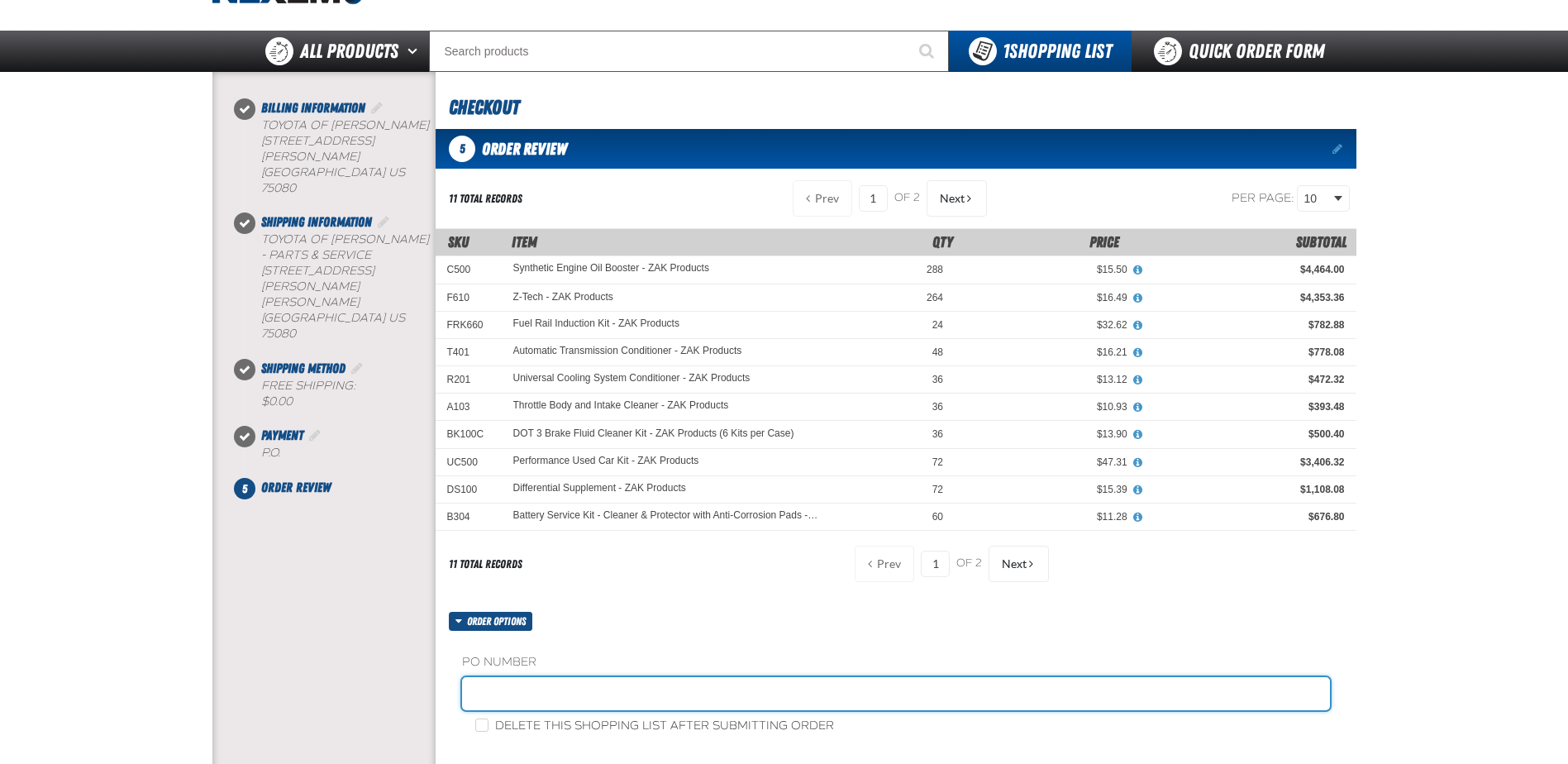
click at [511, 684] on input "text" at bounding box center [895, 693] width 868 height 33
type input "STK"
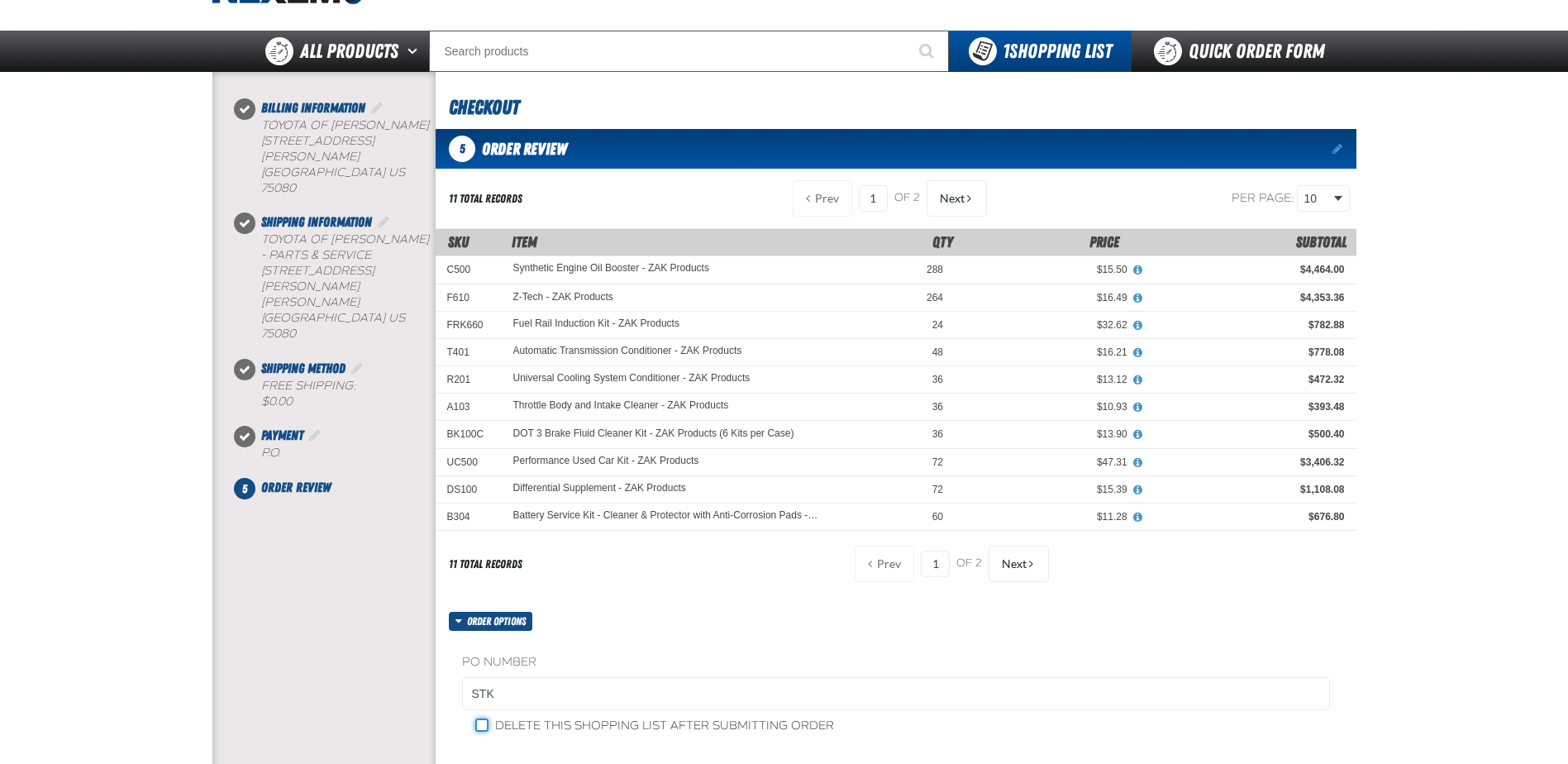
click at [486, 720] on input "Delete this shopping list after submitting order" at bounding box center [481, 725] width 13 height 13
checkbox input "true"
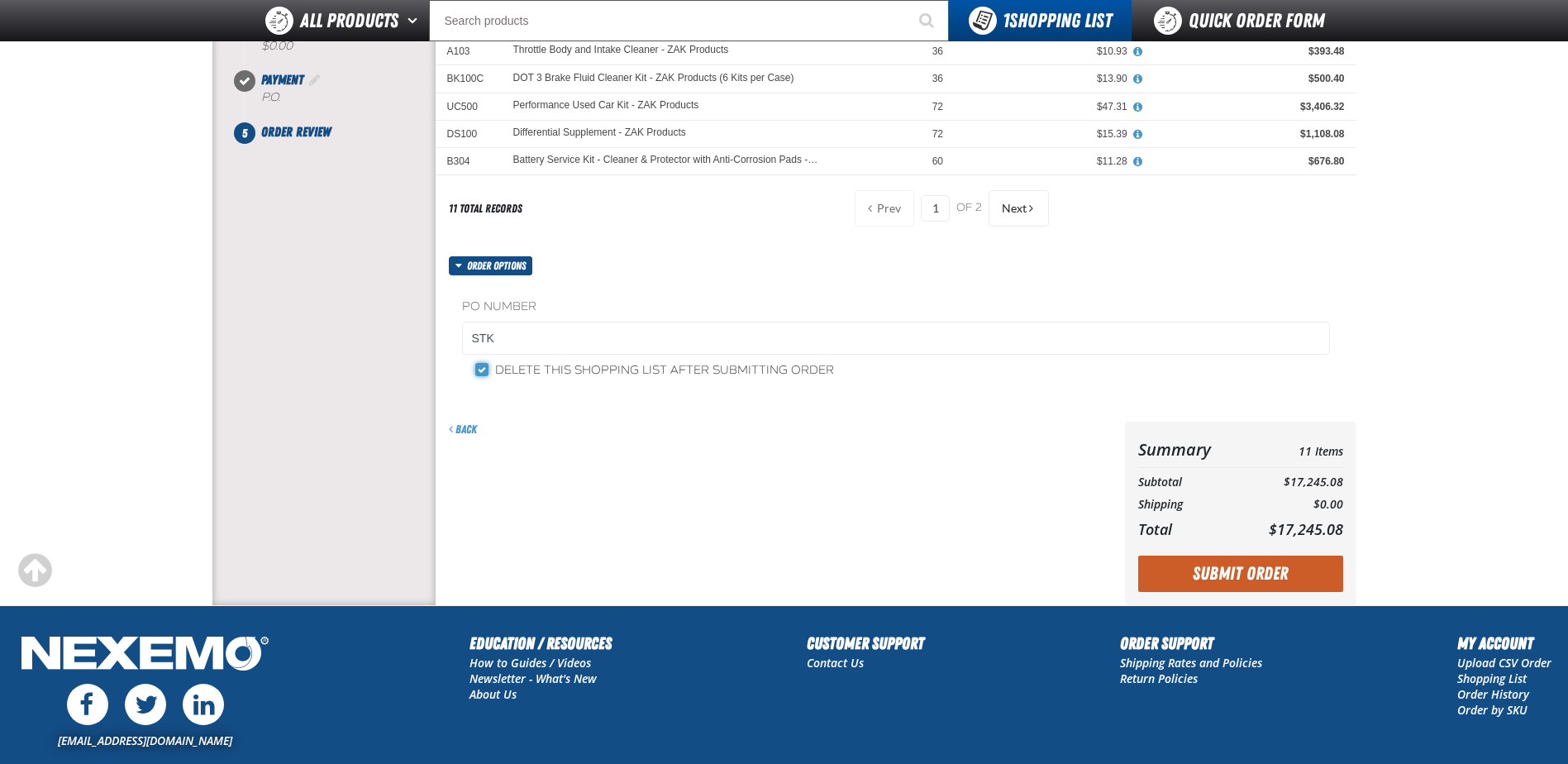
scroll to position [413, 0]
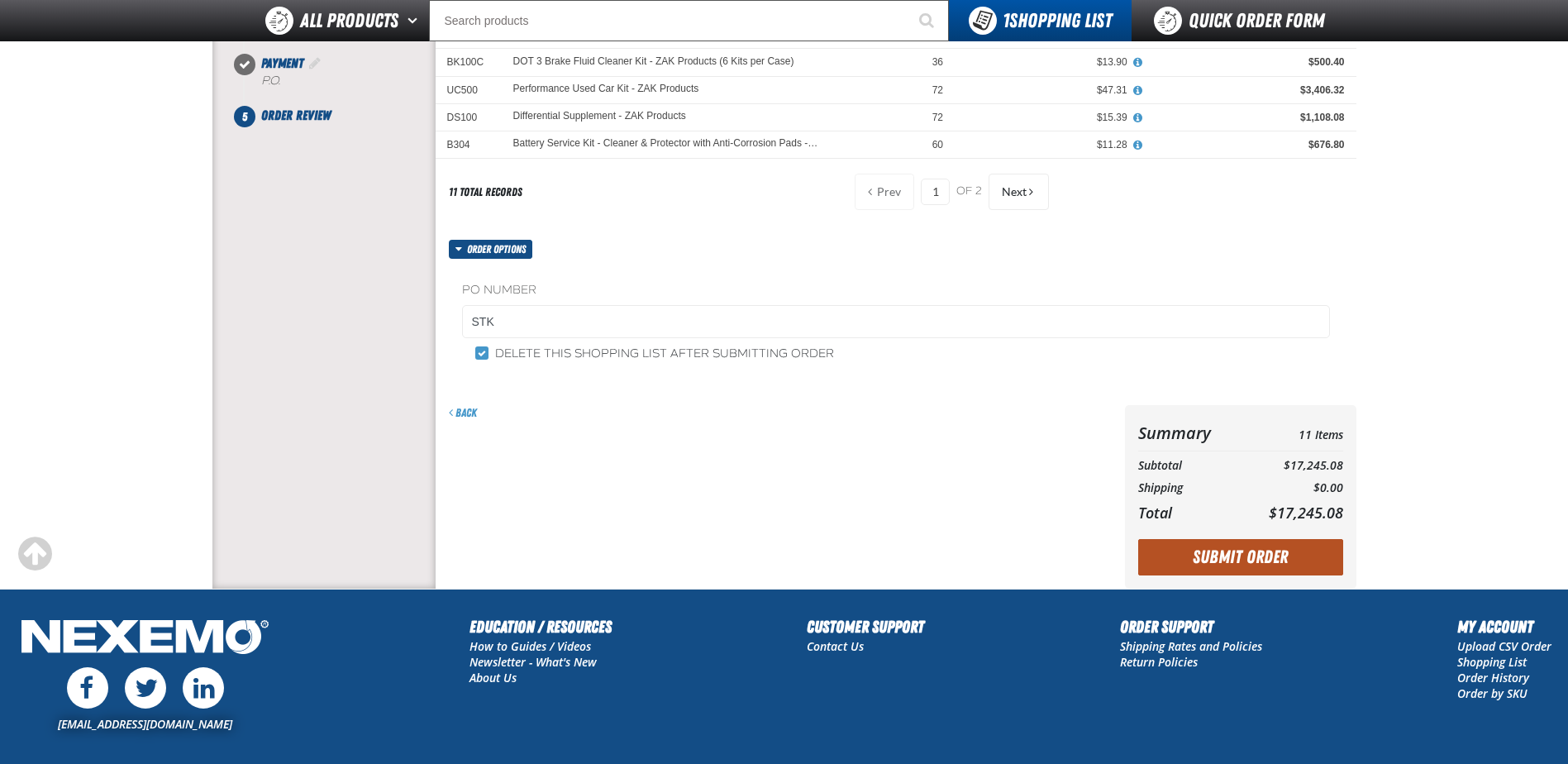
click at [1242, 546] on button "Submit Order" at bounding box center [1241, 557] width 205 height 37
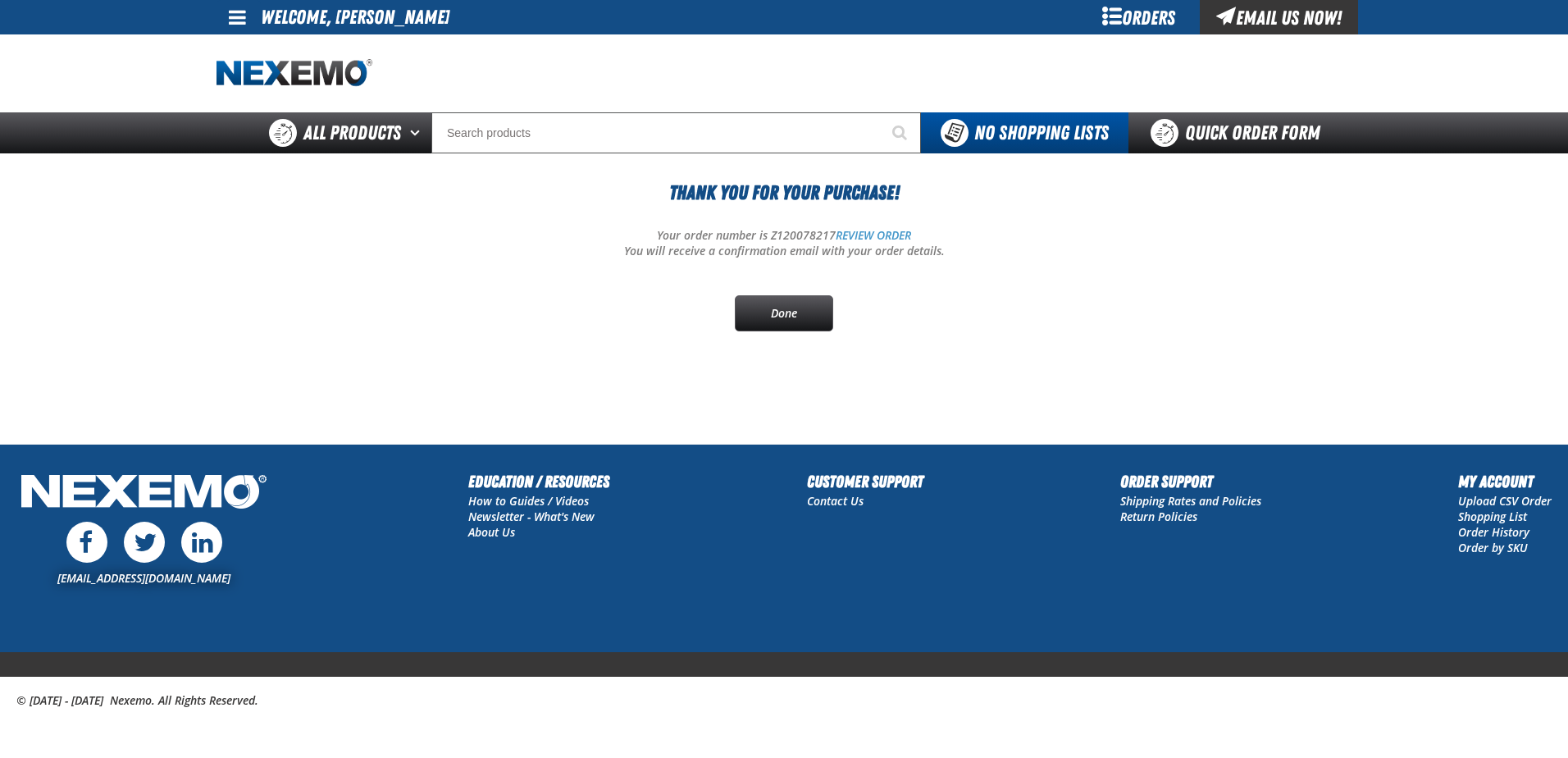
click at [238, 17] on span at bounding box center [237, 17] width 17 height 19
click at [251, 75] on link "Sign Out Sign Out" at bounding box center [251, 80] width 56 height 15
